Goal: Task Accomplishment & Management: Use online tool/utility

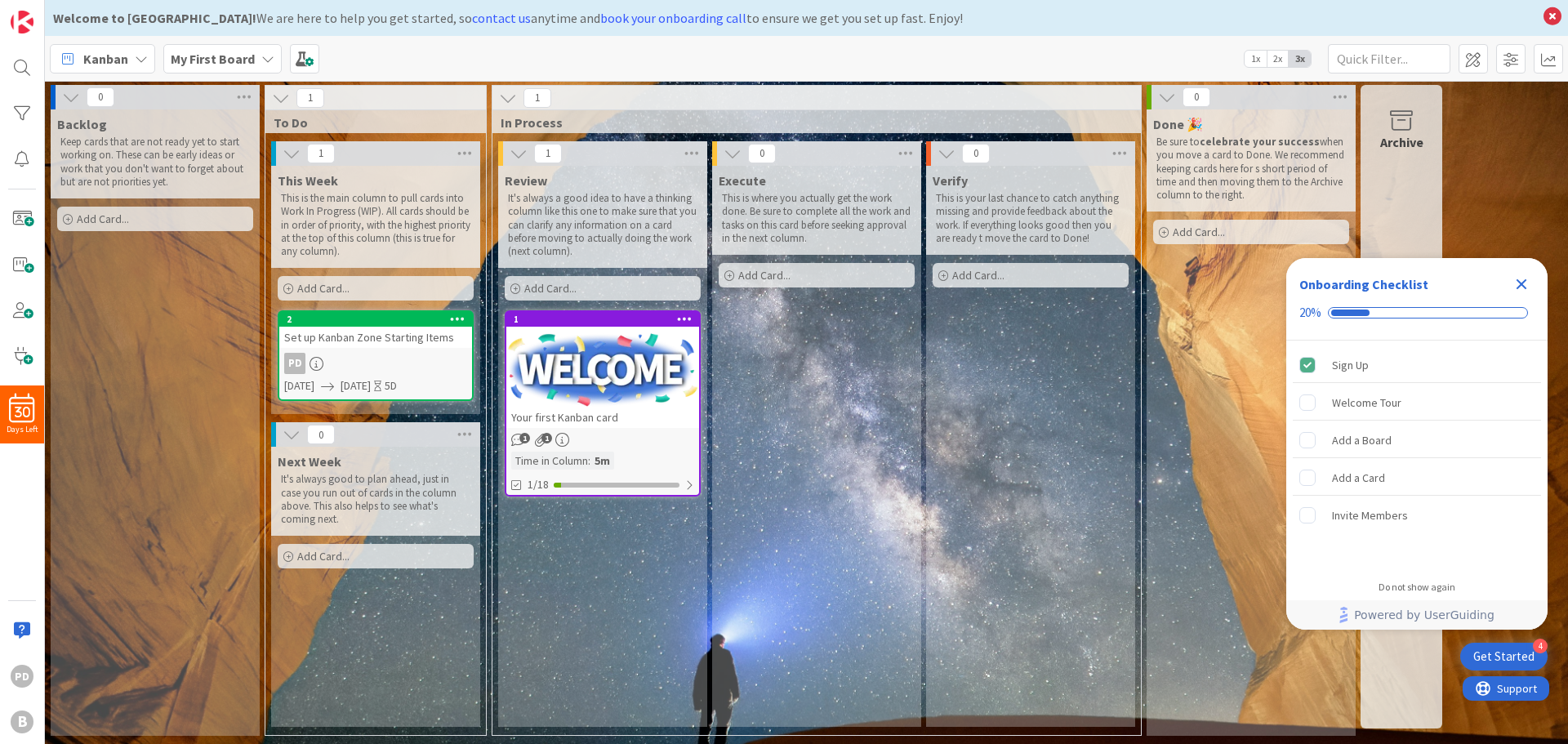
click at [172, 216] on div "Add Card..." at bounding box center [155, 219] width 196 height 24
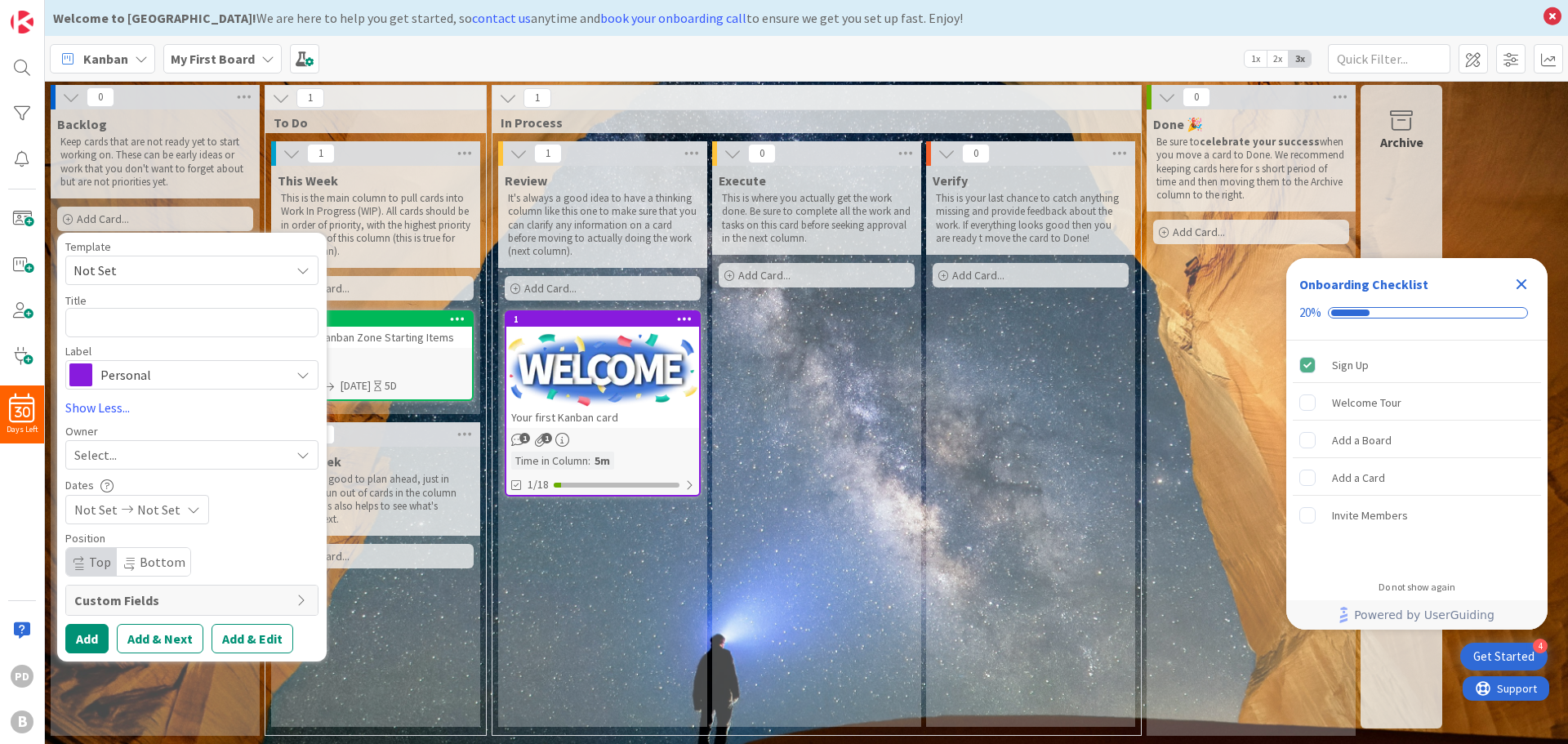
click at [607, 567] on div "Review It's always a good idea to have a thinking column like this one to make …" at bounding box center [602, 446] width 209 height 561
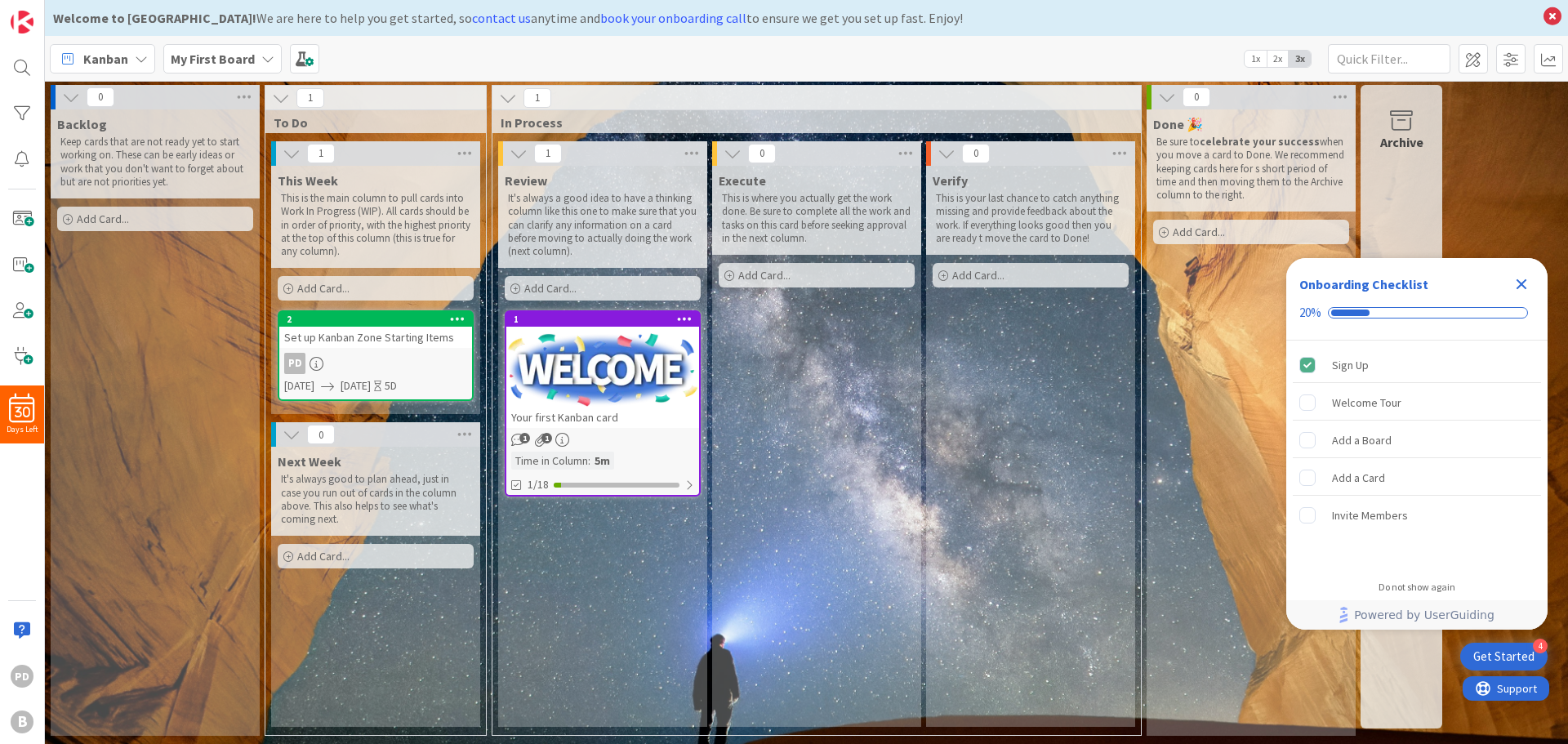
click at [381, 286] on div "Add Card..." at bounding box center [376, 288] width 196 height 24
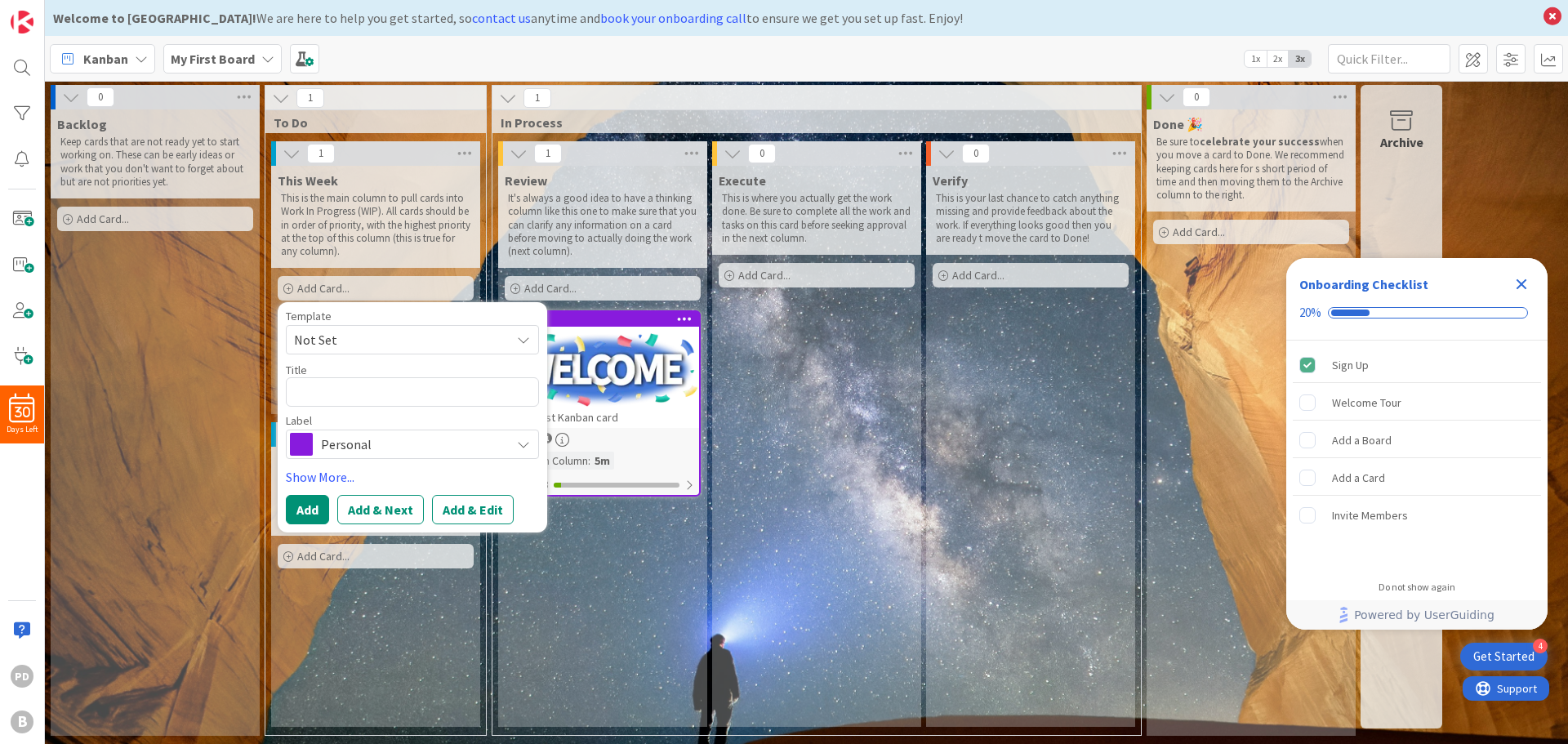
type textarea "x"
type textarea "F"
type textarea "x"
type textarea "Fo"
type textarea "x"
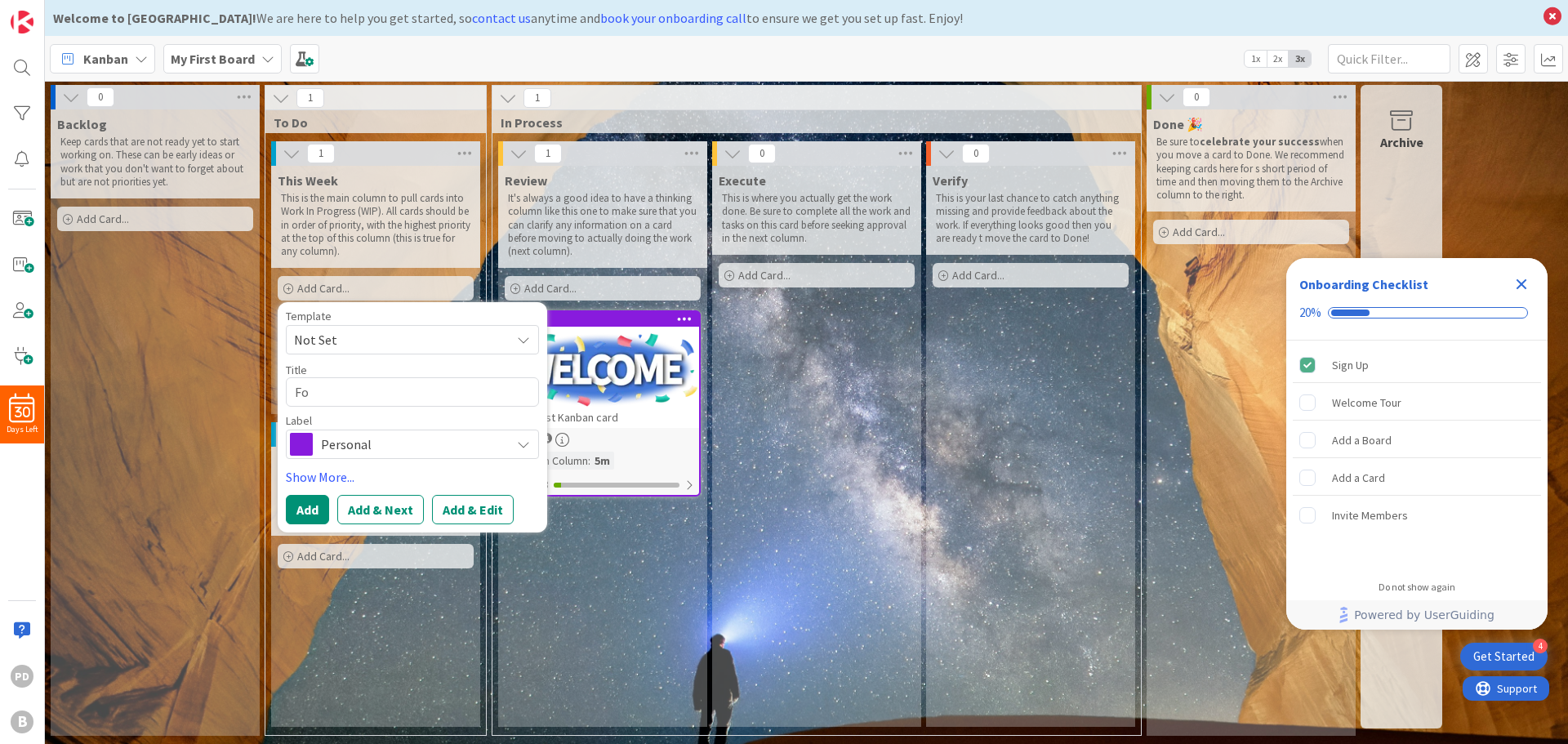
type textarea "Foc"
type textarea "x"
type textarea "Focu"
type textarea "x"
type textarea "Focuse"
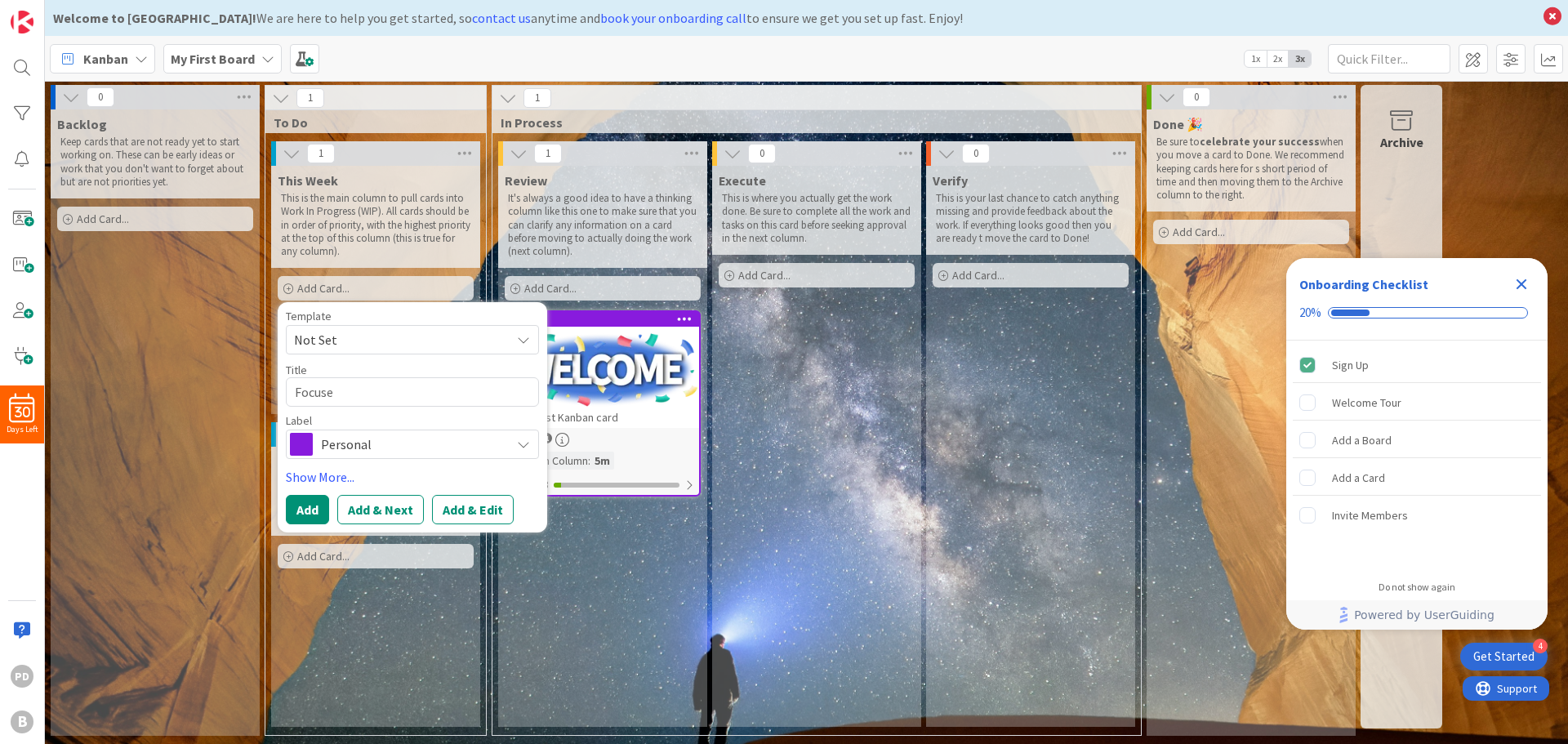
type textarea "x"
type textarea "Focused"
type textarea "x"
type textarea "Focused:"
type textarea "x"
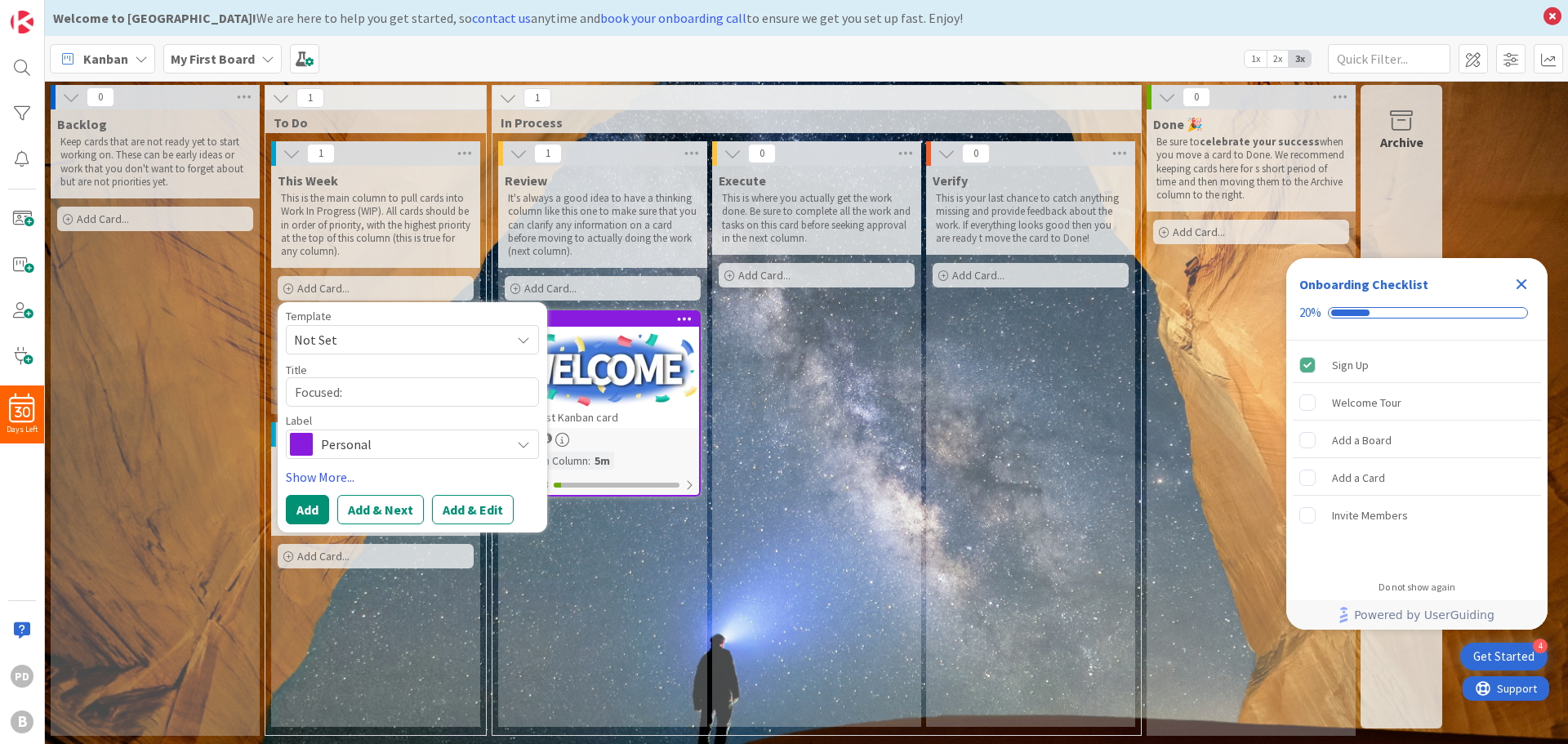
type textarea "Focused:"
type textarea "x"
type textarea "Focused: fi"
type textarea "x"
type textarea "Focused: figu"
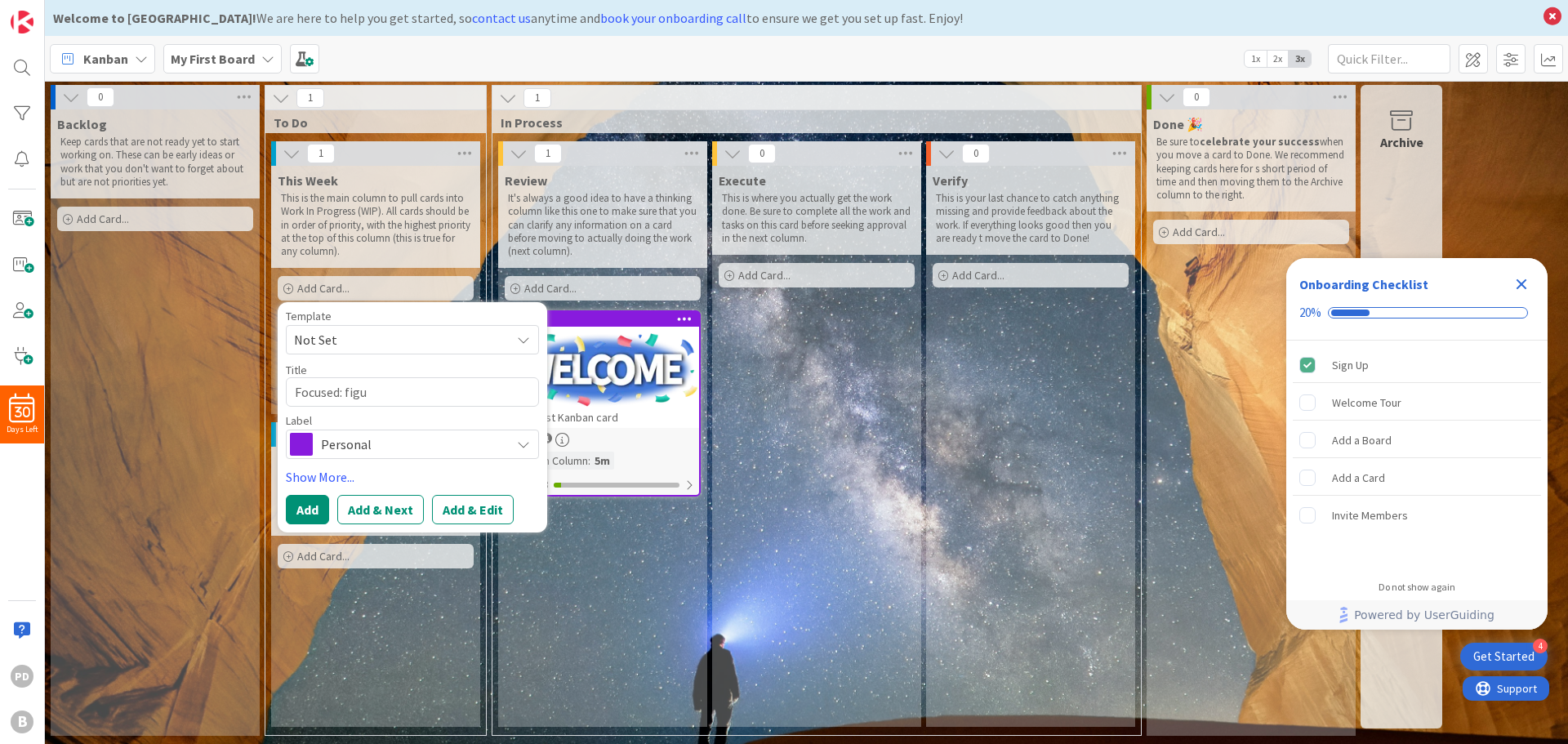
type textarea "x"
type textarea "Focused: figur"
type textarea "x"
type textarea "Focused: figure"
type textarea "x"
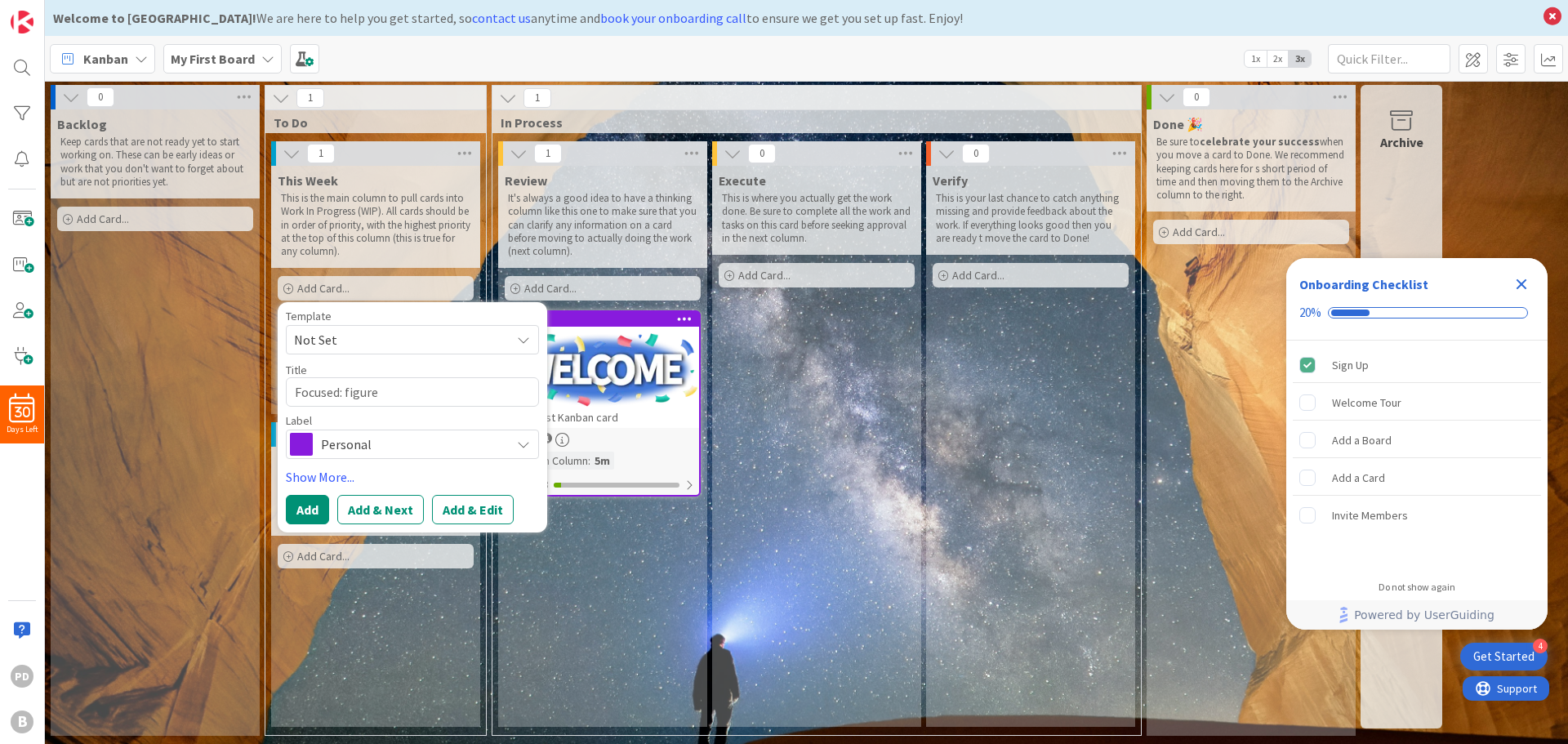
type textarea "Focused: figure"
type textarea "x"
type textarea "Focused: figure o"
type textarea "x"
type textarea "Focused: figure ou"
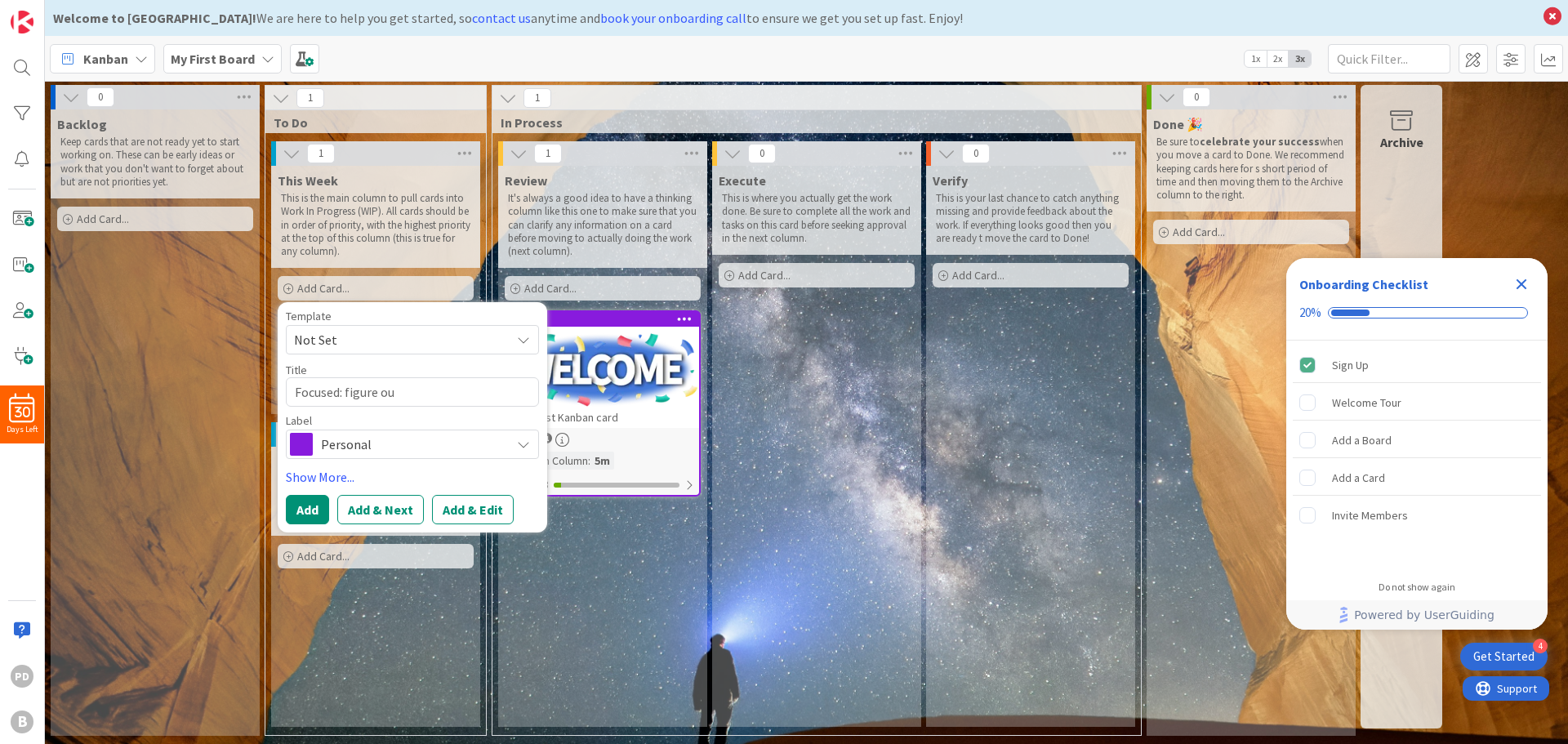
type textarea "x"
type textarea "Focused: figure out"
type textarea "x"
type textarea "Focused: figure out"
type textarea "x"
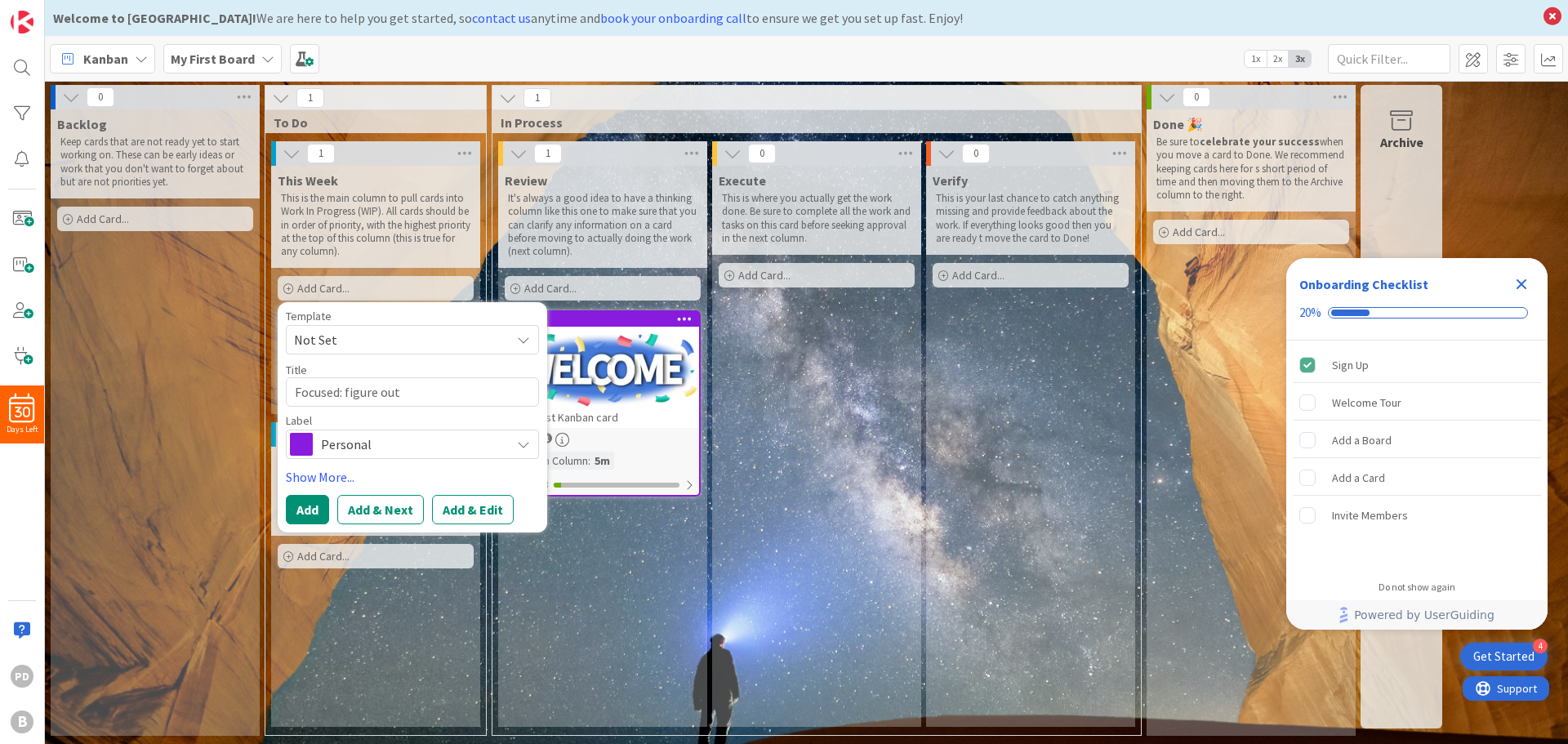
type textarea "Focused: figure out h"
type textarea "x"
type textarea "Focused: figure out ho"
type textarea "x"
type textarea "Focused: figure out how"
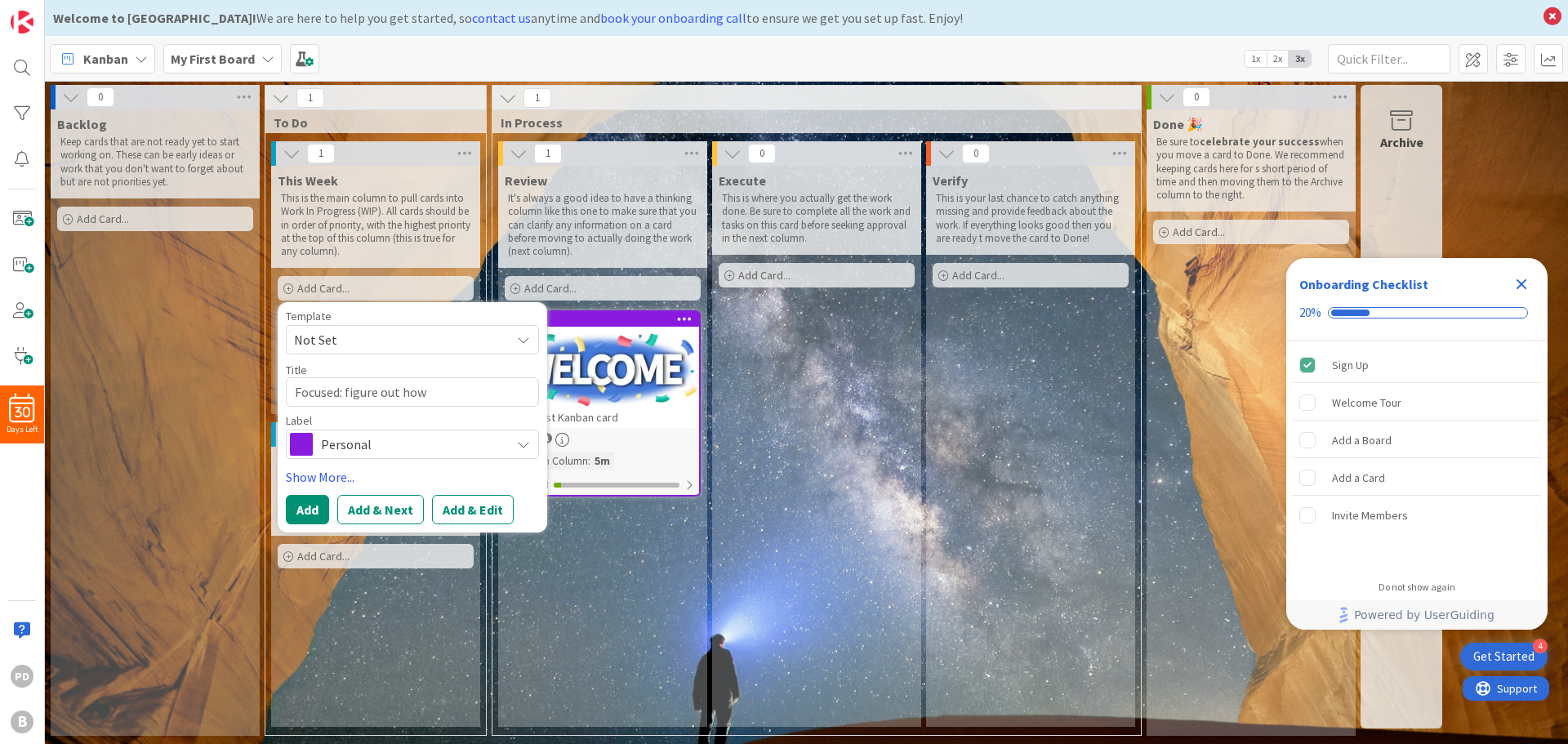
click at [407, 335] on span "Not Set" at bounding box center [396, 339] width 204 height 21
click at [380, 399] on span "Deliverable" at bounding box center [426, 409] width 234 height 21
type textarea "x"
type textarea "Deliverable"
click at [425, 394] on textarea "Deliverable" at bounding box center [412, 391] width 253 height 29
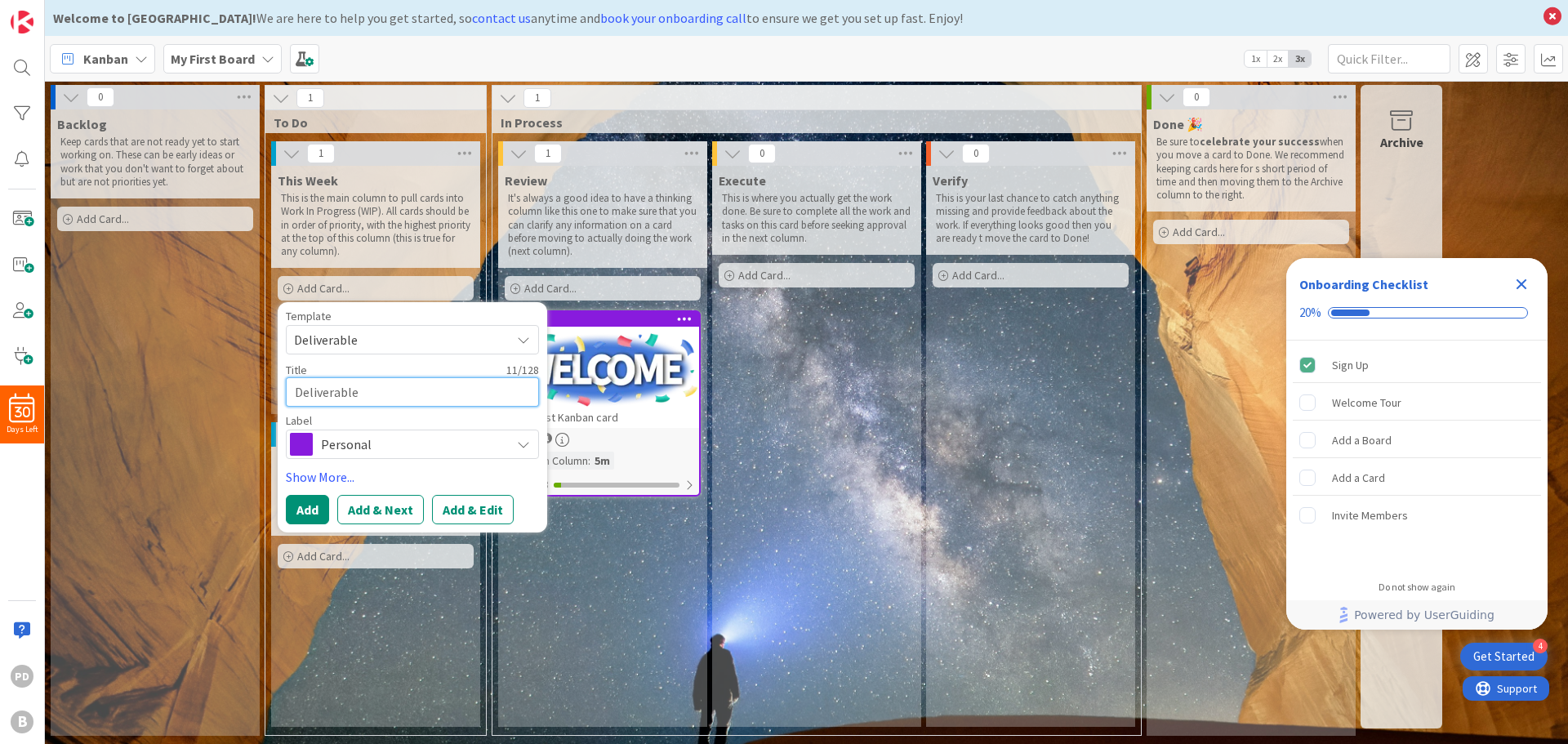
type textarea "x"
type textarea "Deliverabl"
type textarea "x"
type textarea "Deliverab"
type textarea "x"
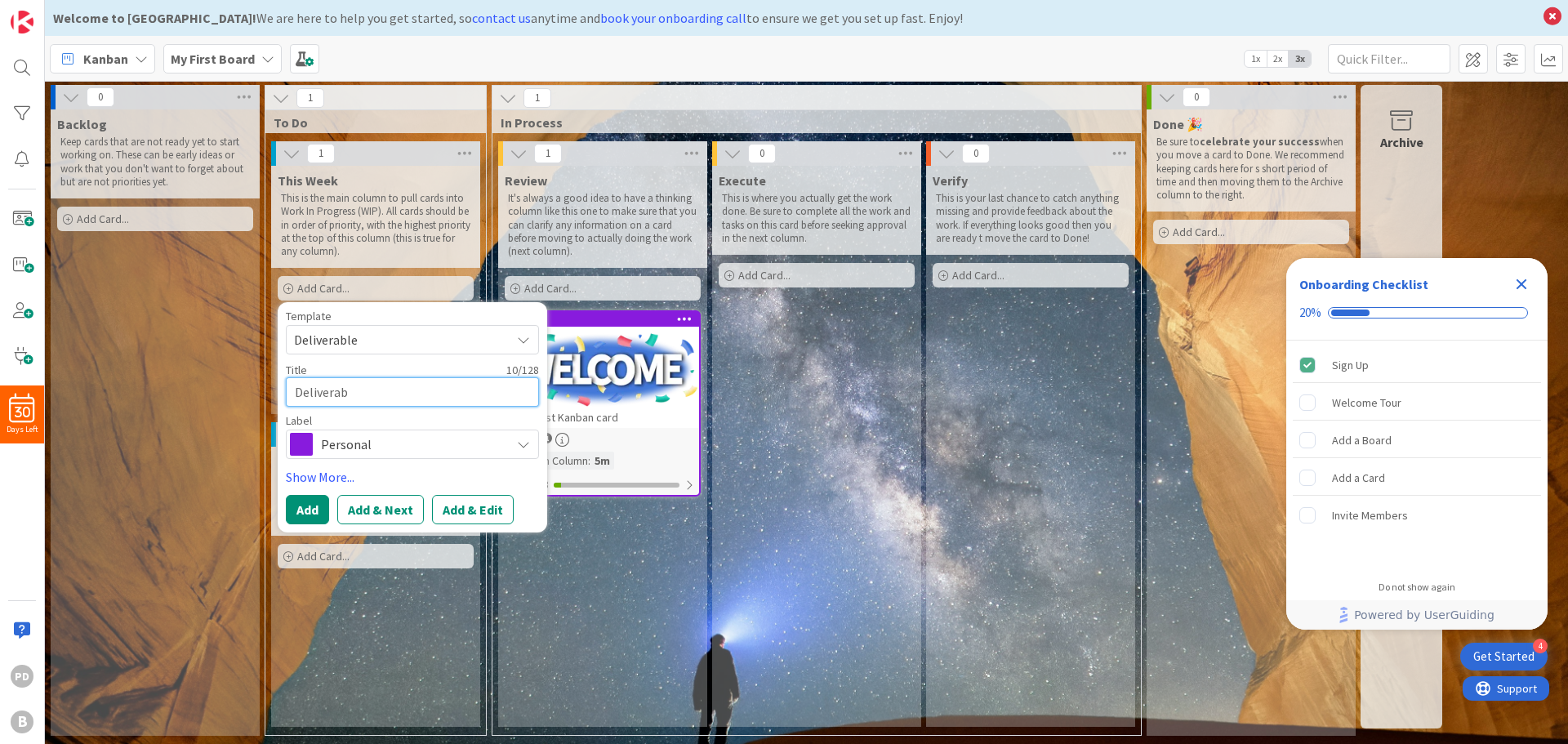
type textarea "Delivera"
type textarea "x"
type textarea "Deliver"
type textarea "x"
type textarea "Delive"
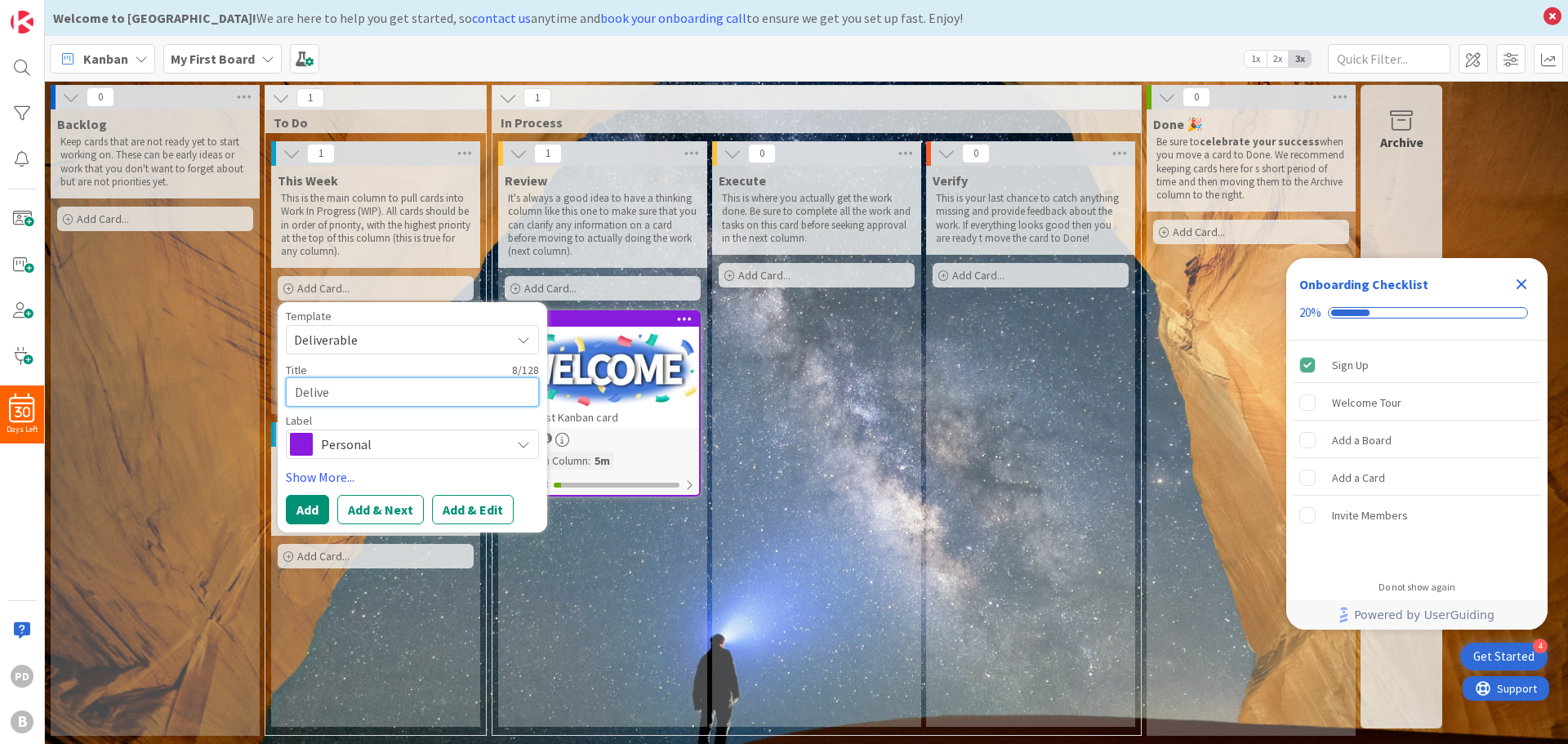
type textarea "x"
type textarea "Deliv"
type textarea "x"
type textarea "Deli"
type textarea "x"
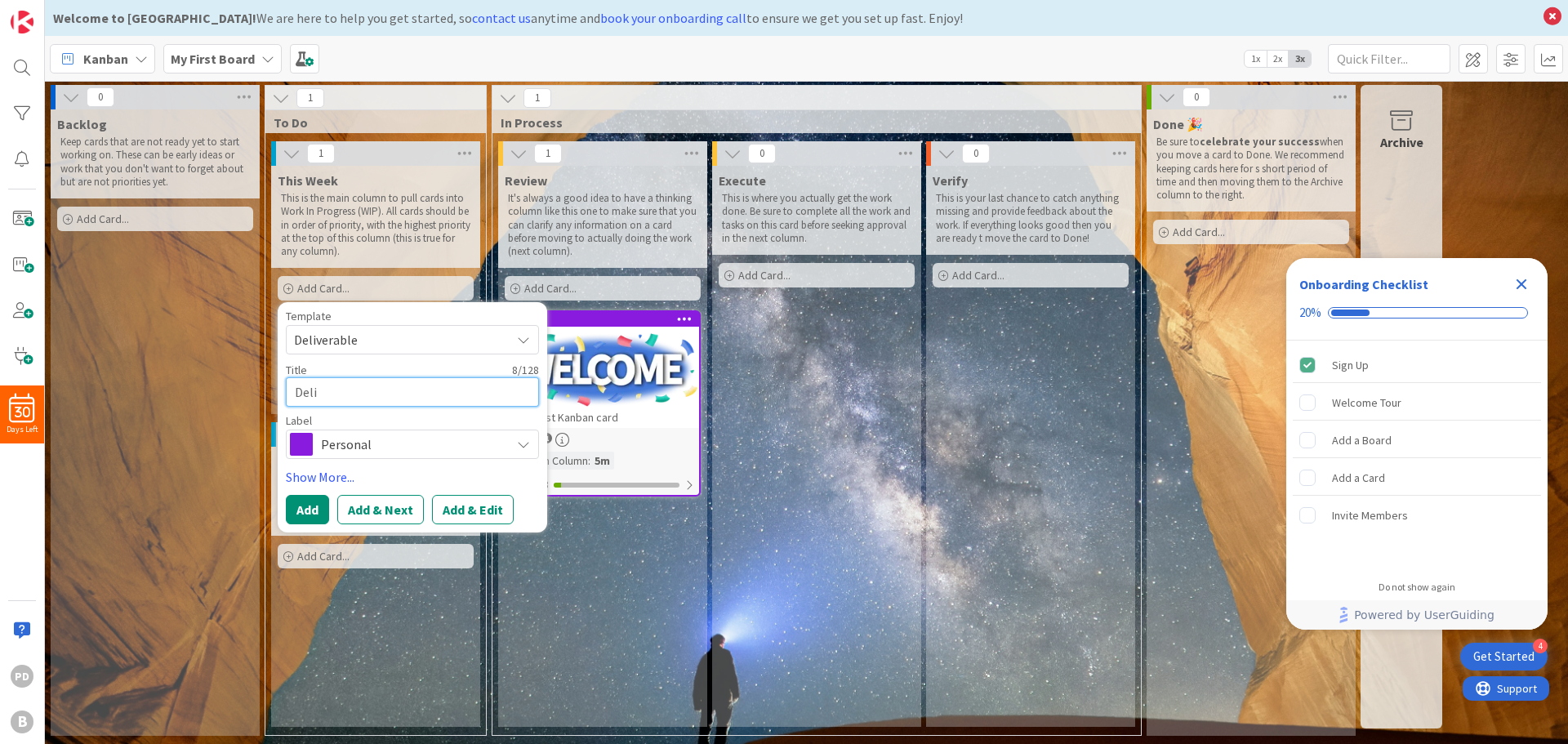
type textarea "Del"
type textarea "x"
type textarea "De"
type textarea "x"
type textarea "D"
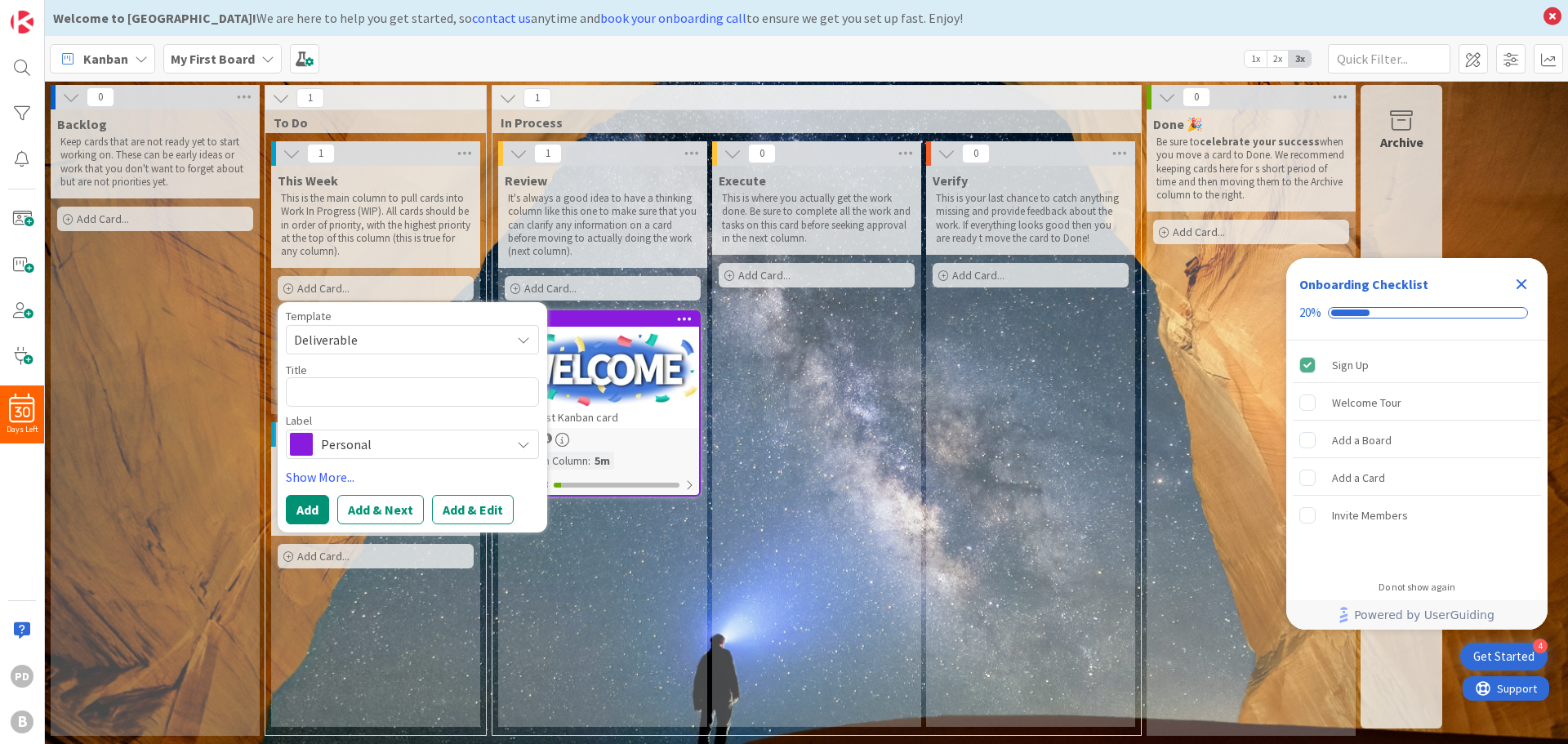
click at [527, 336] on icon at bounding box center [523, 339] width 13 height 13
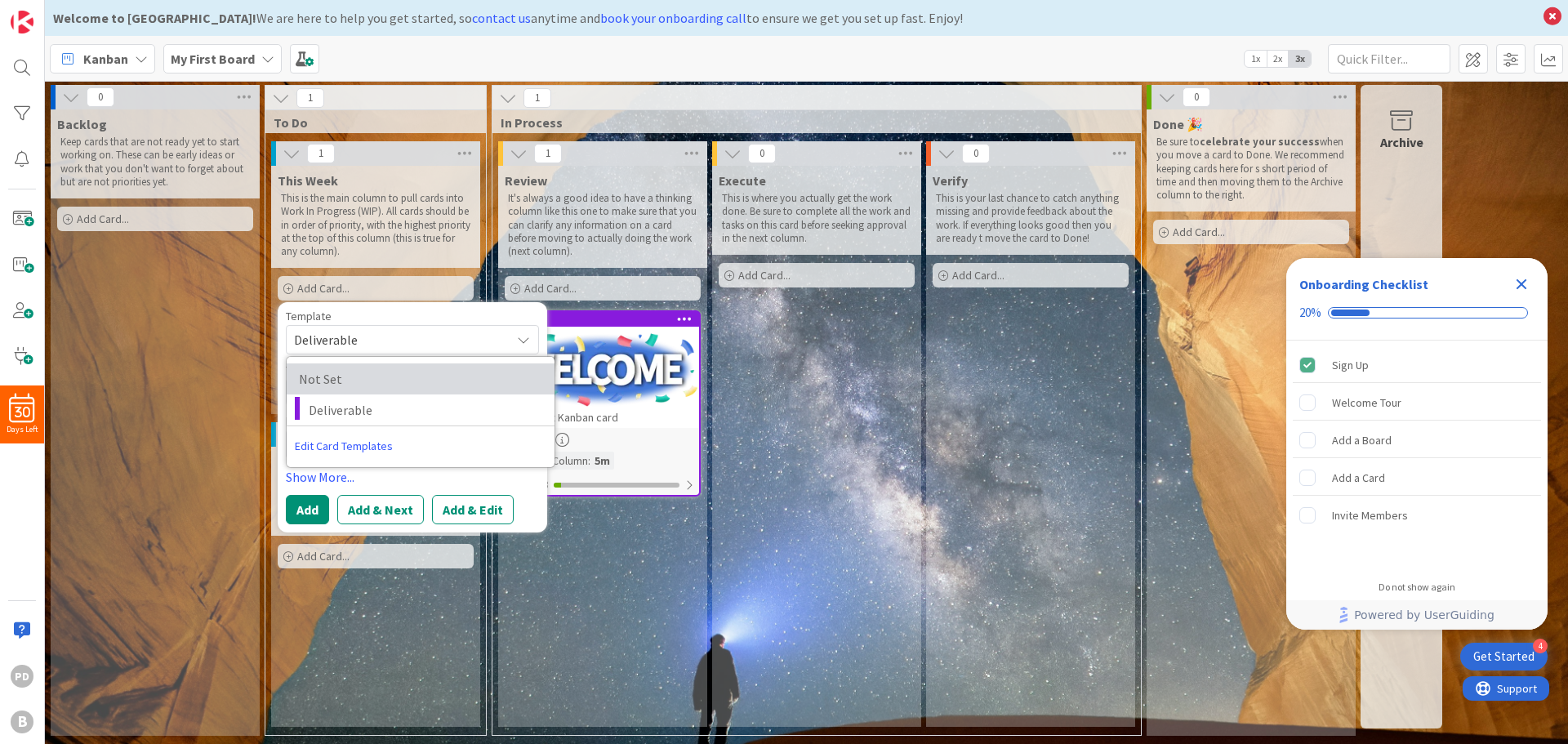
click at [416, 375] on span "Not Set" at bounding box center [416, 378] width 235 height 21
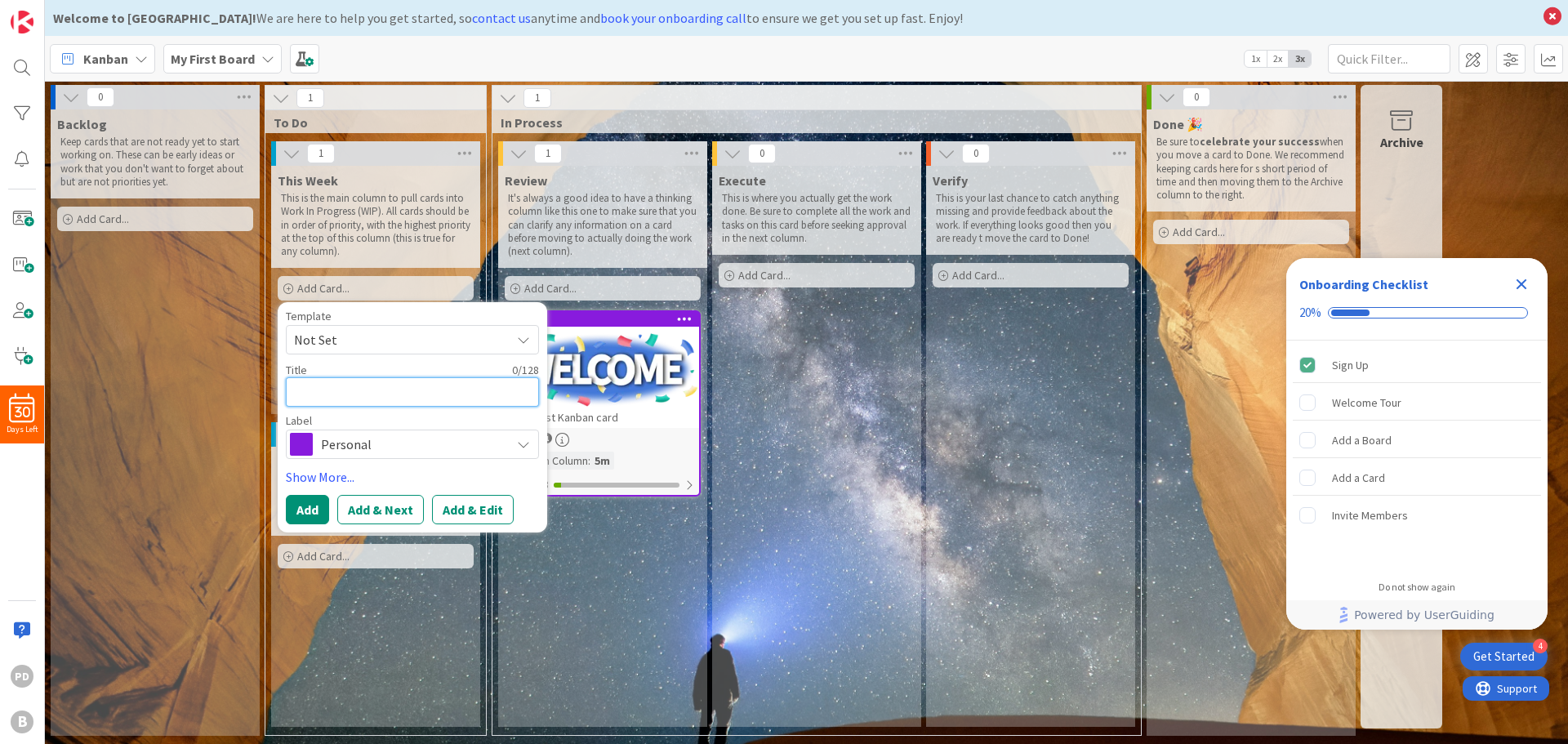
click at [389, 390] on textarea at bounding box center [412, 391] width 253 height 29
type textarea "x"
type textarea "F"
type textarea "x"
type textarea "Fo"
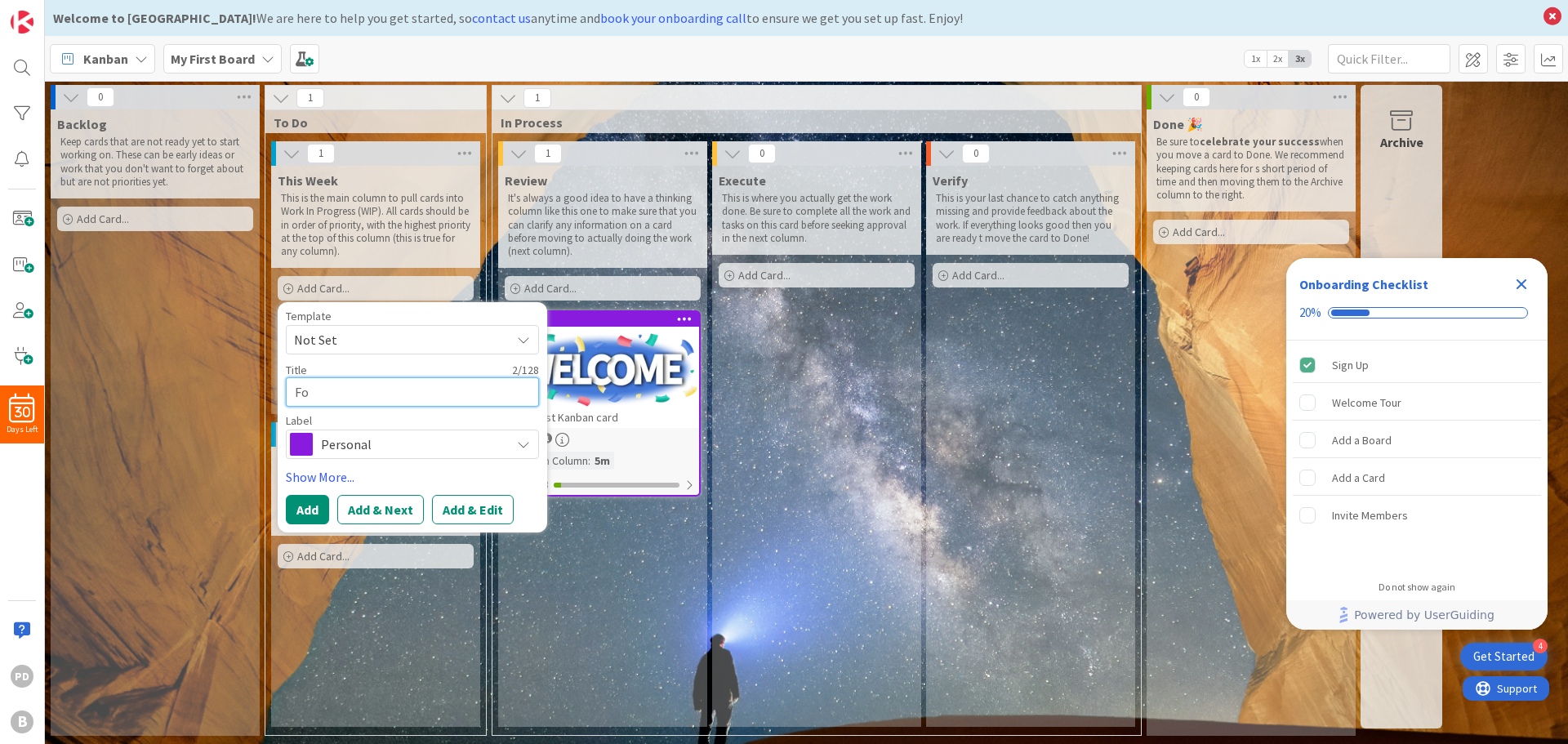
type textarea "x"
type textarea "Foc"
type textarea "x"
type textarea "Focu"
type textarea "x"
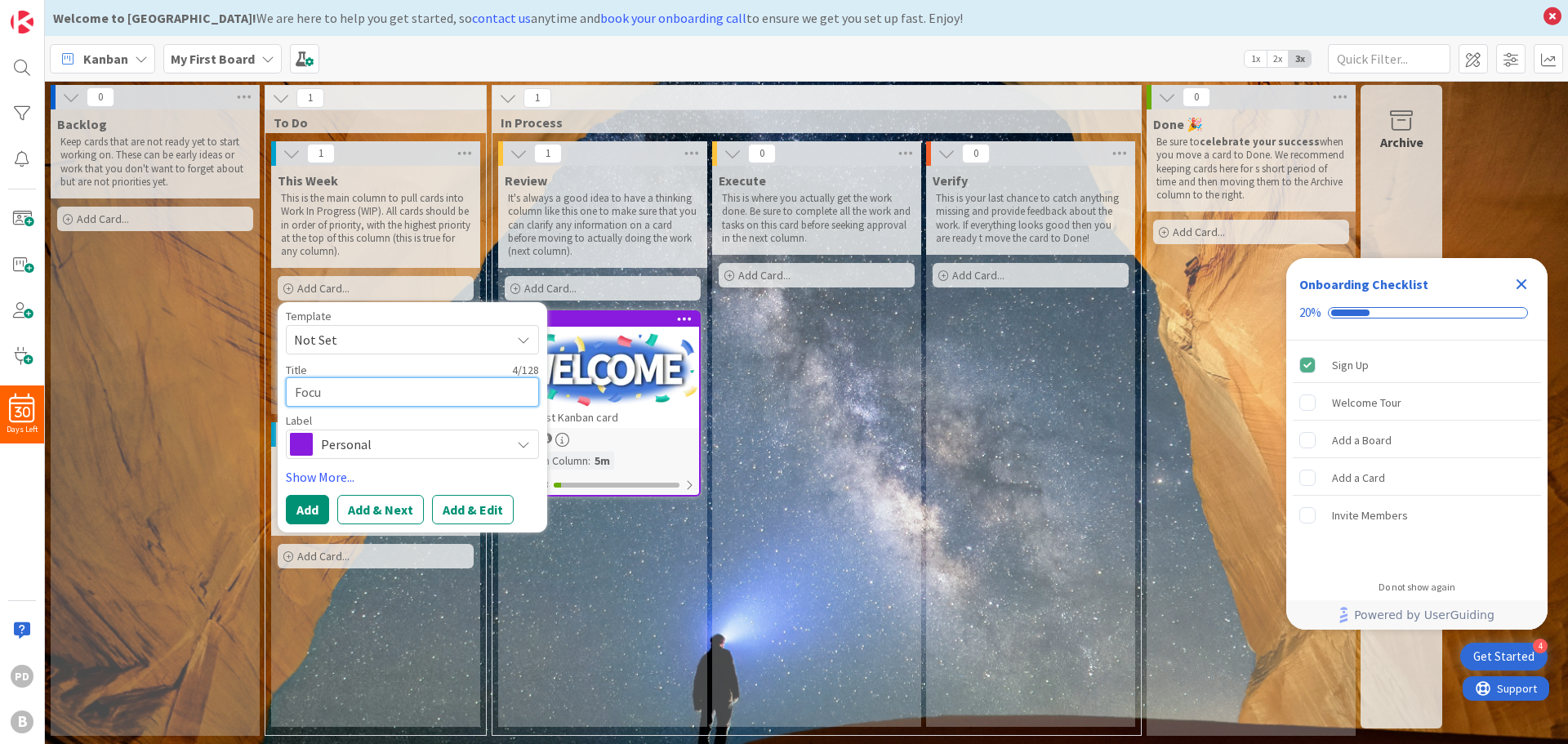
type textarea "Focus"
type textarea "x"
type textarea "Focuse"
type textarea "x"
type textarea "Focused"
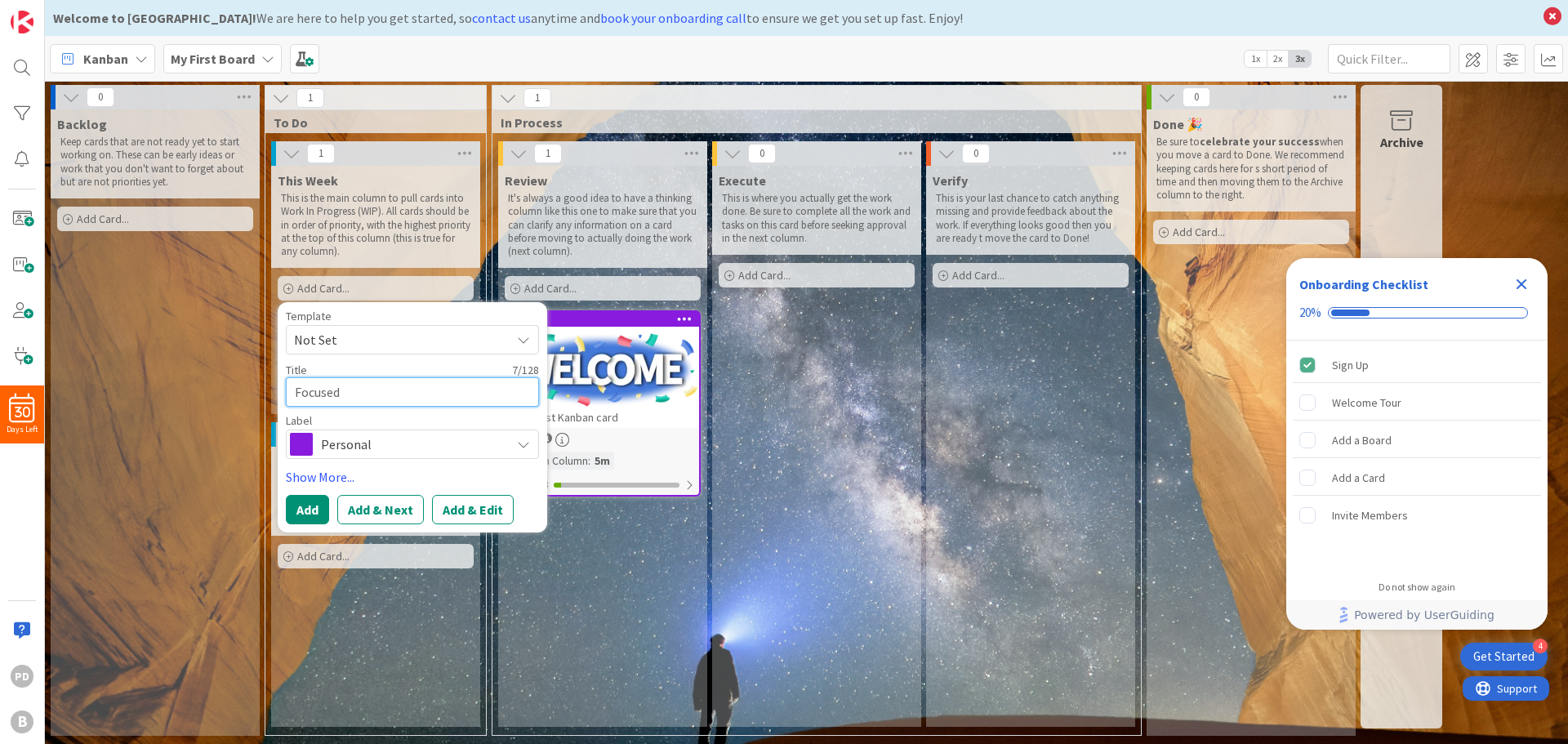
type textarea "x"
type textarea "Focused"
type textarea "x"
type textarea "Focused S"
type textarea "x"
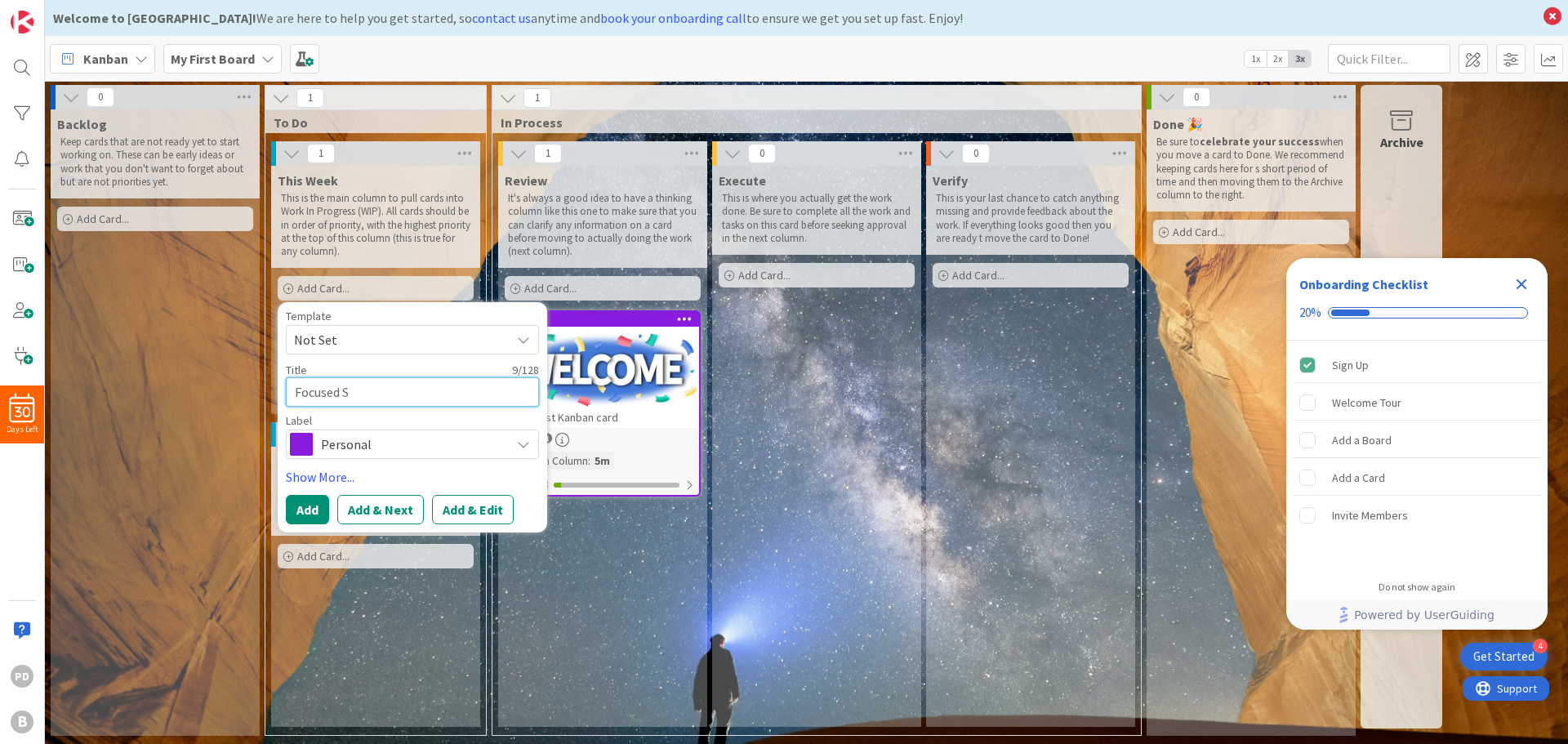
type textarea "Focused SP"
type textarea "x"
type textarea "Focused SPP"
type textarea "x"
type textarea "Focused SP"
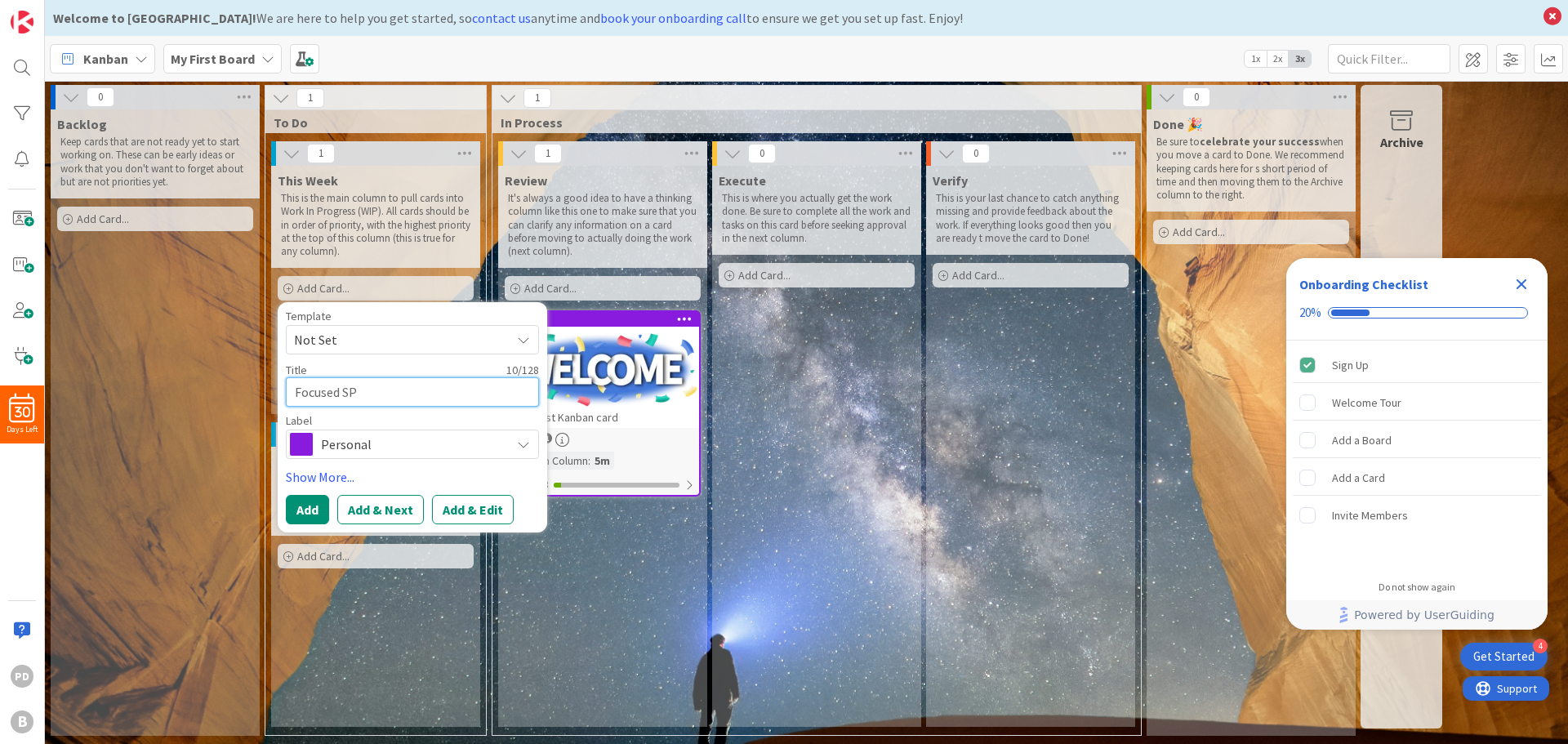
type textarea "x"
type textarea "Focused S"
type textarea "x"
type textarea "Focused Sp"
type textarea "x"
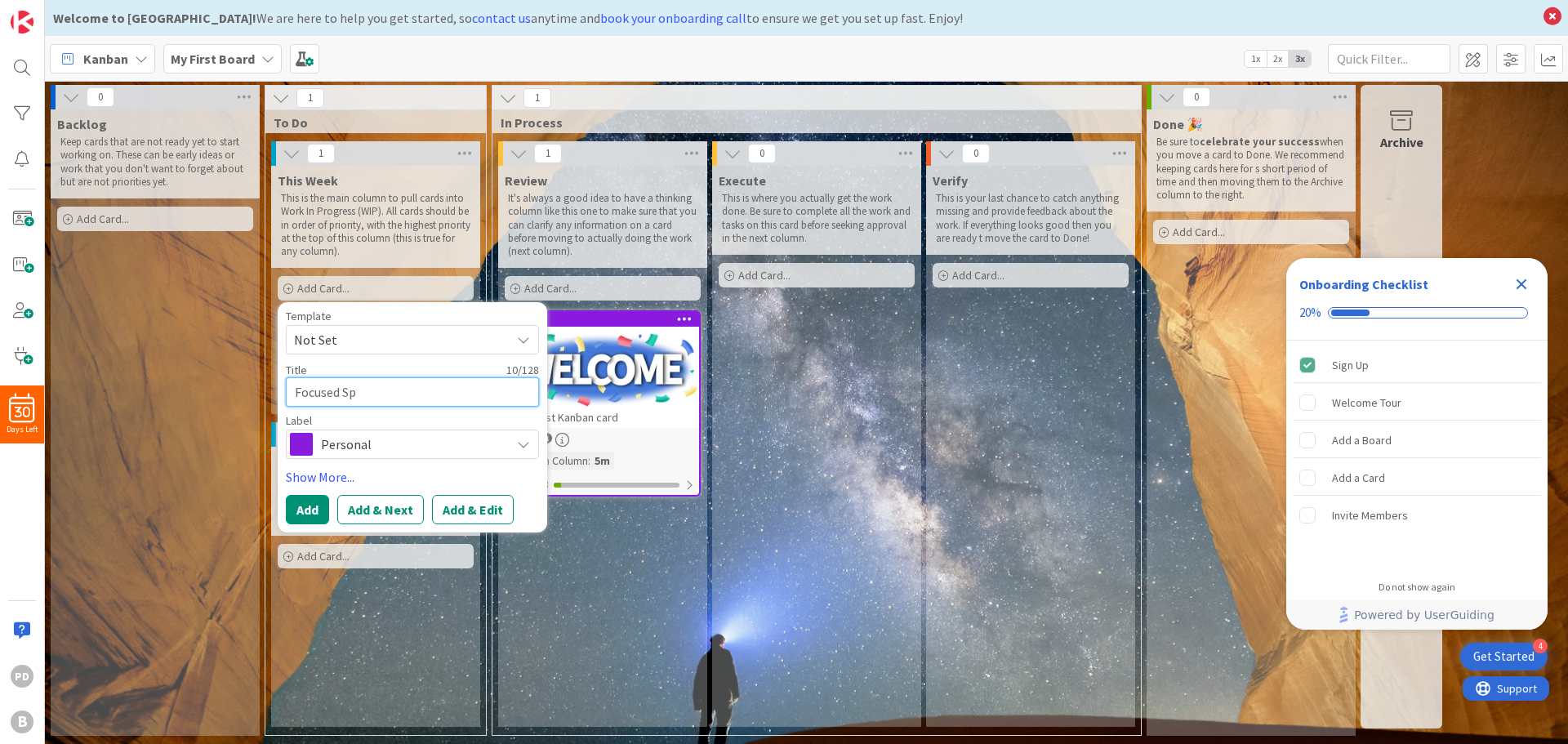
type textarea "Focused Spp"
type textarea "x"
type textarea "Focused Sppt"
type textarea "x"
type textarea "Focused Sppt:"
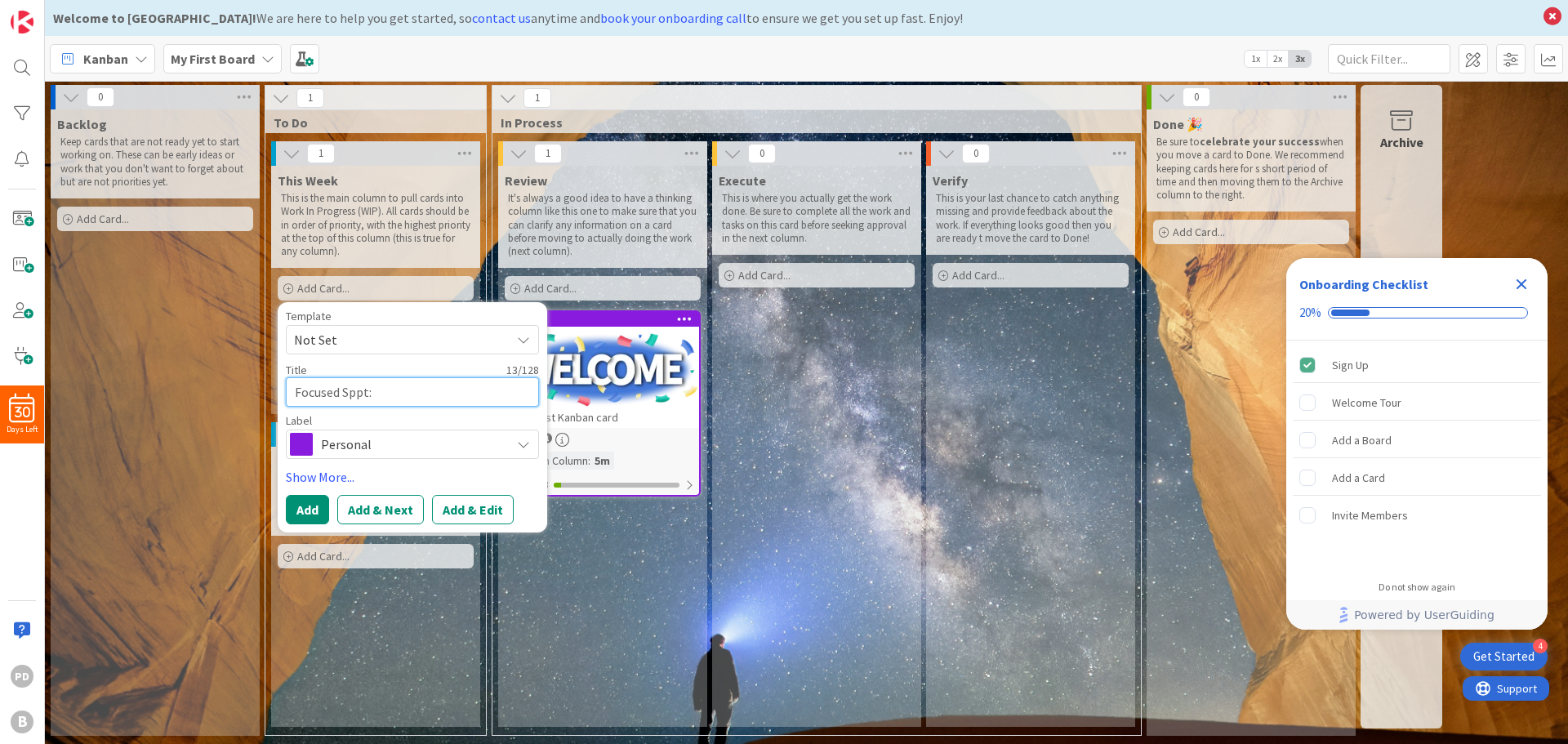
type textarea "x"
type textarea "Focused Sppt:"
type textarea "x"
type textarea "Focused Sppt:"
type textarea "x"
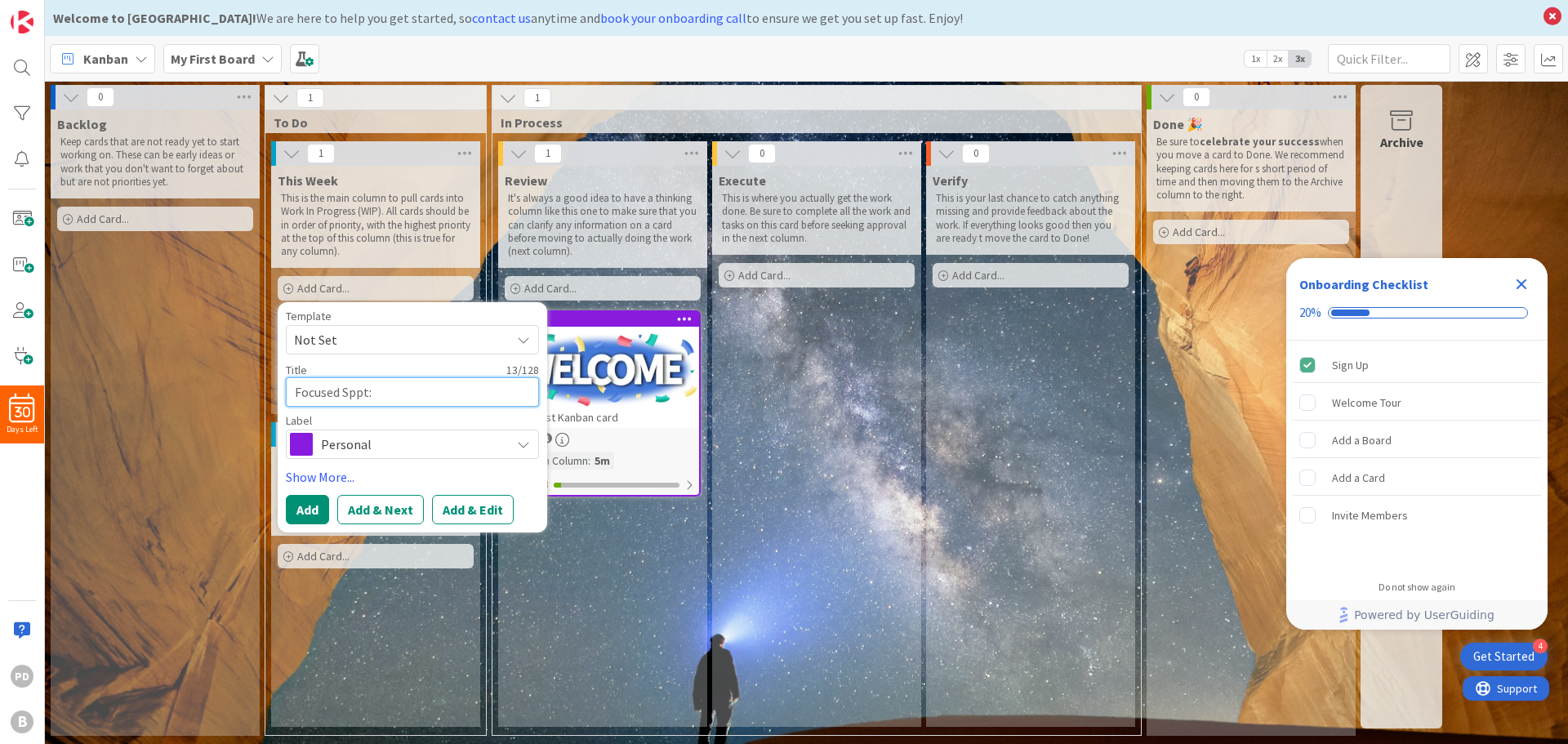
type textarea "Focused Sppt"
type textarea "x"
type textarea "Focused Spp"
type textarea "x"
type textarea "Focused Sp"
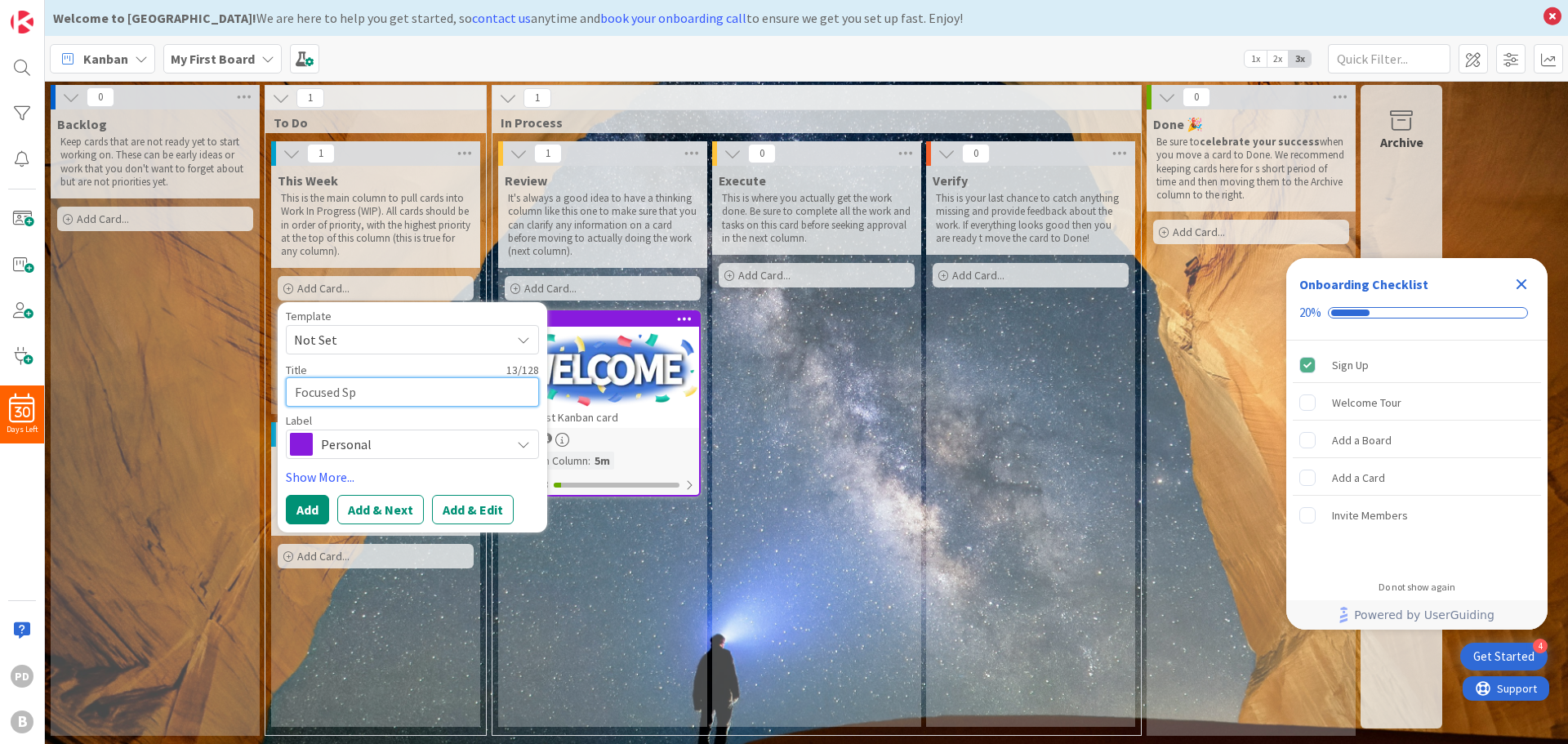
type textarea "x"
type textarea "Focused S"
type textarea "x"
type textarea "Focused"
type textarea "x"
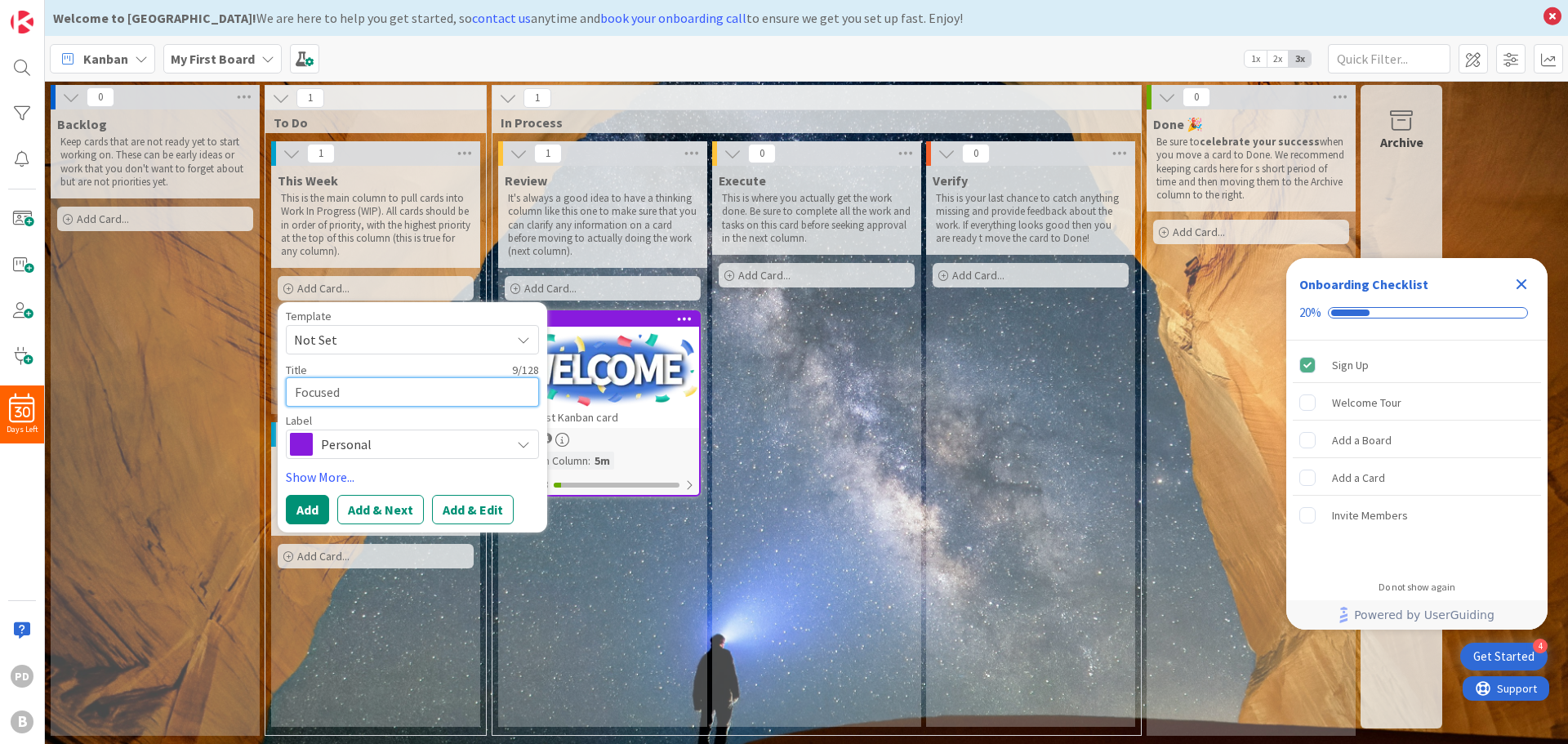
type textarea "Focused"
type textarea "x"
type textarea "Focuse"
type textarea "x"
type textarea "Focus"
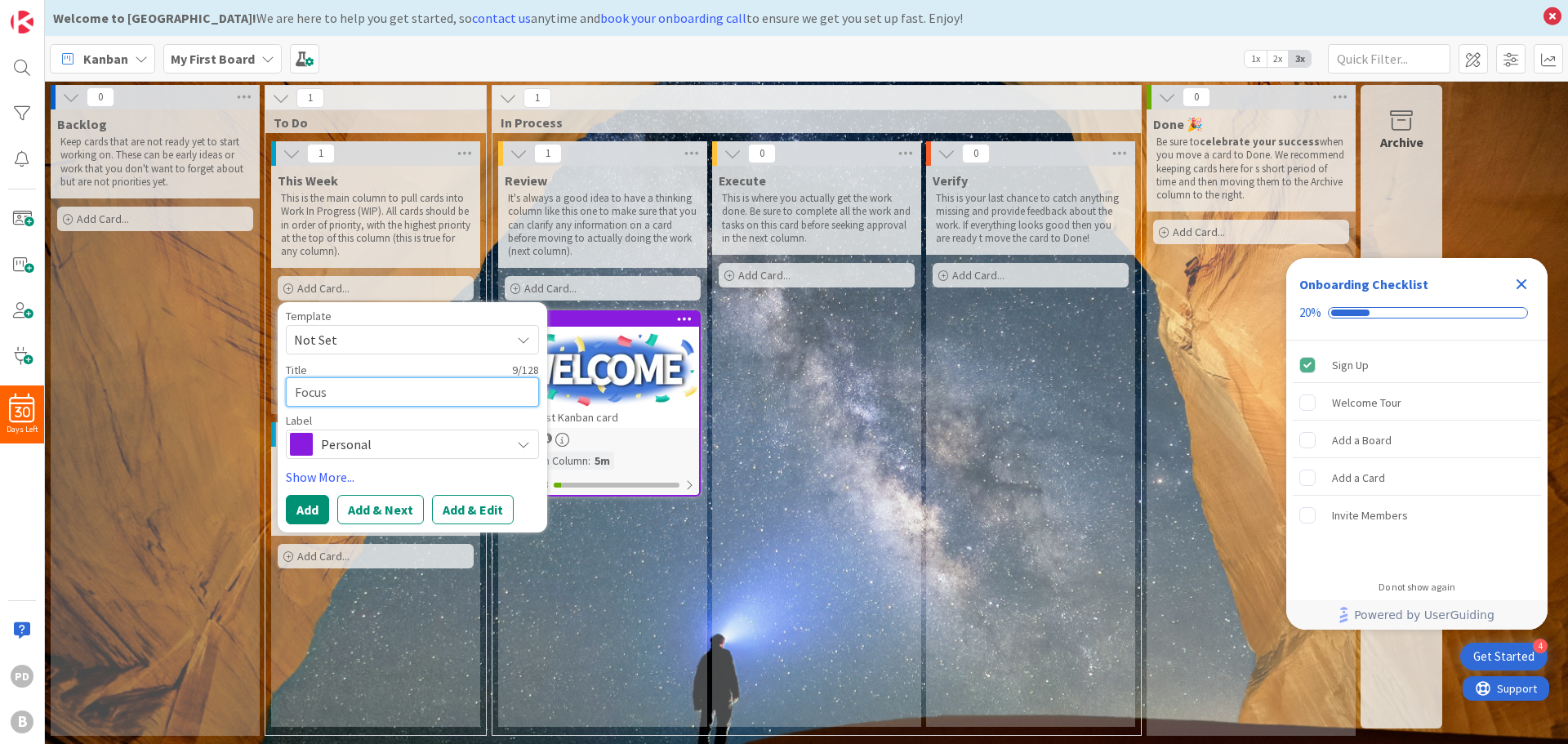
type textarea "x"
type textarea "Focu"
type textarea "x"
type textarea "Foc"
type textarea "x"
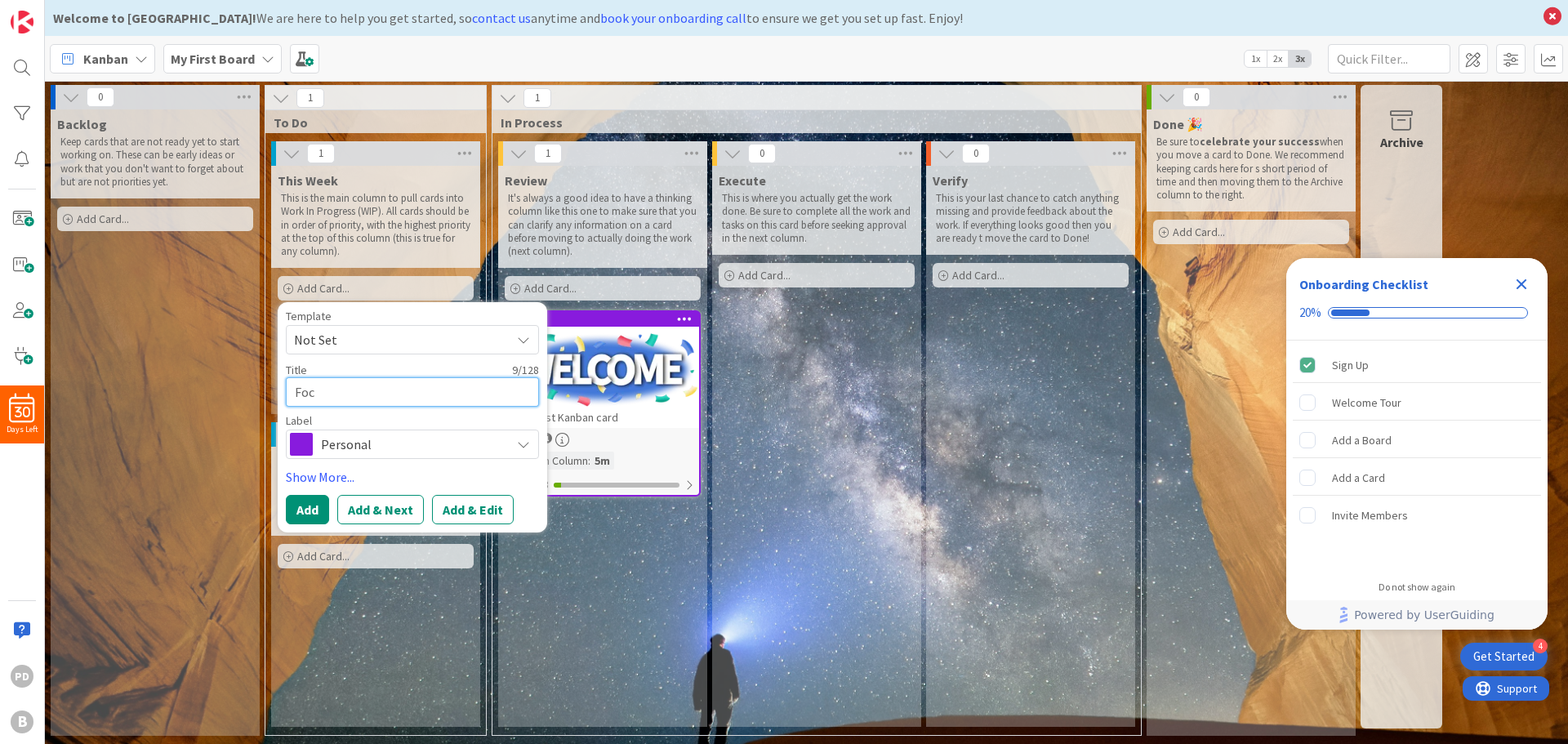
type textarea "Fo"
type textarea "x"
type textarea "F"
click at [405, 394] on textarea at bounding box center [412, 391] width 253 height 29
type textarea "x"
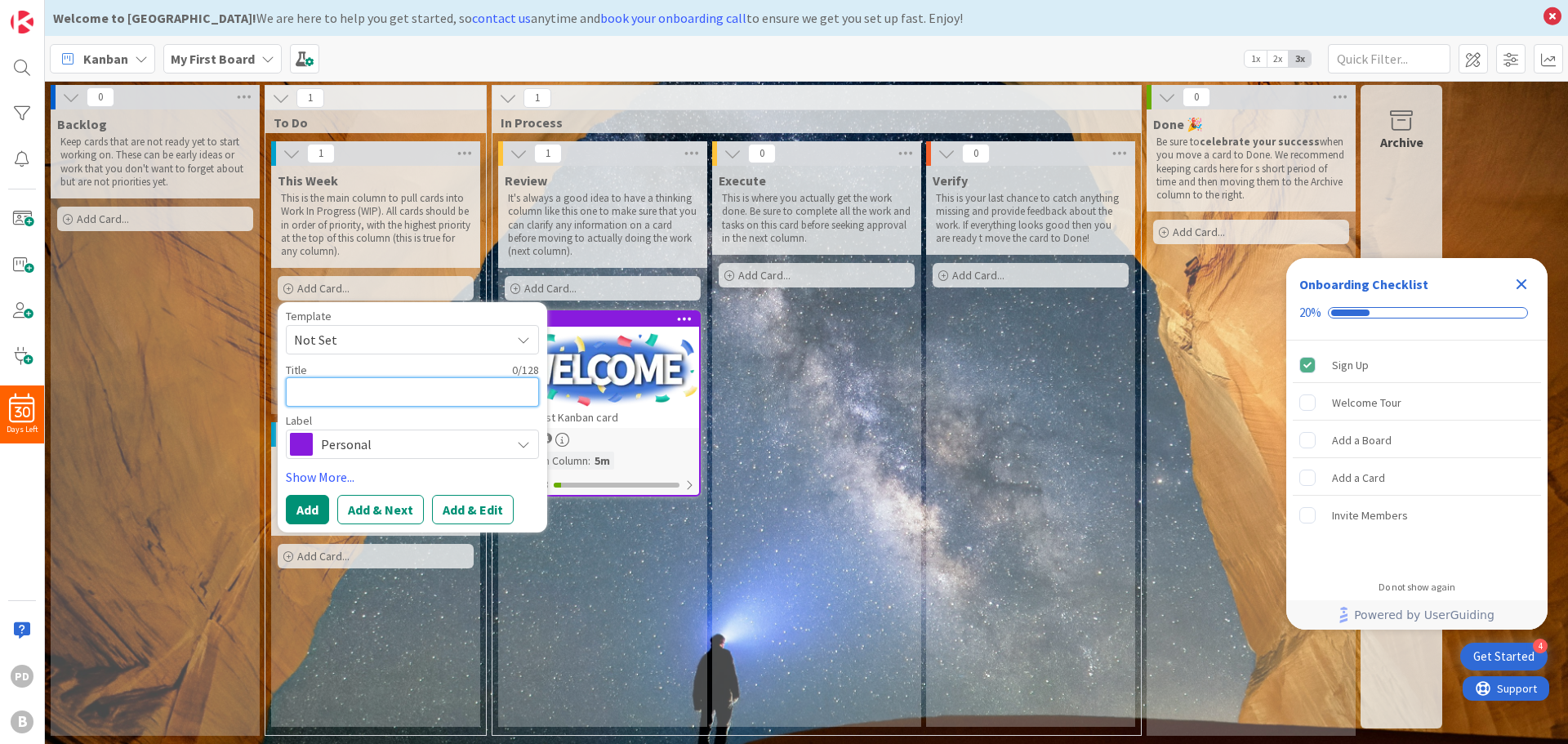
type textarea "G"
type textarea "x"
type textarea "GT"
type textarea "x"
type textarea "G"
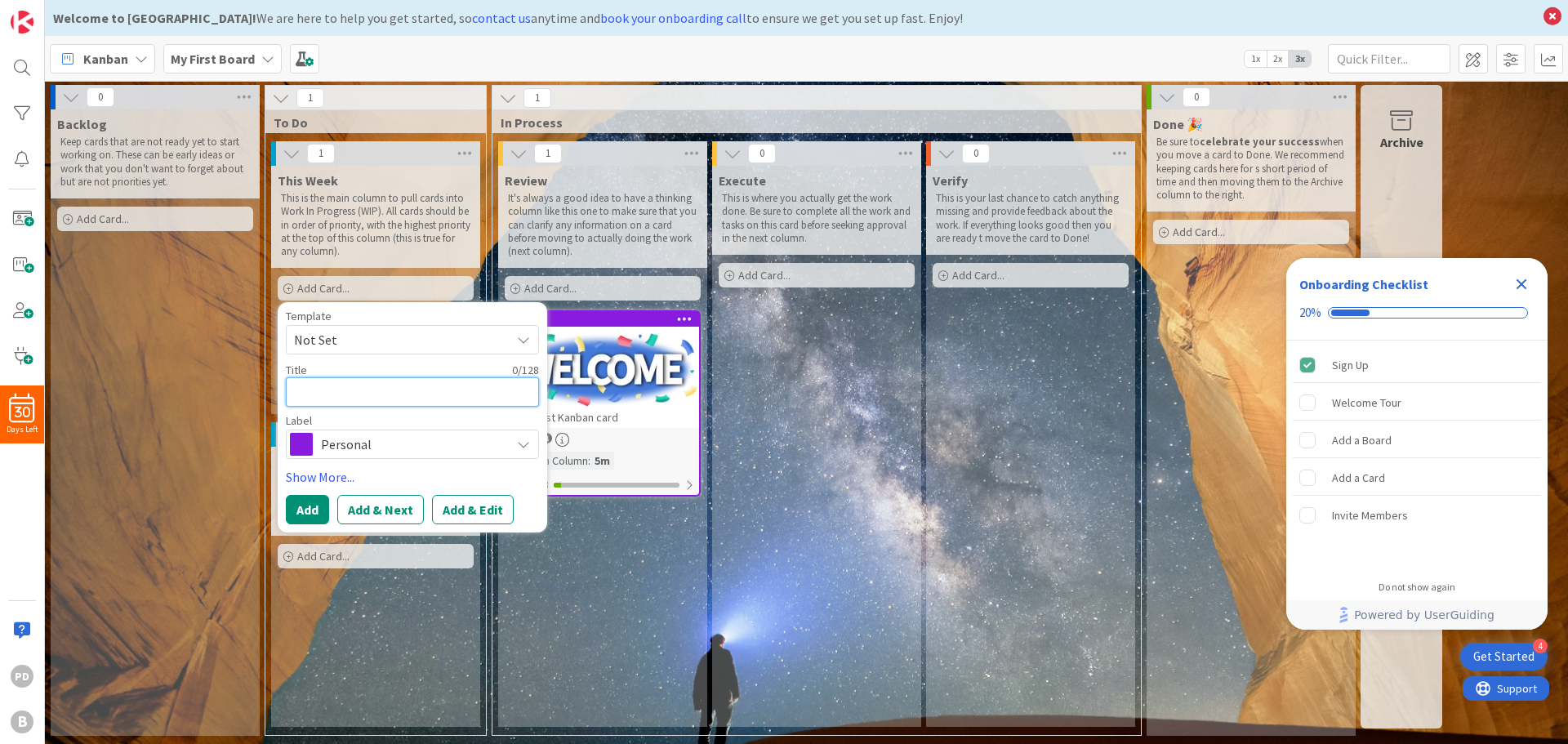
type textarea "x"
type textarea "B"
type textarea "x"
type textarea "Bu"
type textarea "x"
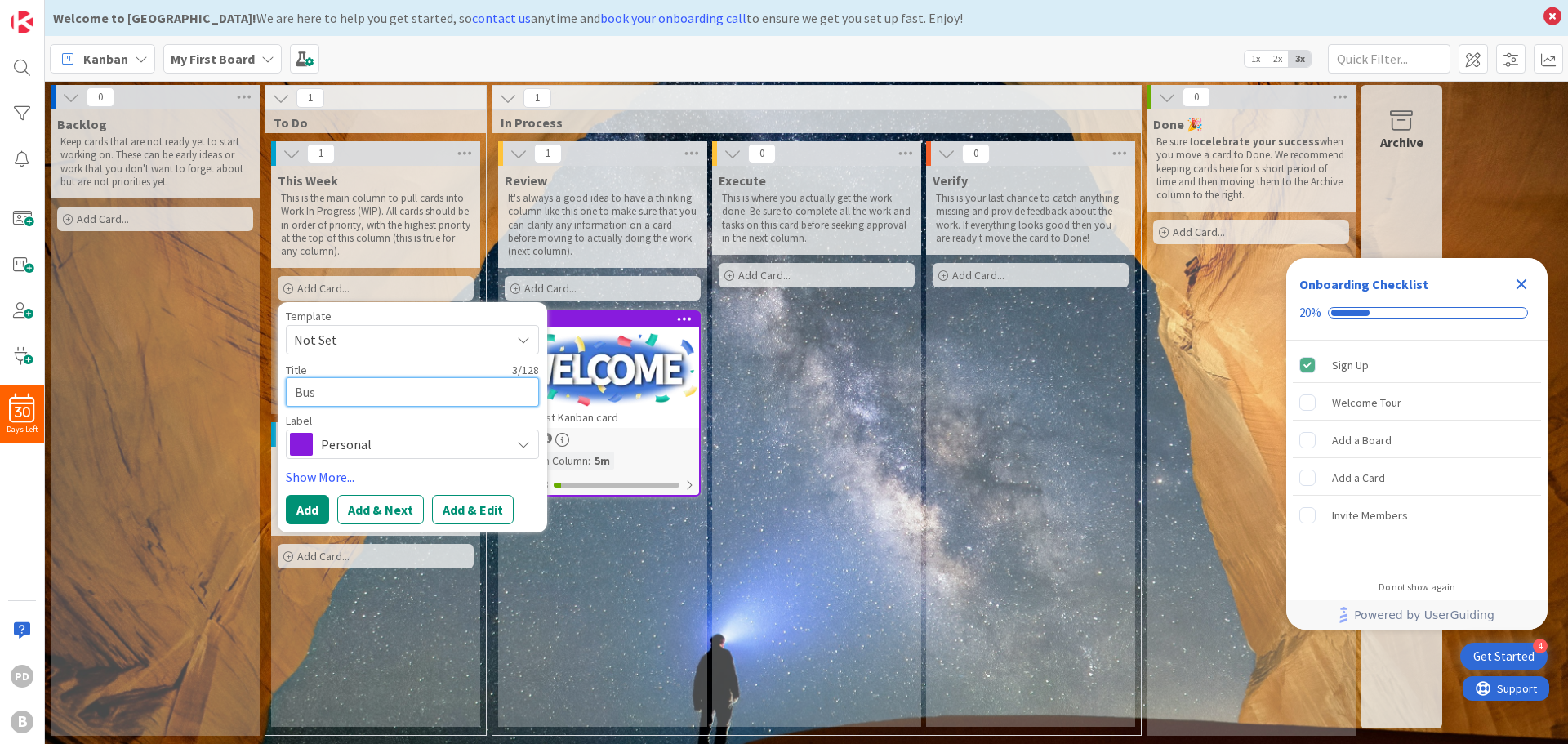
type textarea "Busi"
type textarea "x"
type textarea "Busin"
type textarea "x"
type textarea "Busine"
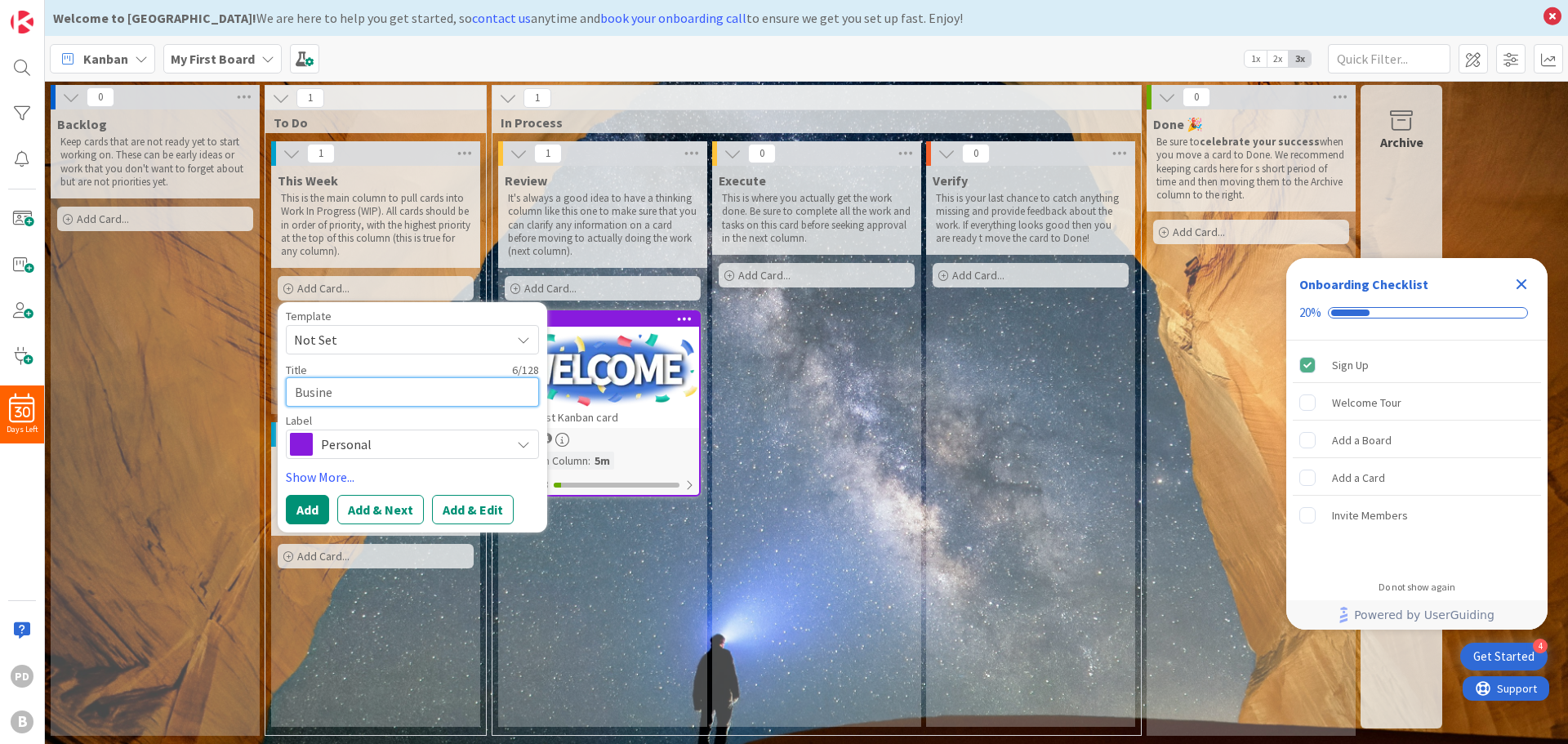
type textarea "x"
type textarea "Busines"
type textarea "x"
type textarea "Business"
type textarea "x"
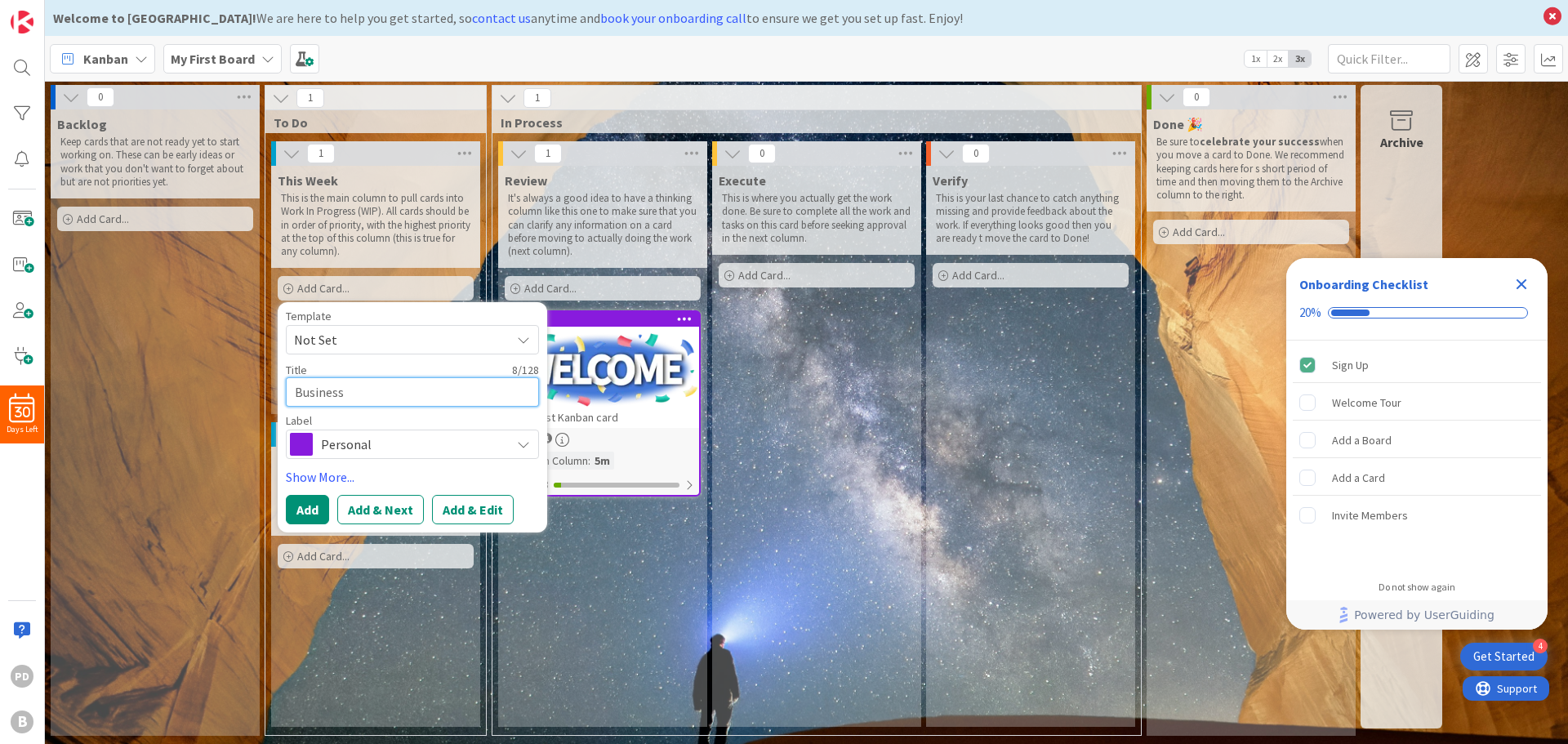
type textarea "Business"
type textarea "x"
type textarea "Business Te"
type textarea "x"
type textarea "Business Tec"
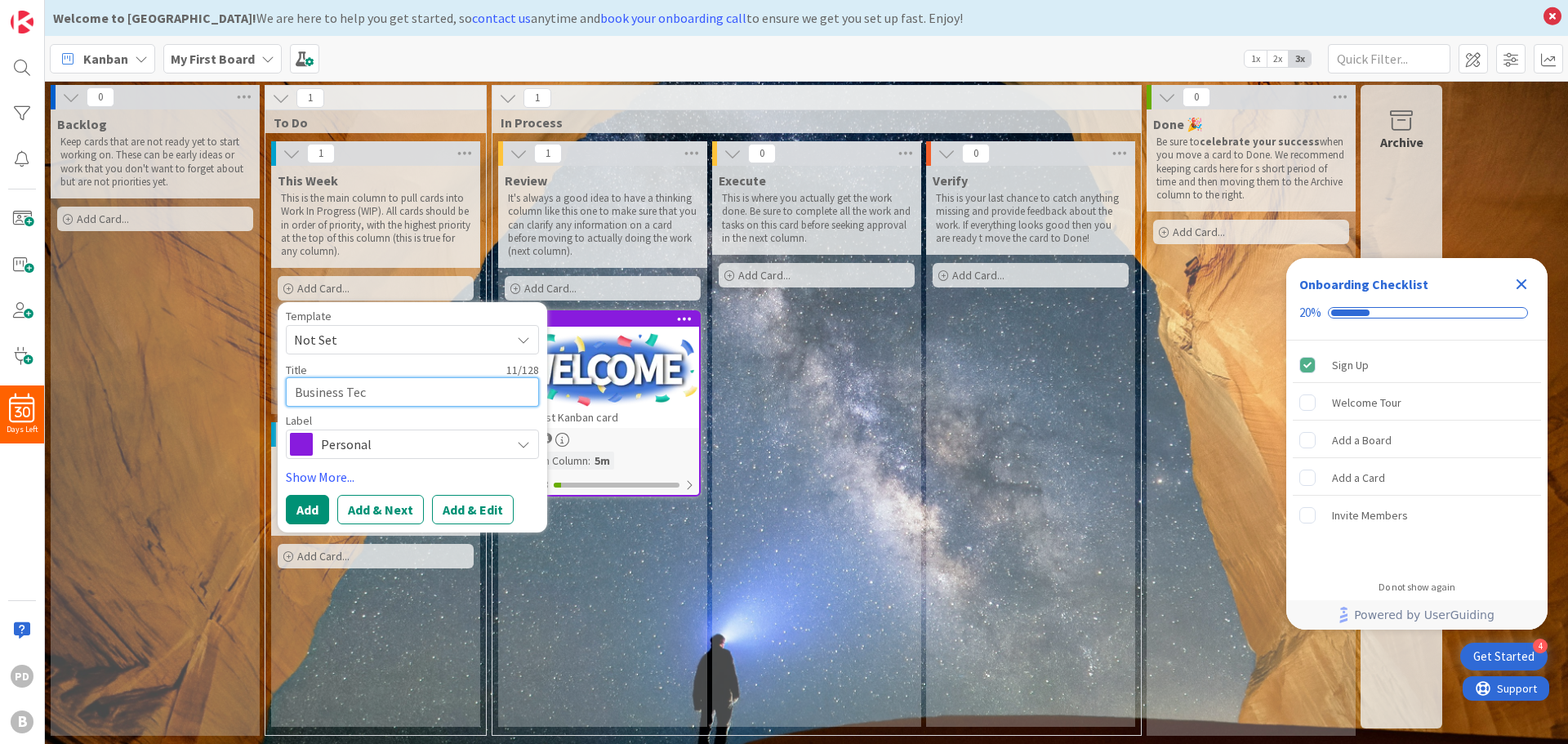
type textarea "x"
type textarea "Business Tech"
type textarea "x"
type textarea "Business Tech"
type textarea "x"
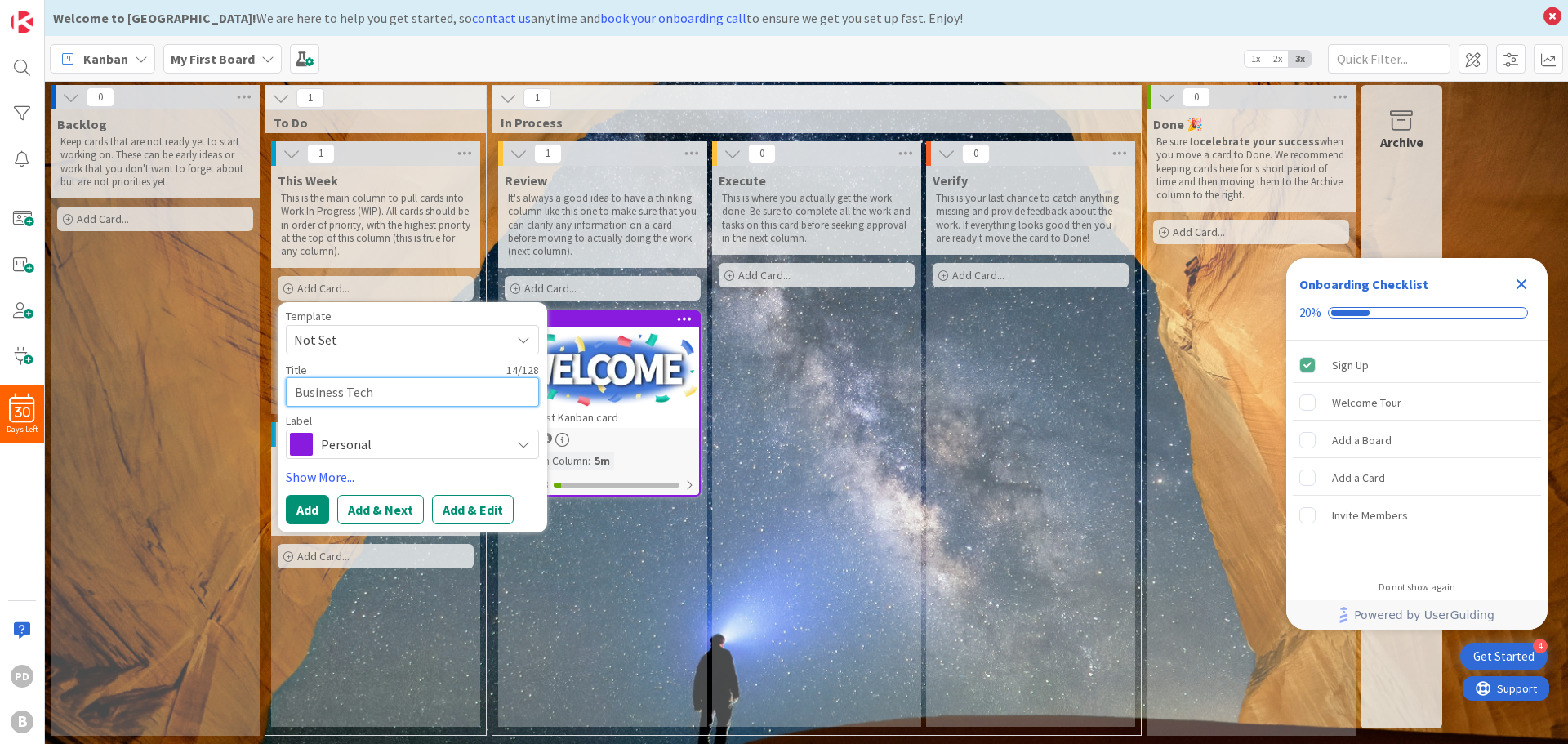
type textarea "Business Tech G"
type textarea "x"
type textarea "Business Tech Gr"
type textarea "x"
type textarea "Business Tech Gro"
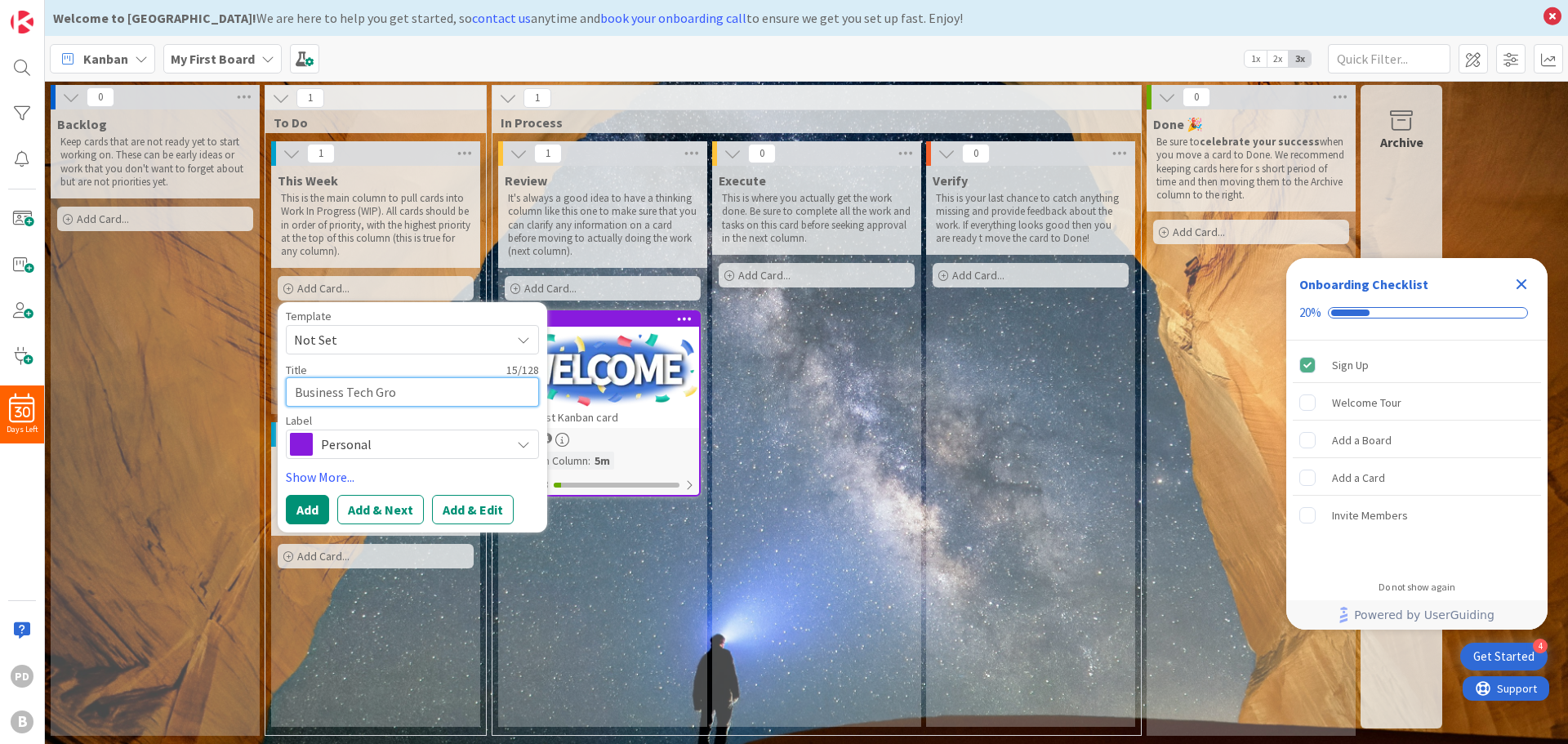
type textarea "x"
type textarea "Business Tech Grou"
type textarea "x"
type textarea "Business Tech Groups"
type textarea "x"
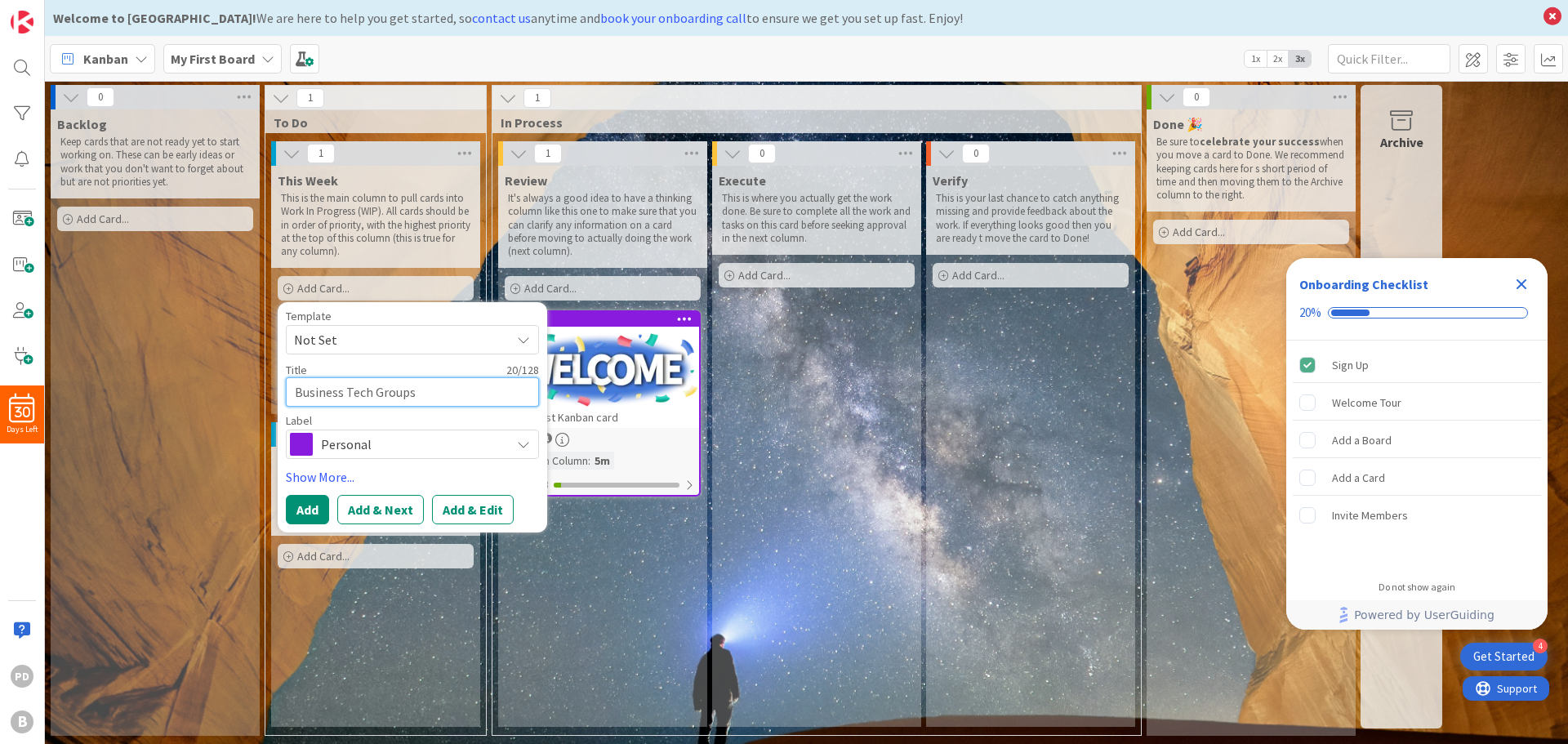
type textarea "Business Tech Groups"
type textarea "x"
type textarea "Business Tech Groups L"
type textarea "x"
type textarea "Business Tech Groups Li"
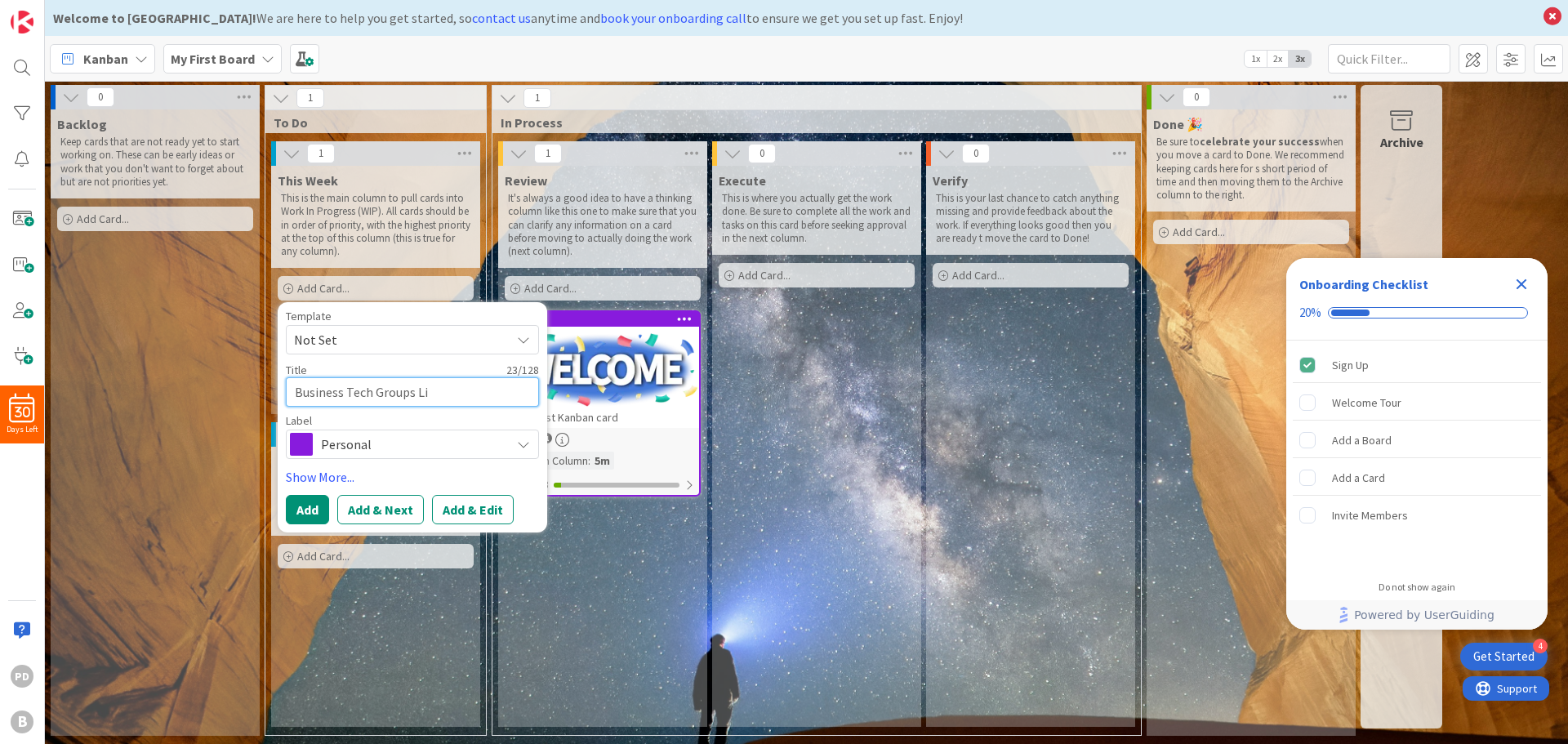
type textarea "x"
type textarea "Business Tech Groups Lis"
type textarea "x"
type textarea "Business Tech Groups List"
type textarea "x"
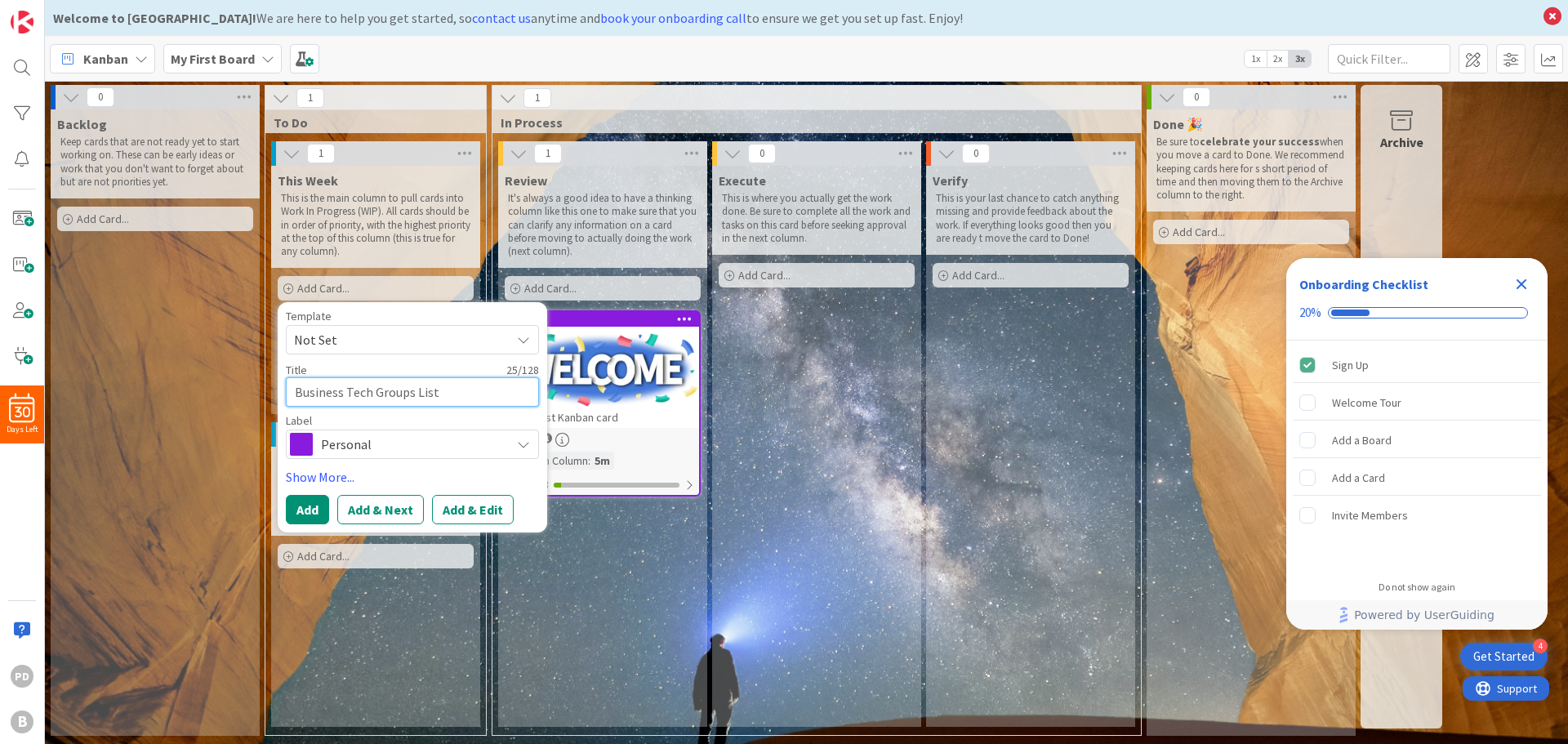
type textarea "Business Tech Groups List"
type textarea "x"
type textarea "Business Tech Groups List d"
type textarea "x"
type textarea "Business Tech Groups List"
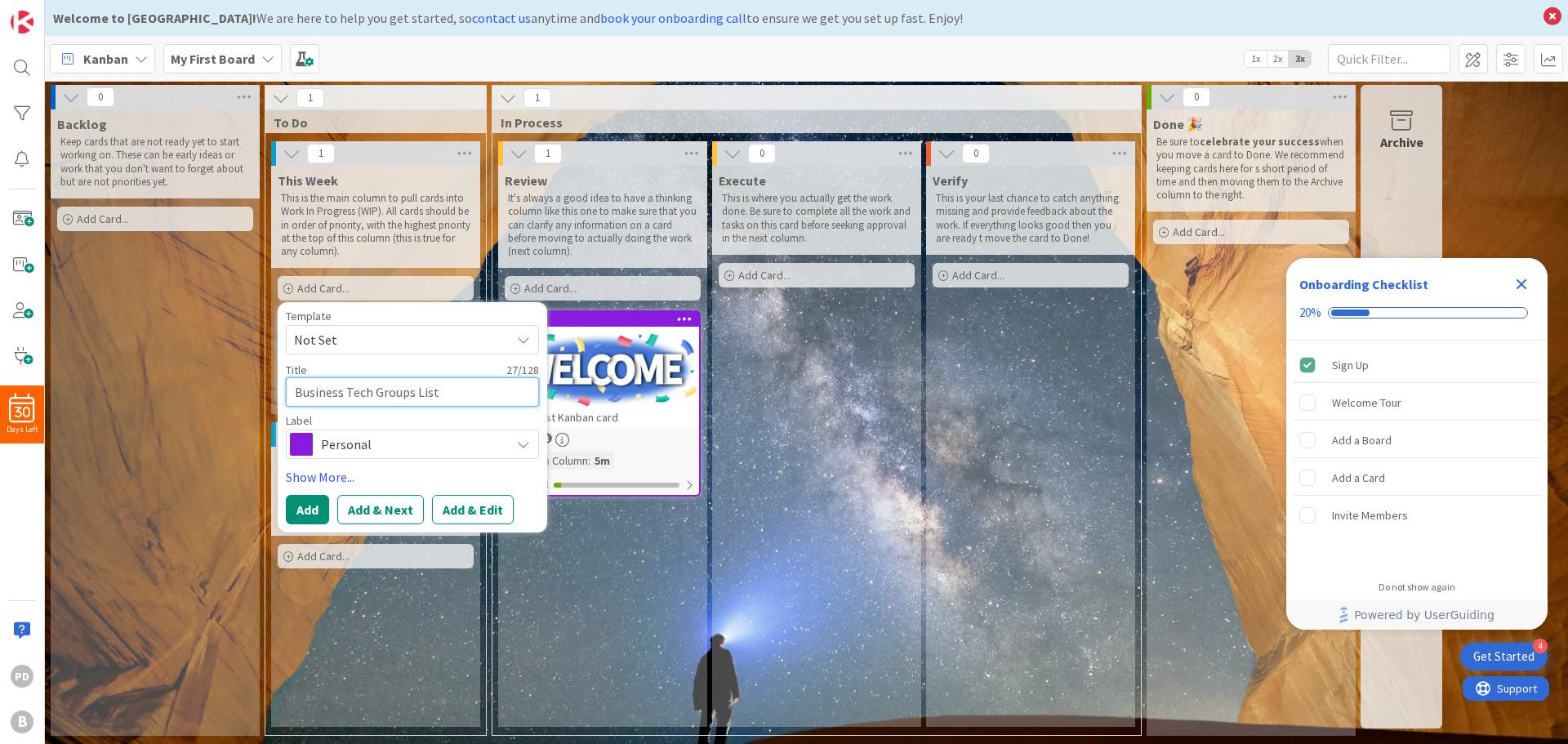
type textarea "x"
type textarea "Business Tech Groups List c"
type textarea "x"
type textarea "Business Tech Groups List cr"
type textarea "x"
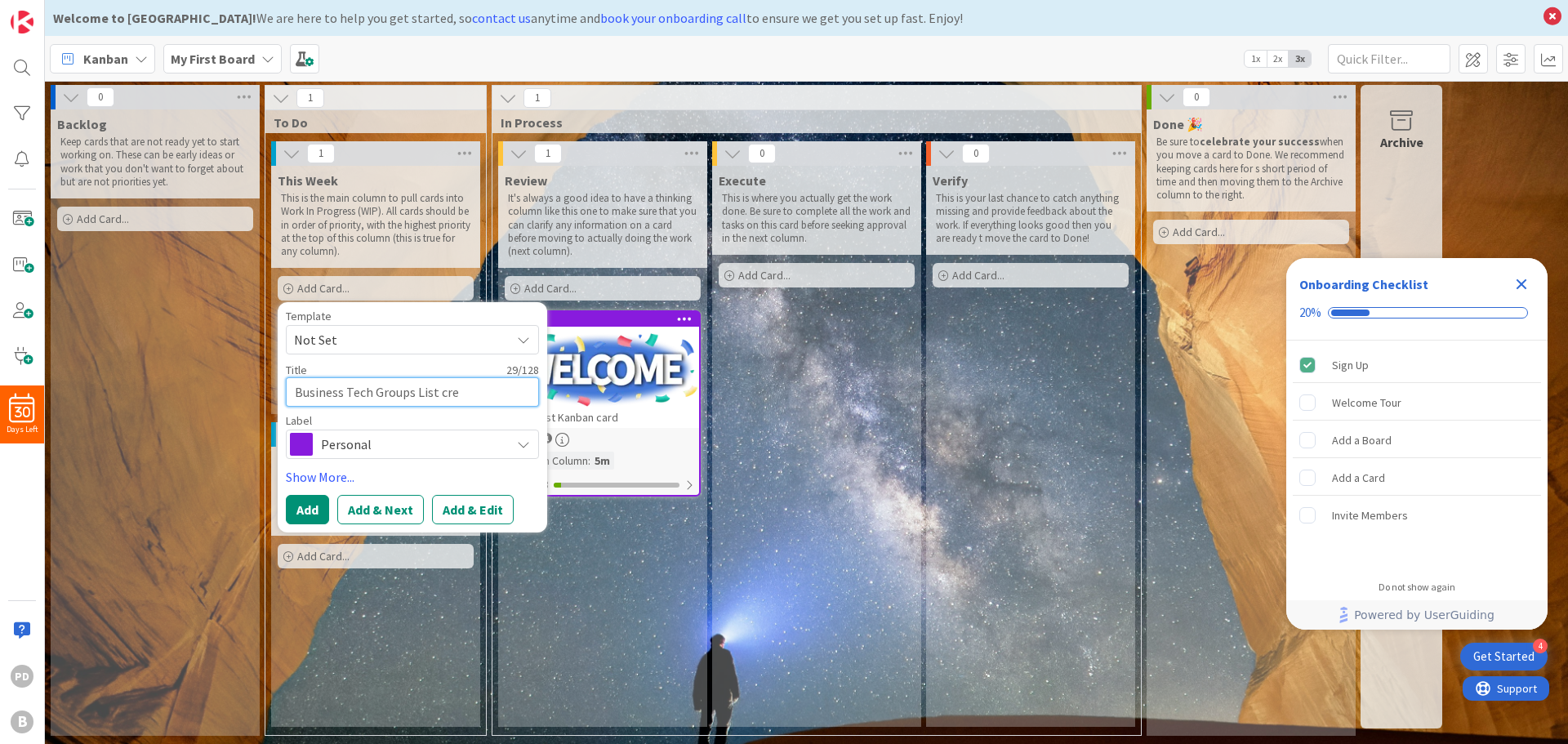
type textarea "Business Tech Groups List crea"
type textarea "x"
type textarea "Business Tech Groups List creat"
type textarea "x"
type textarea "Business Tech Groups List creati"
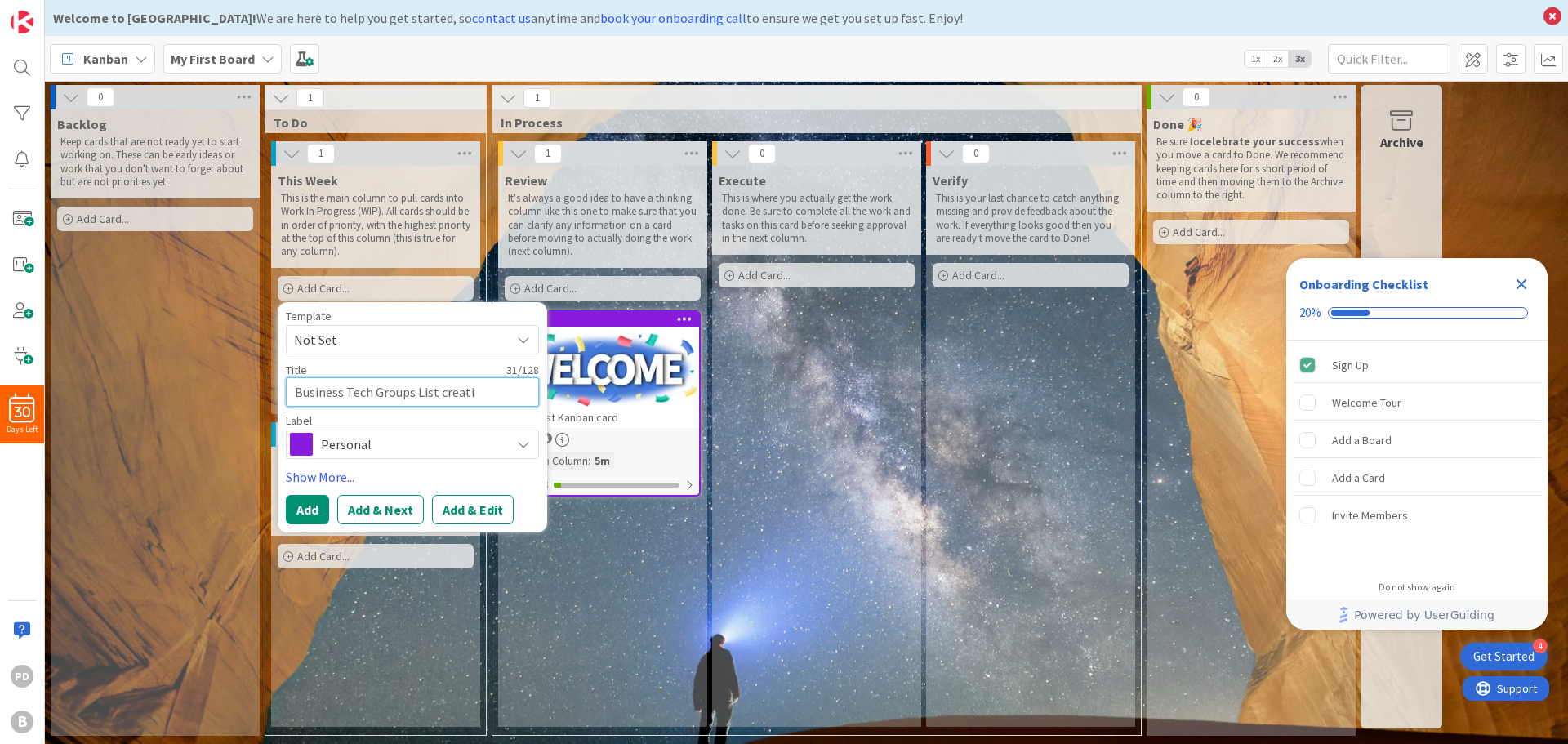
type textarea "x"
type textarea "Business Tech Groups List creatio"
type textarea "x"
click at [298, 392] on textarea "Business Tech Groups List creation" at bounding box center [412, 391] width 253 height 29
type textarea "Business Tech Groups List creation"
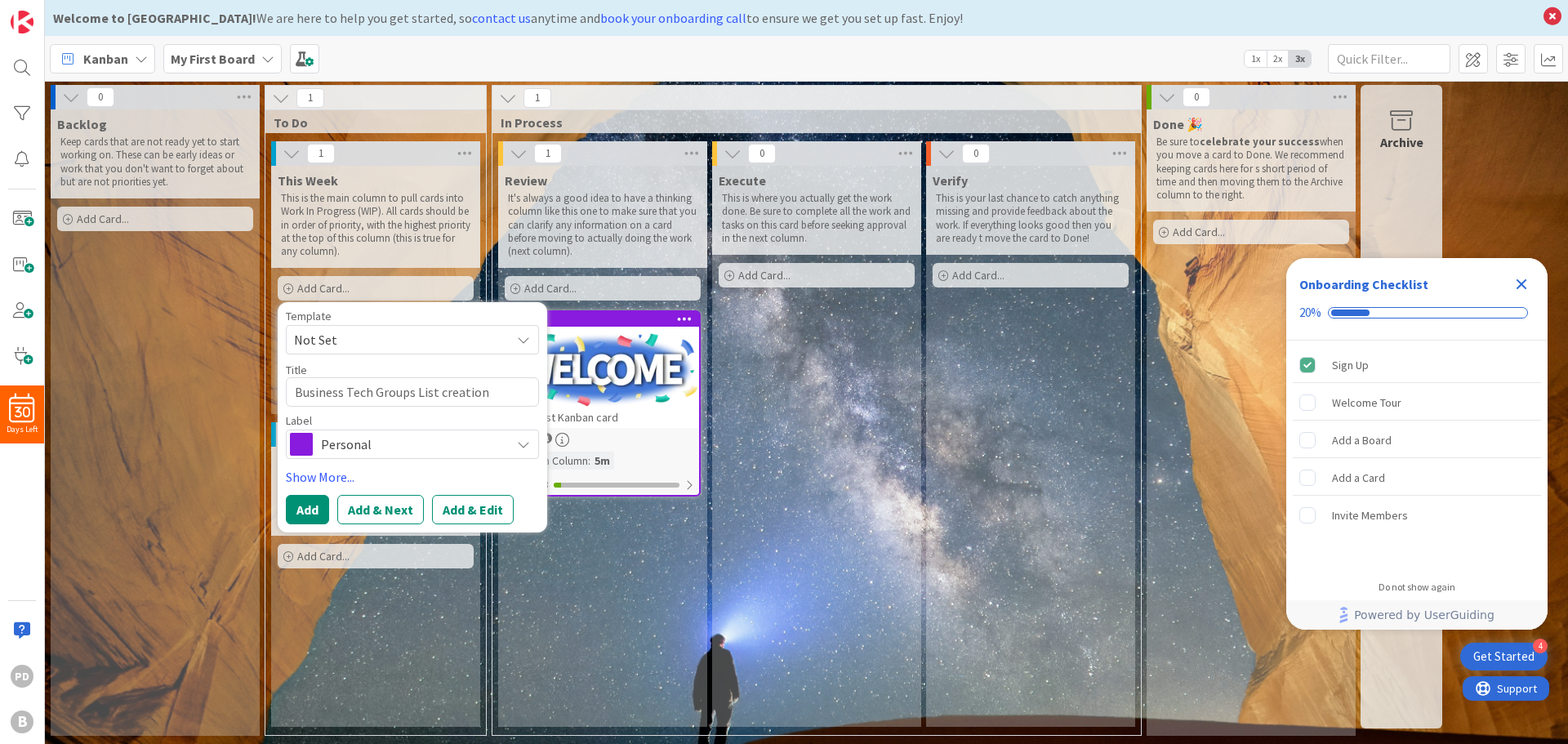
click at [317, 459] on div "Template Not Set Not Set Deliverable Edit Card Templates Title 34 / 128 Busines…" at bounding box center [412, 417] width 253 height 214
click at [299, 394] on textarea "Business Tech Groups List creation" at bounding box center [412, 391] width 253 height 29
type textarea "x"
type textarea "LBusiness Tech Groups List creation"
type textarea "x"
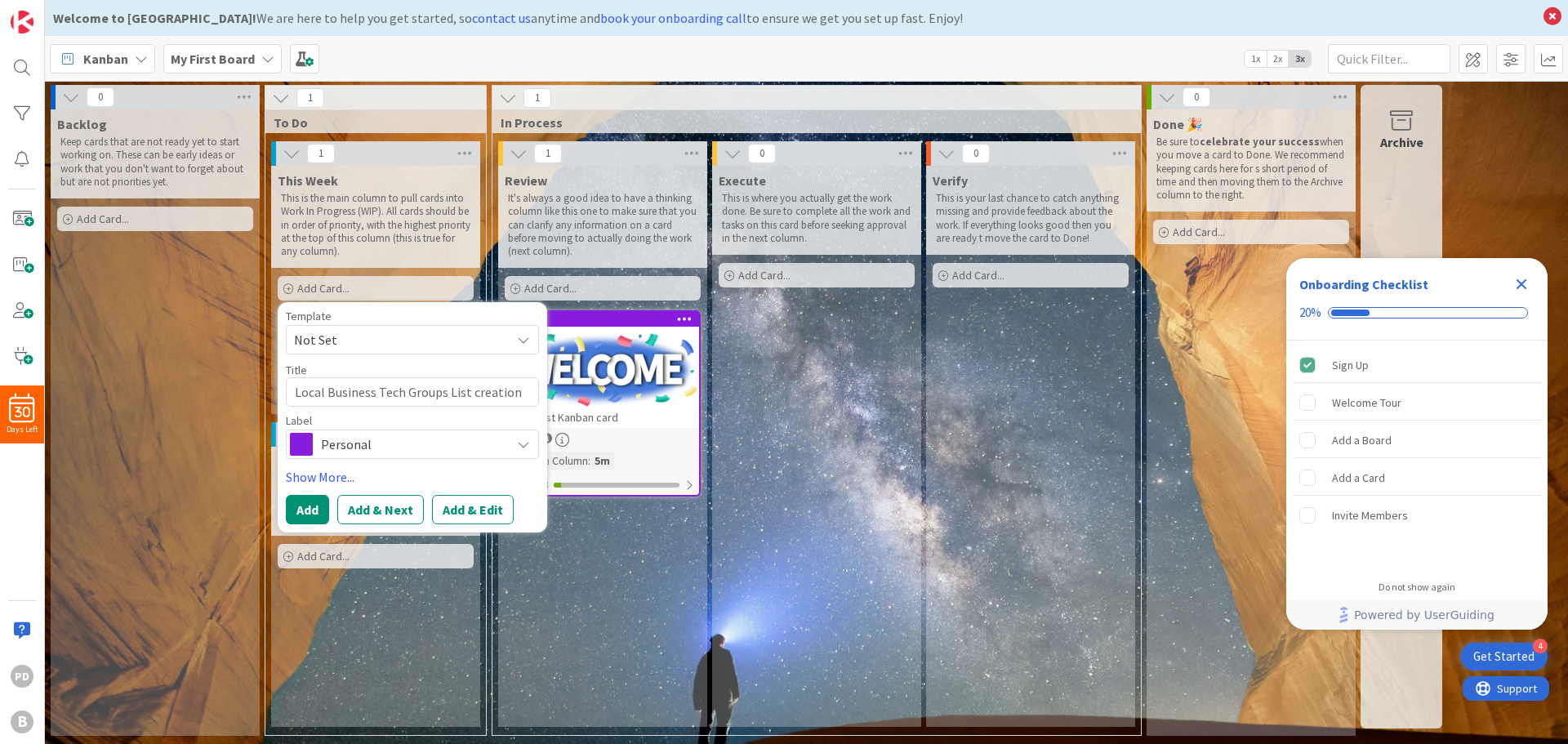
click at [391, 447] on span "Personal" at bounding box center [411, 444] width 181 height 23
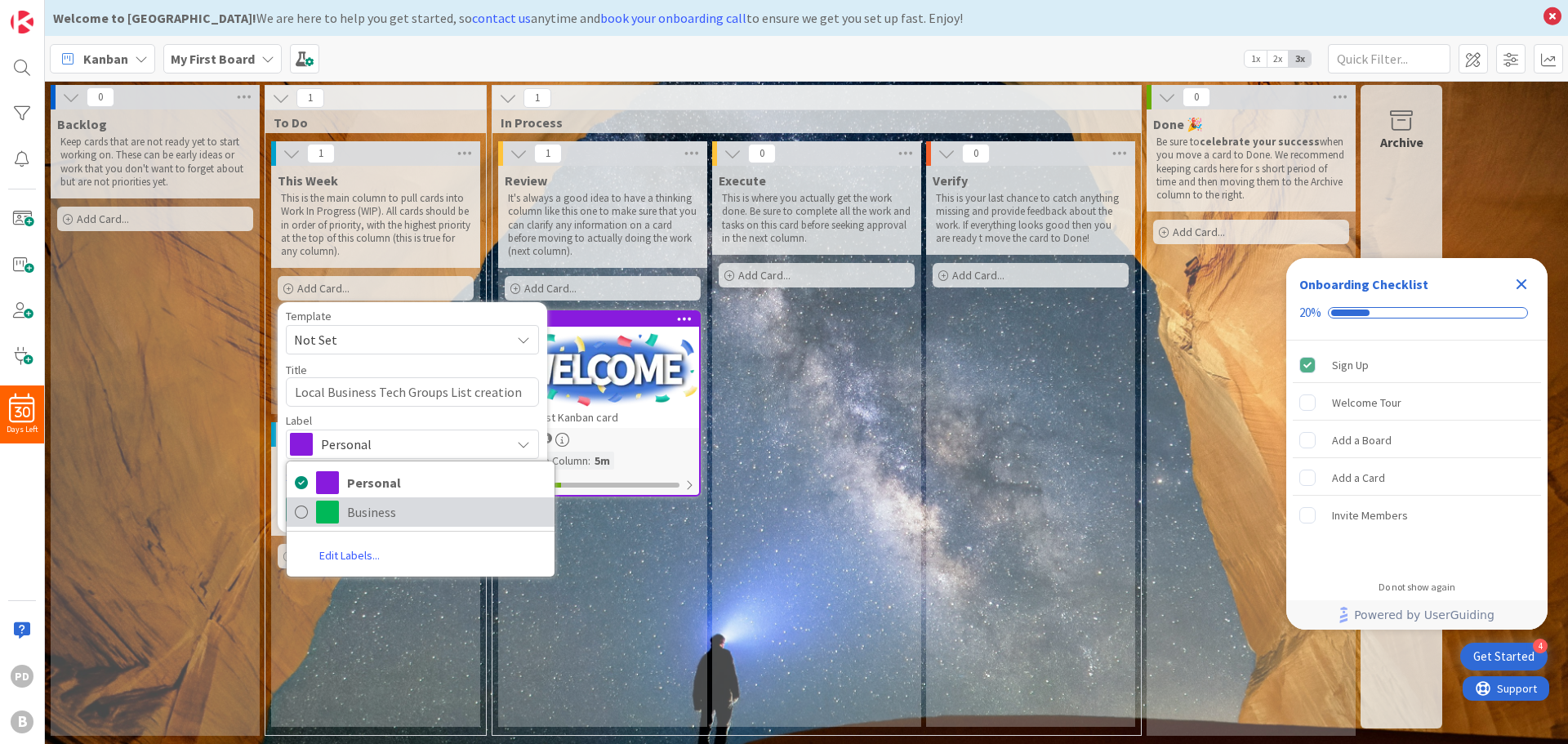
click at [387, 506] on span "Business" at bounding box center [446, 512] width 199 height 24
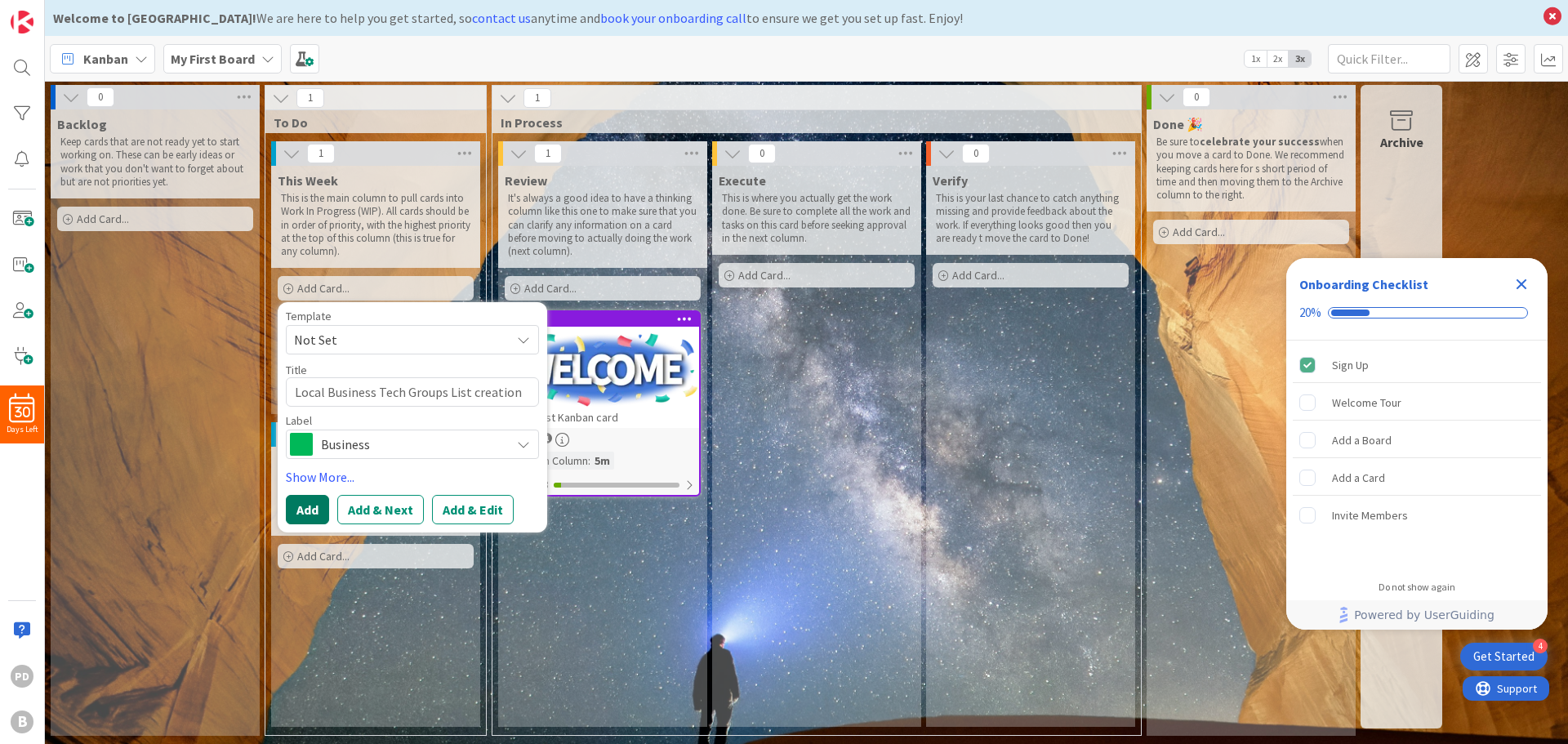
click at [308, 512] on button "Add" at bounding box center [307, 509] width 43 height 29
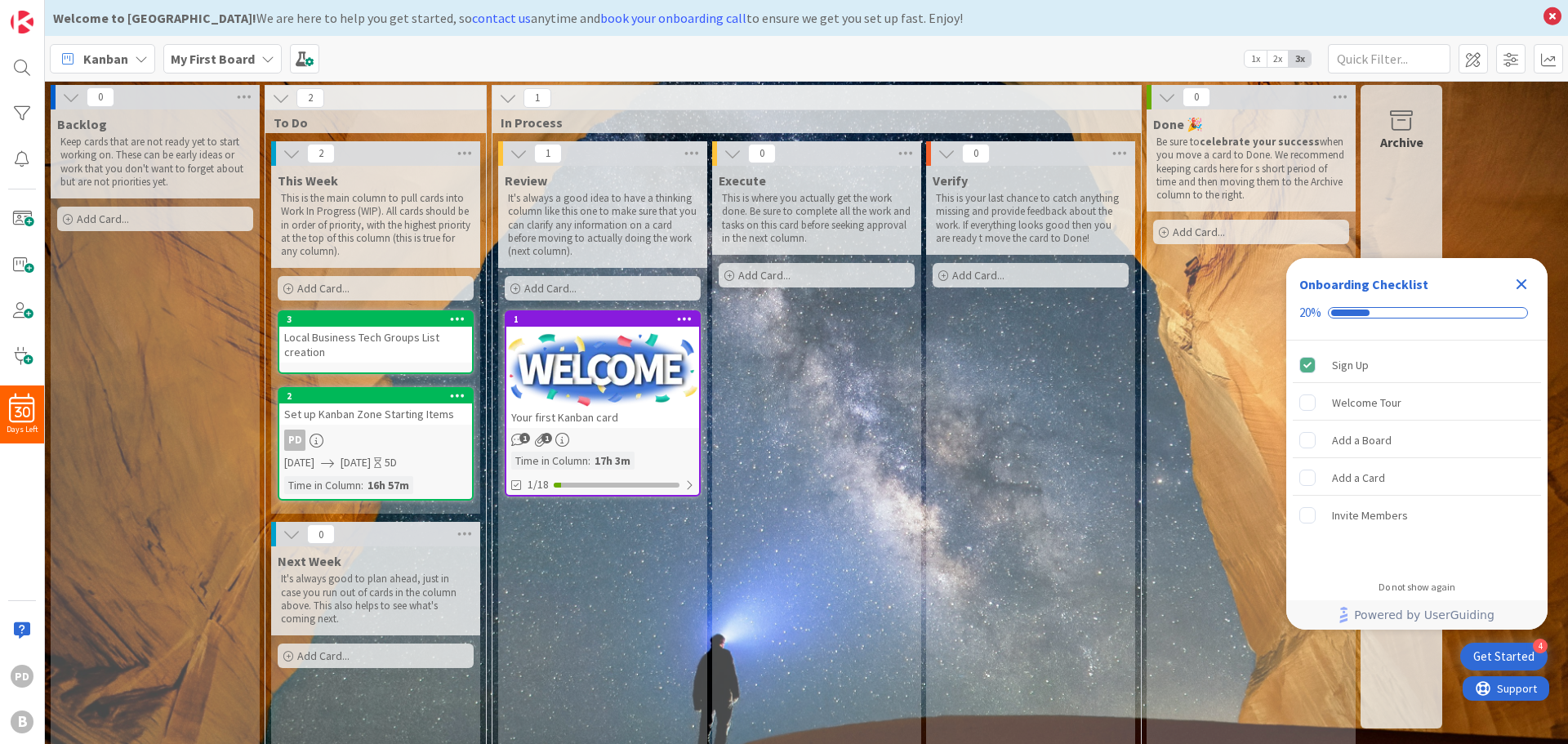
click at [283, 151] on icon at bounding box center [292, 154] width 18 height 18
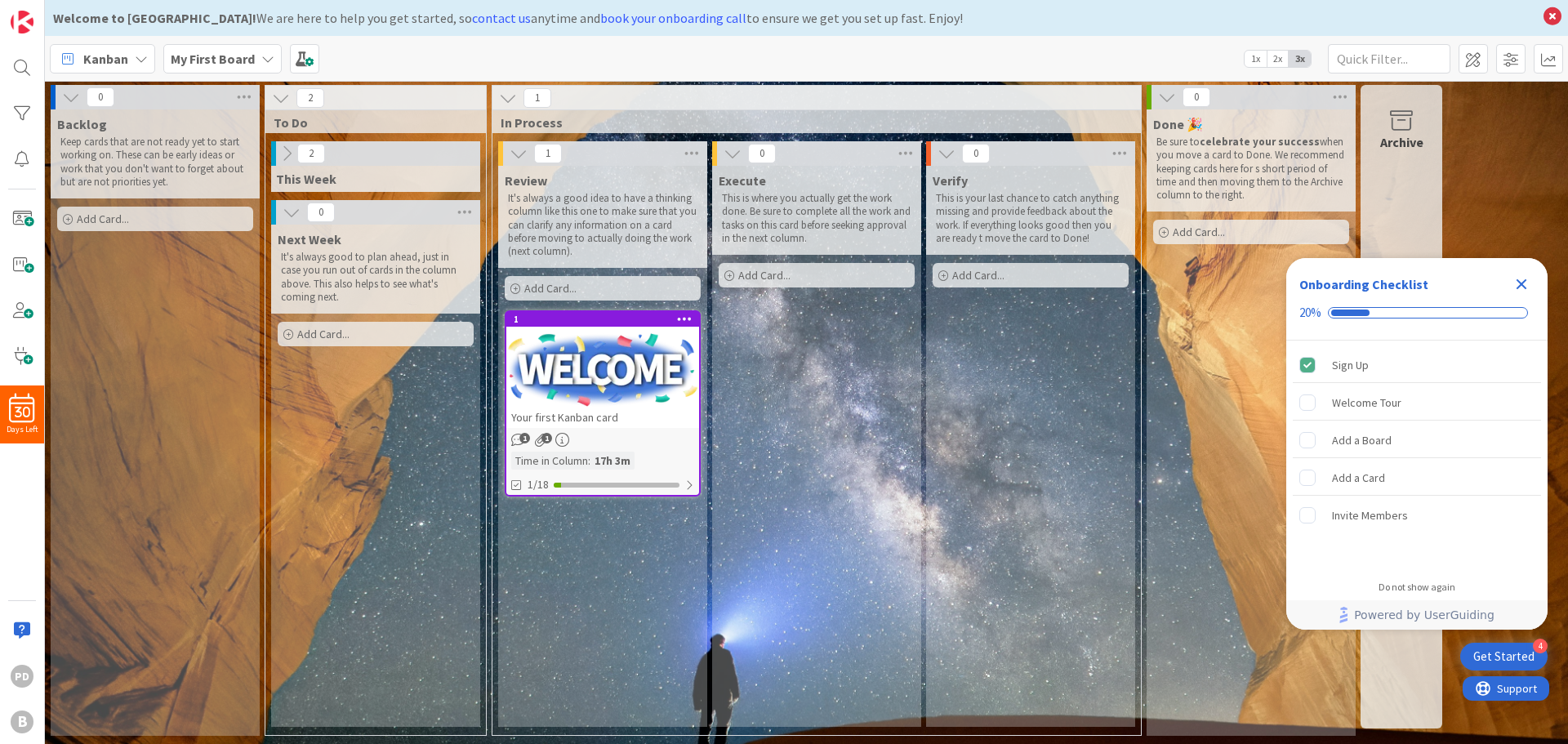
click at [290, 215] on icon at bounding box center [292, 212] width 18 height 18
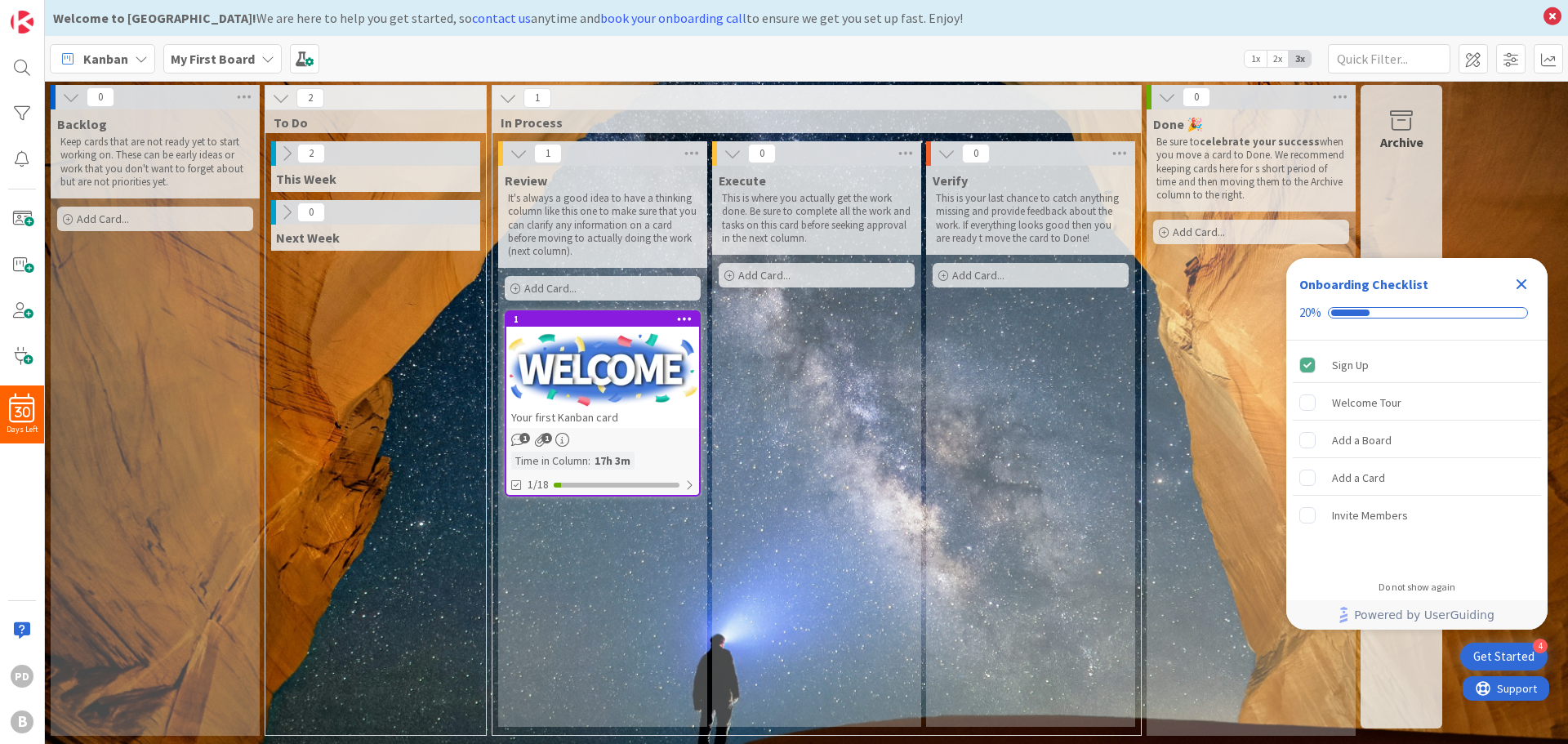
click at [291, 153] on icon at bounding box center [287, 154] width 18 height 18
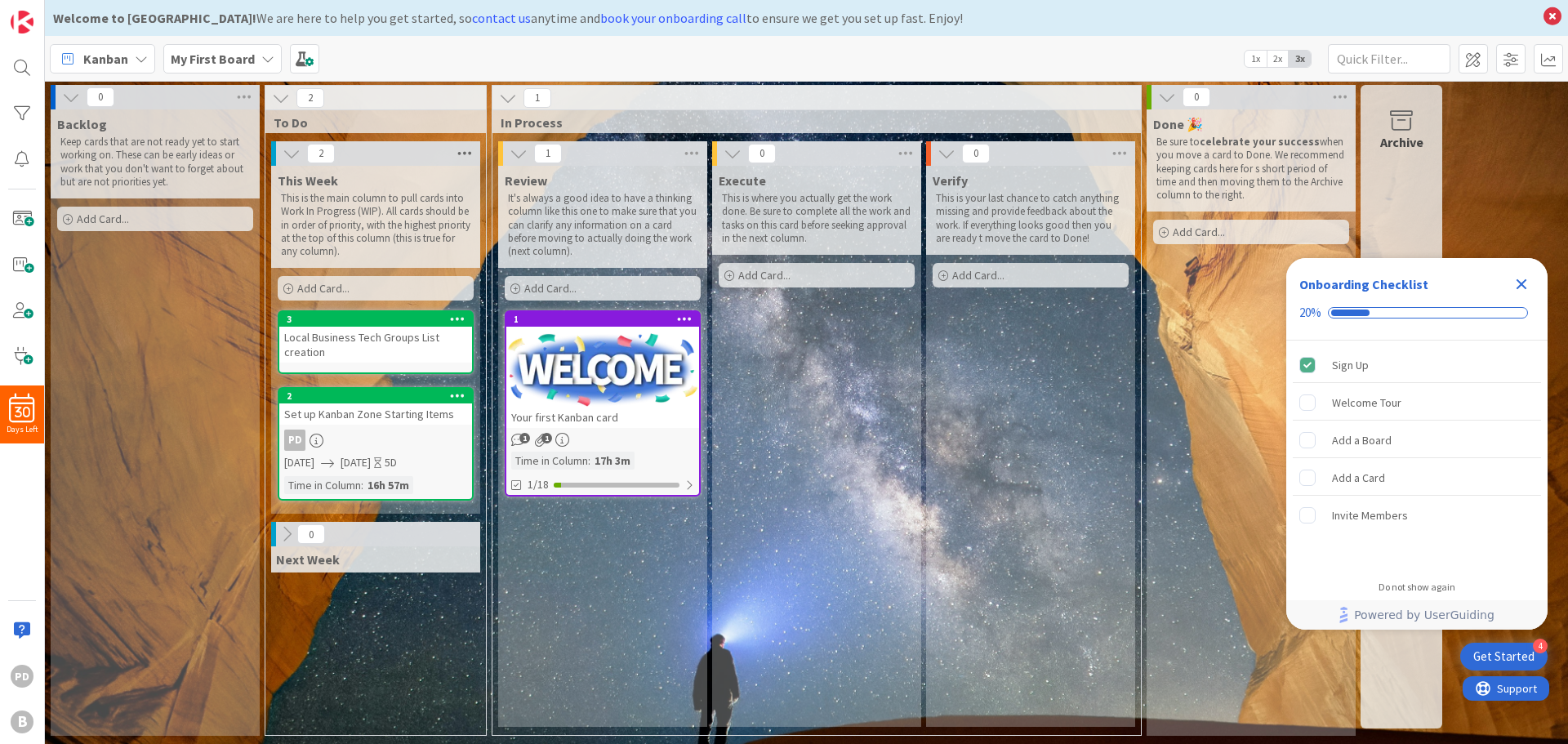
click at [465, 145] on icon at bounding box center [464, 153] width 21 height 24
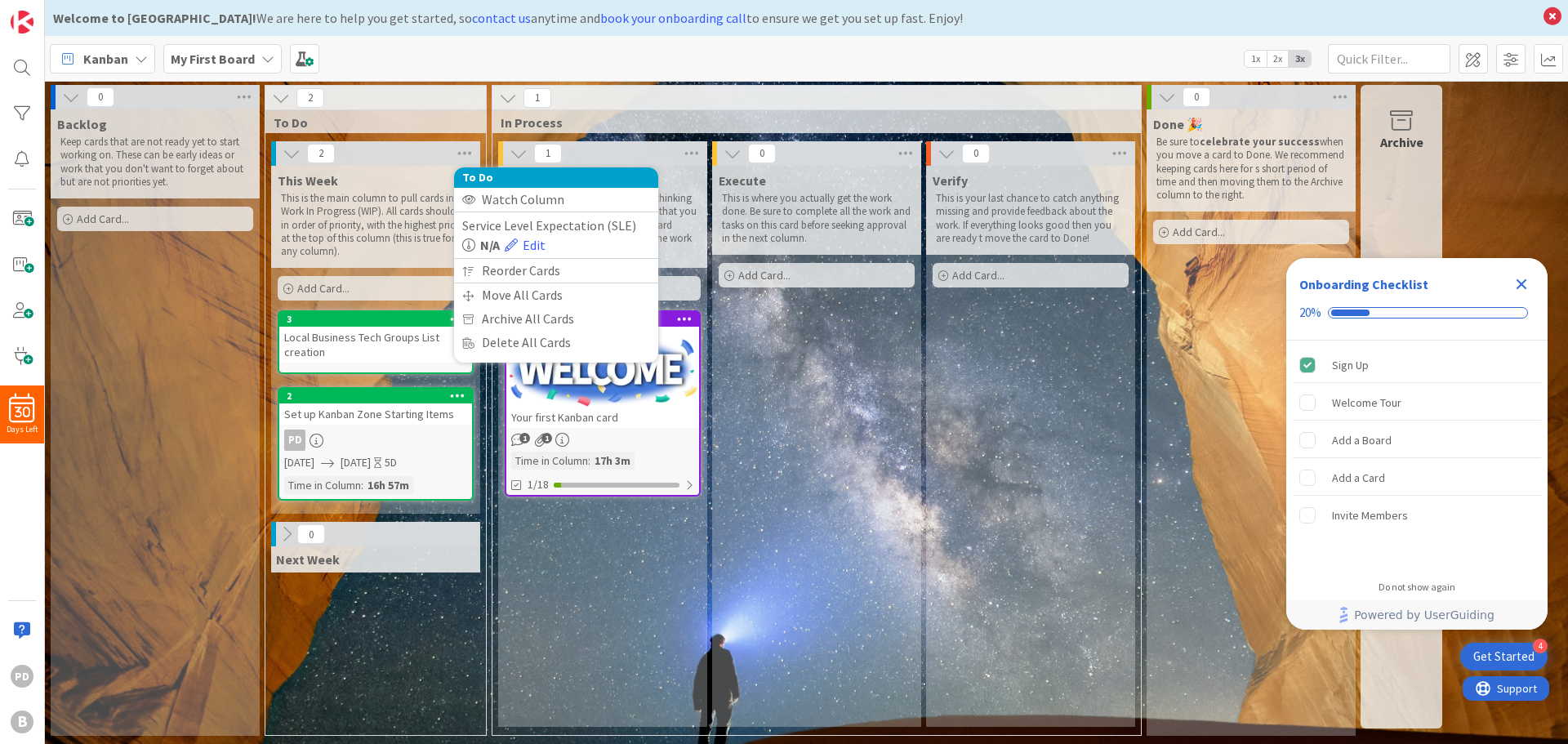
click at [801, 380] on div "Execute This is where you actually get the work done. Be sure to complete all t…" at bounding box center [816, 446] width 209 height 561
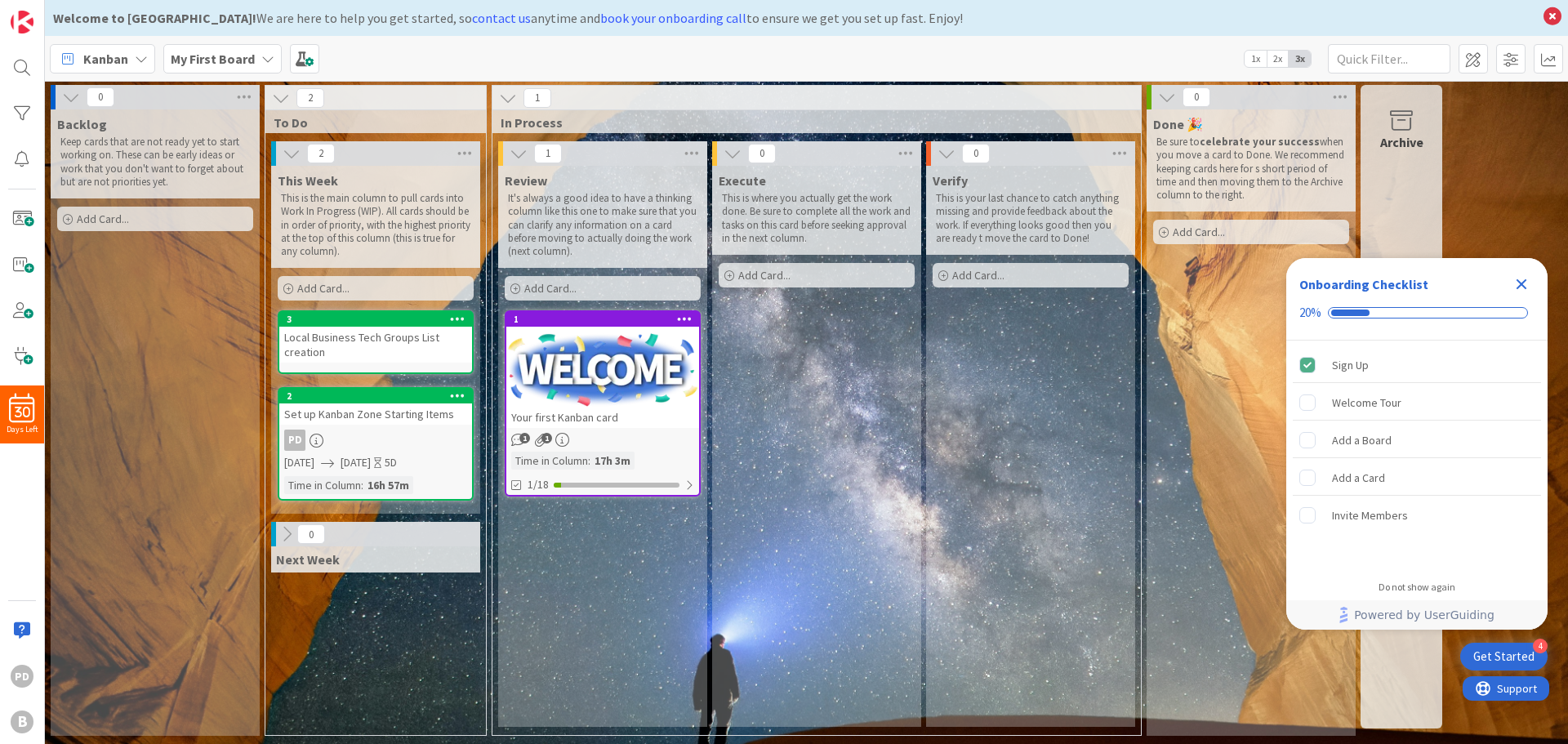
click at [521, 152] on icon at bounding box center [518, 154] width 18 height 18
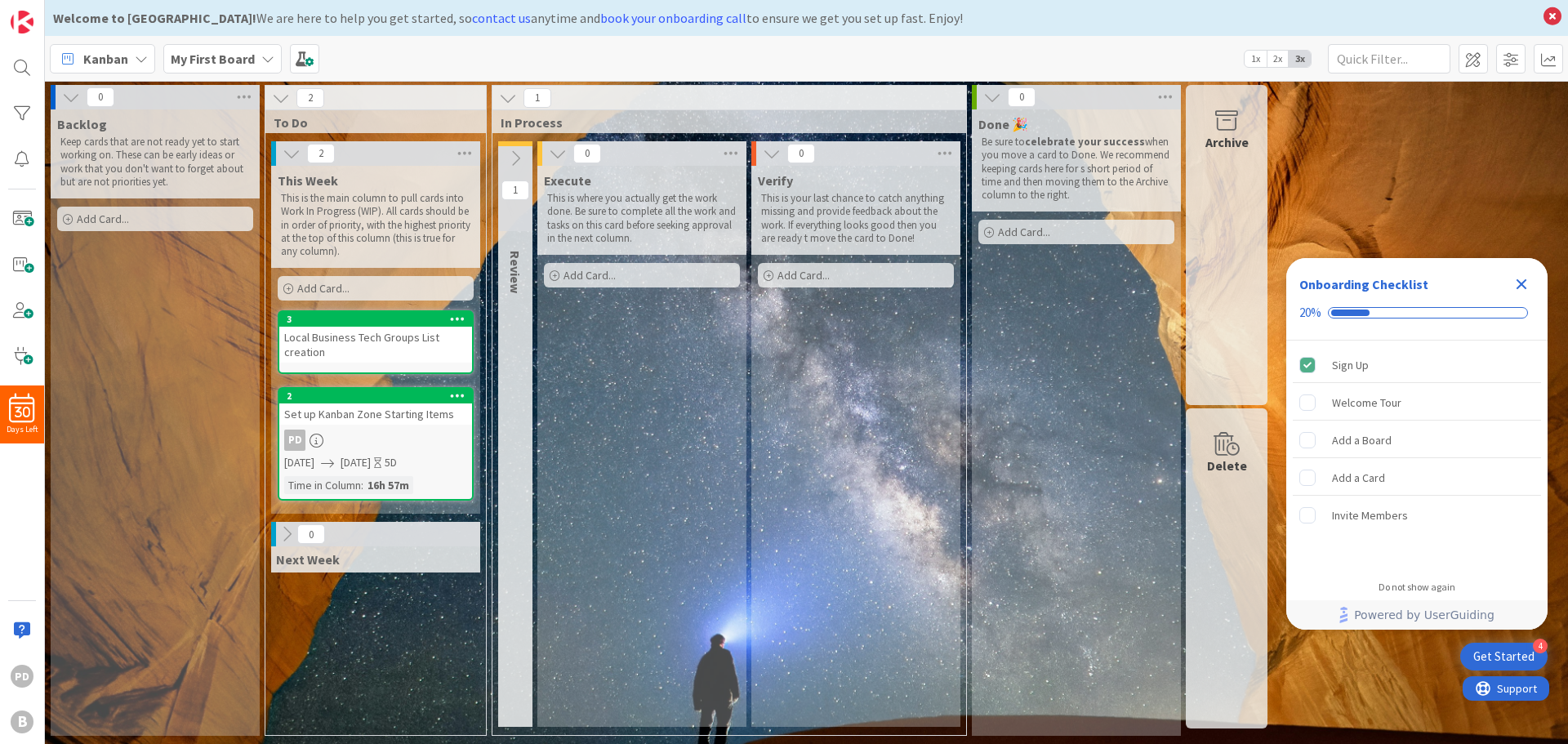
click at [516, 153] on icon at bounding box center [515, 158] width 18 height 18
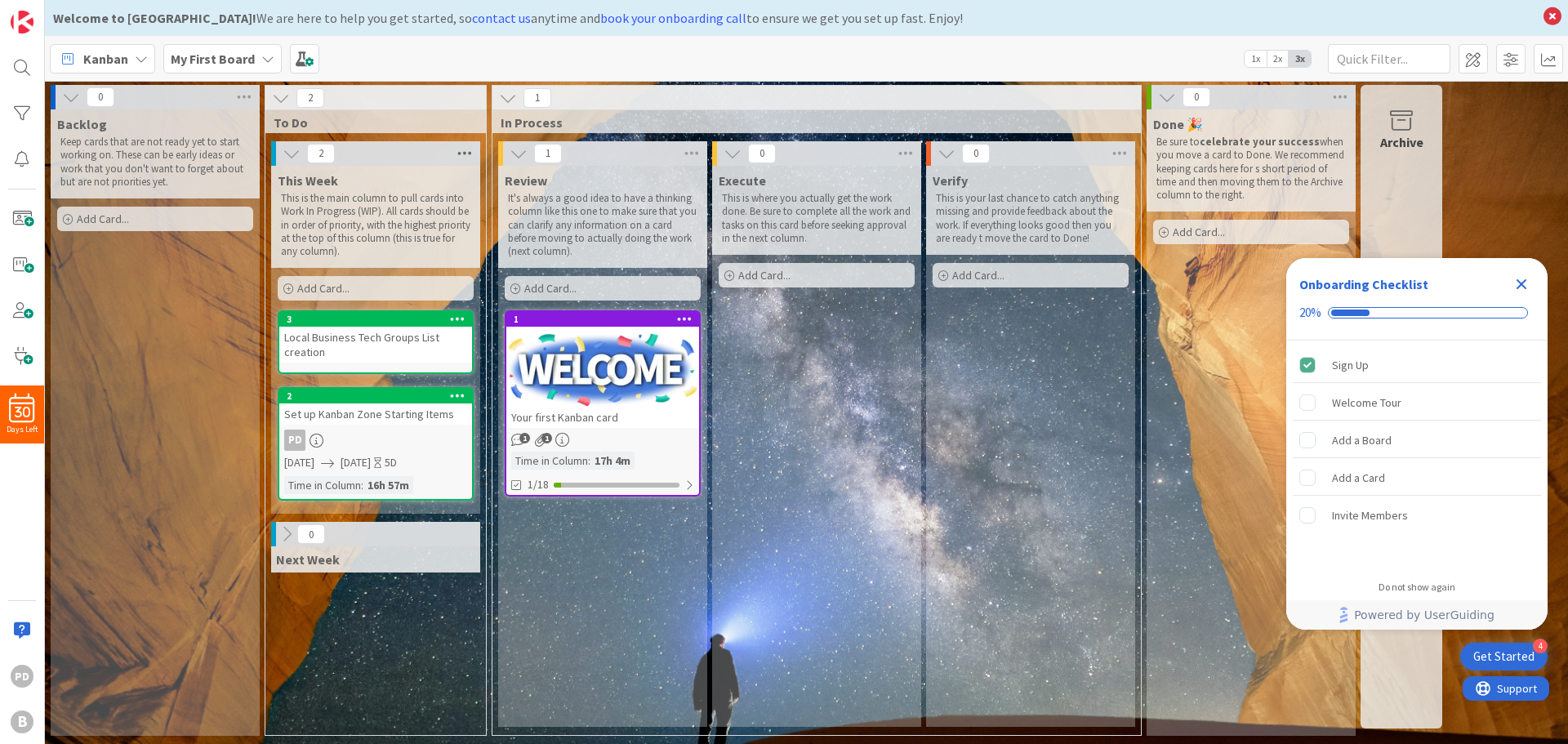
click at [460, 149] on icon at bounding box center [464, 153] width 21 height 24
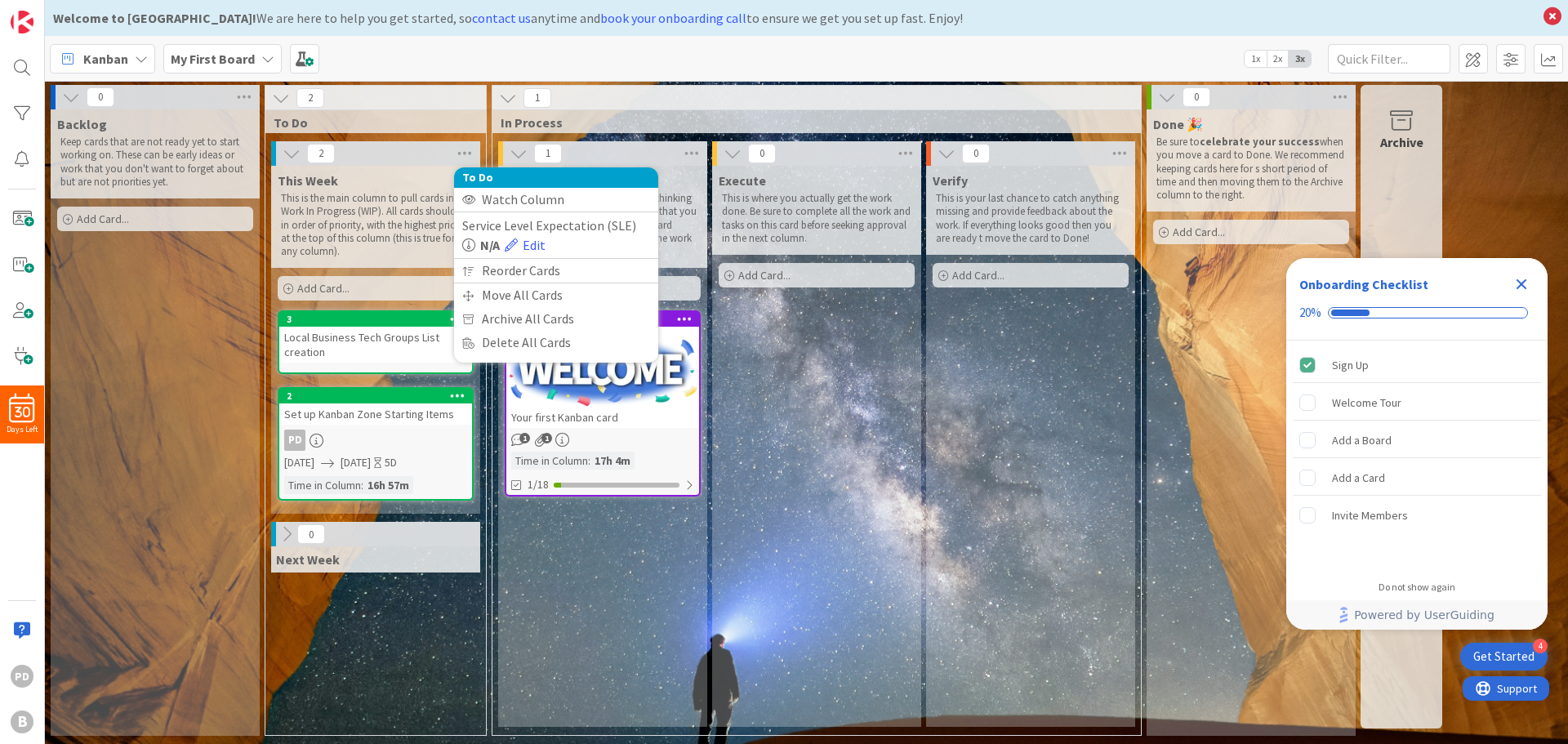
click at [417, 227] on p "This is the main column to pull cards into Work In Progress (WIP). All cards sh…" at bounding box center [375, 225] width 189 height 66
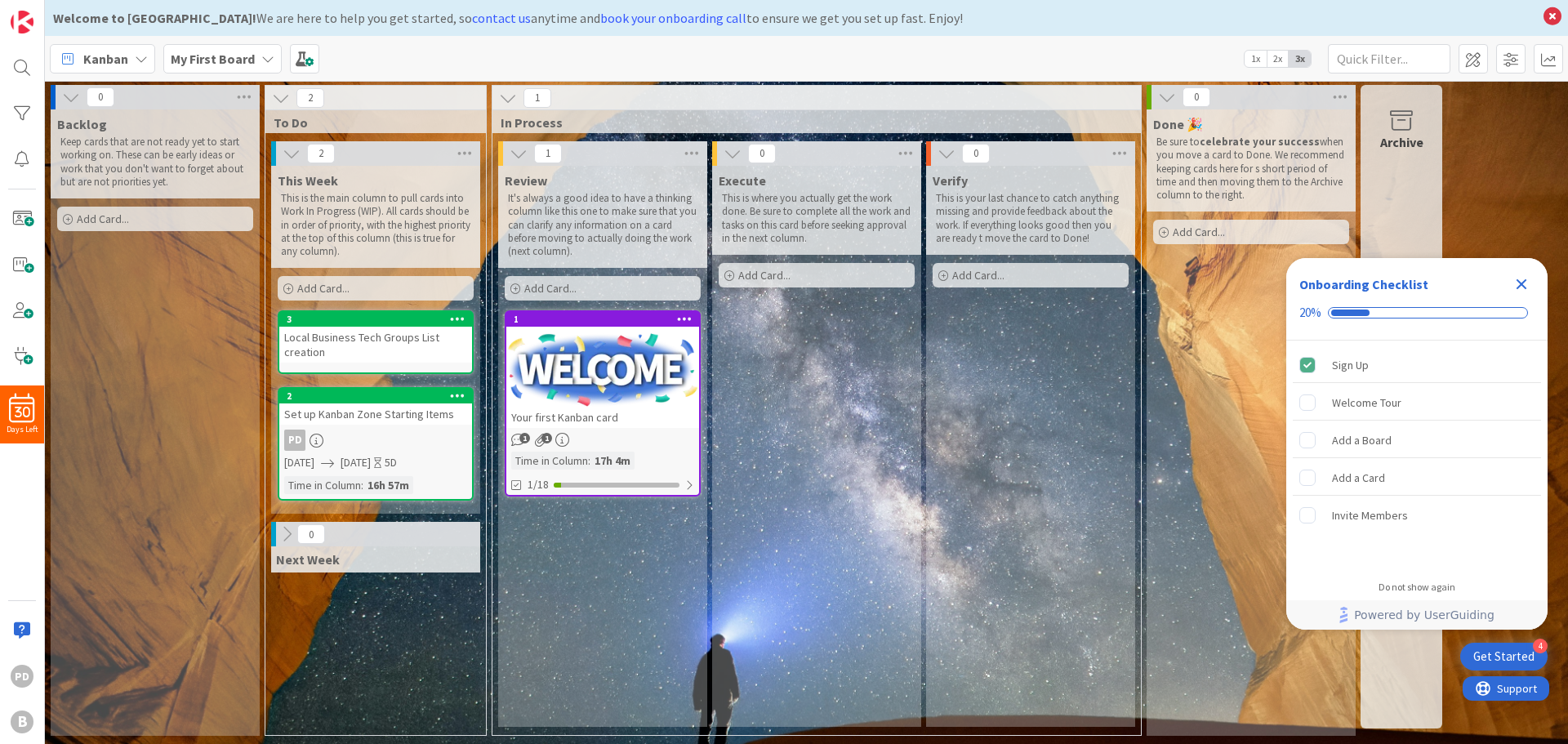
click at [430, 238] on p "This is the main column to pull cards into Work In Progress (WIP). All cards sh…" at bounding box center [375, 225] width 189 height 66
drag, startPoint x: 430, startPoint y: 238, endPoint x: 383, endPoint y: 217, distance: 51.6
click at [383, 217] on p "This is the main column to pull cards into Work In Progress (WIP). All cards sh…" at bounding box center [375, 225] width 189 height 66
click at [318, 186] on span "This Week" at bounding box center [308, 180] width 60 height 16
click at [332, 213] on p "This is the main column to pull cards into Work In Progress (WIP). All cards sh…" at bounding box center [375, 225] width 189 height 66
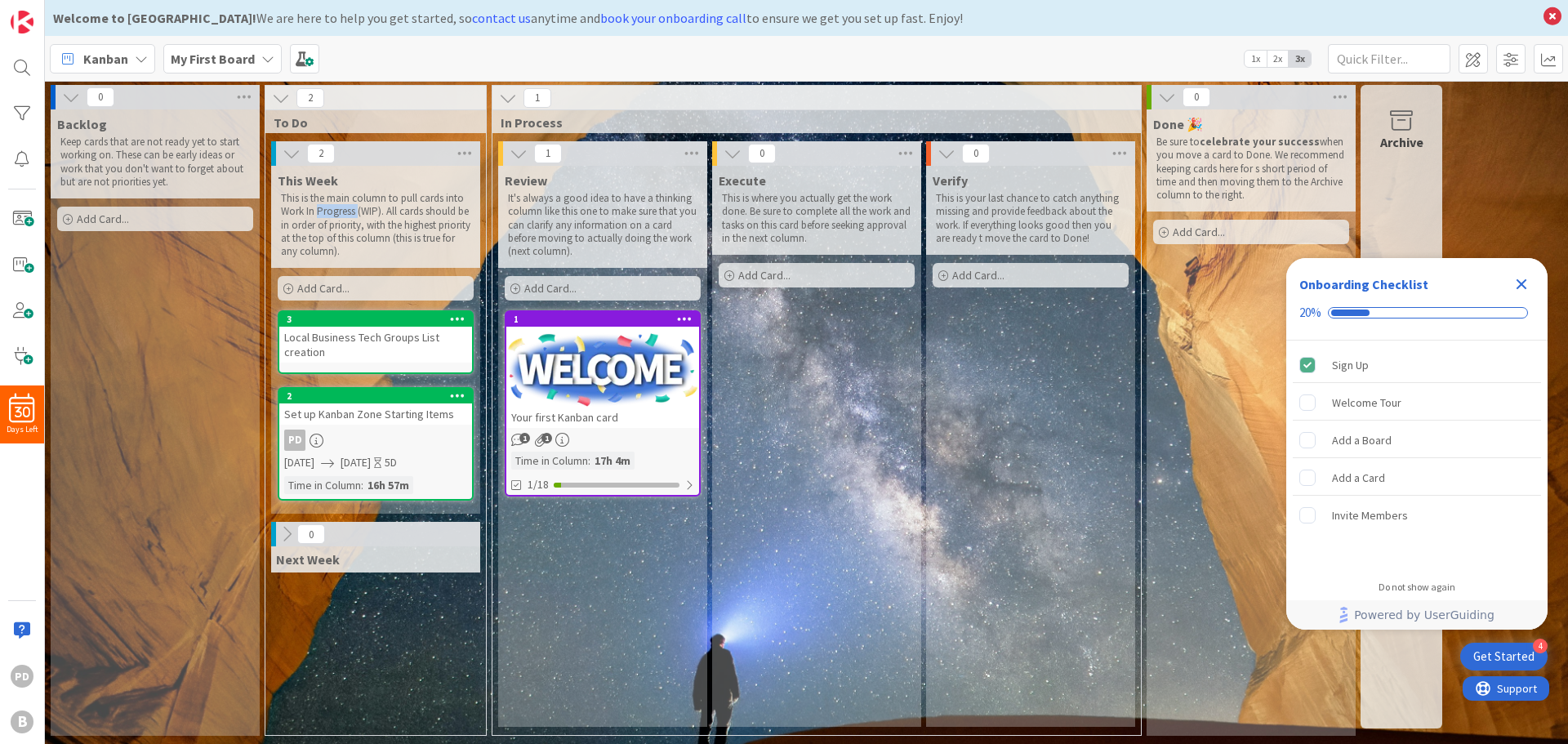
click at [332, 213] on p "This is the main column to pull cards into Work In Progress (WIP). All cards sh…" at bounding box center [375, 225] width 189 height 66
click at [347, 283] on span "Add Card..." at bounding box center [323, 288] width 52 height 15
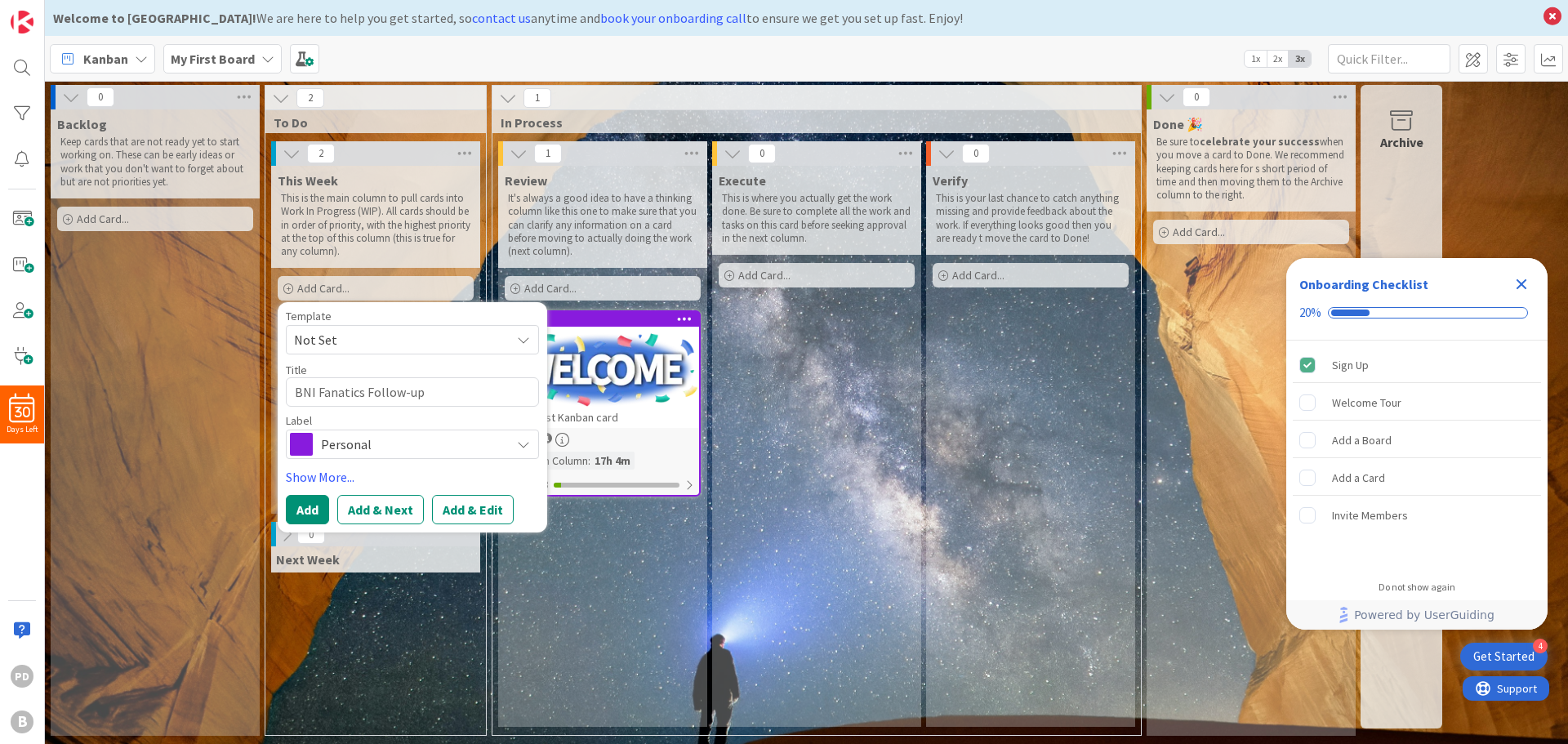
click at [419, 444] on span "Personal" at bounding box center [411, 444] width 181 height 23
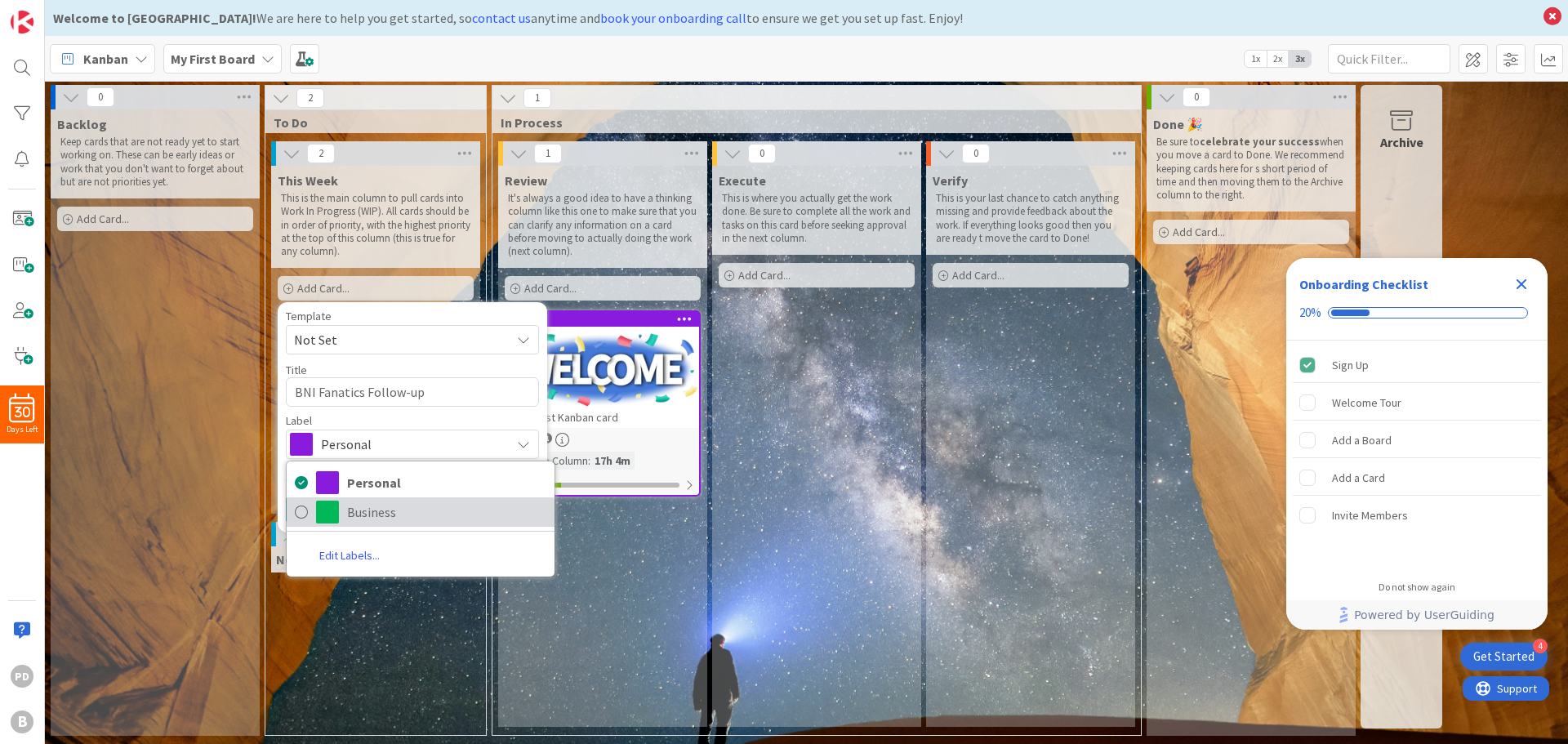
click at [398, 503] on span "Business" at bounding box center [446, 512] width 199 height 24
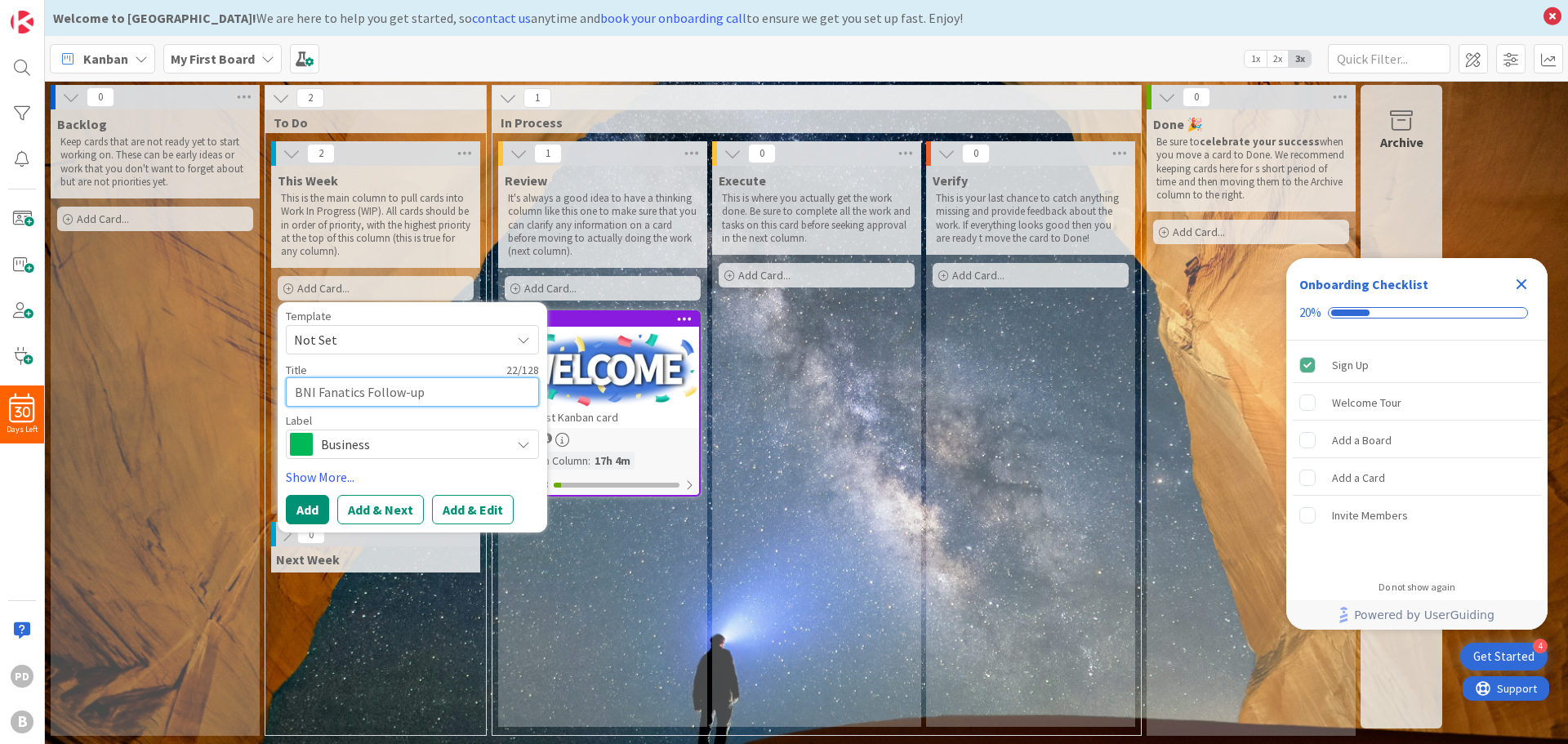
click at [469, 389] on textarea "BNI Fanatics Follow-up" at bounding box center [412, 391] width 253 height 29
click at [315, 506] on button "Add" at bounding box center [307, 509] width 43 height 29
